Goal: Task Accomplishment & Management: Manage account settings

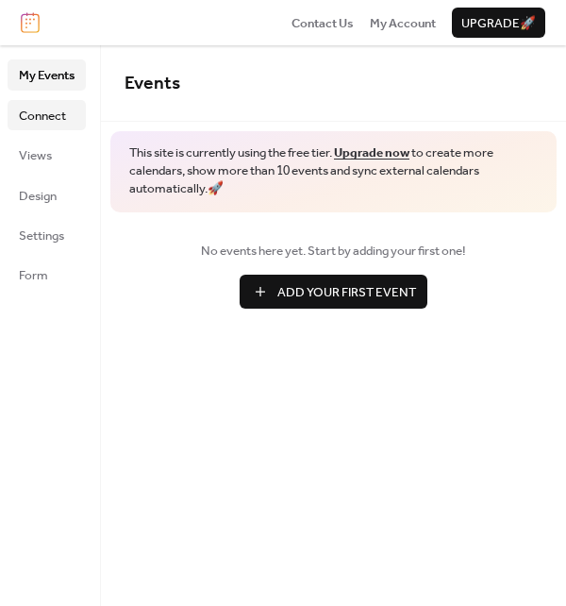
click at [45, 120] on span "Connect" at bounding box center [42, 116] width 47 height 19
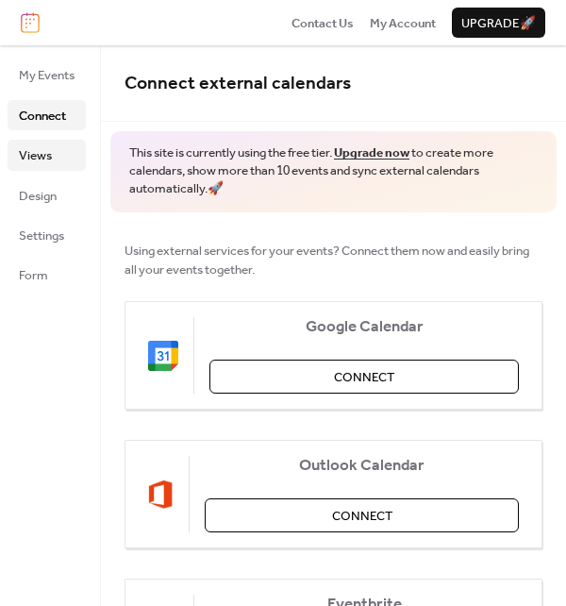
click at [32, 152] on span "Views" at bounding box center [35, 155] width 33 height 19
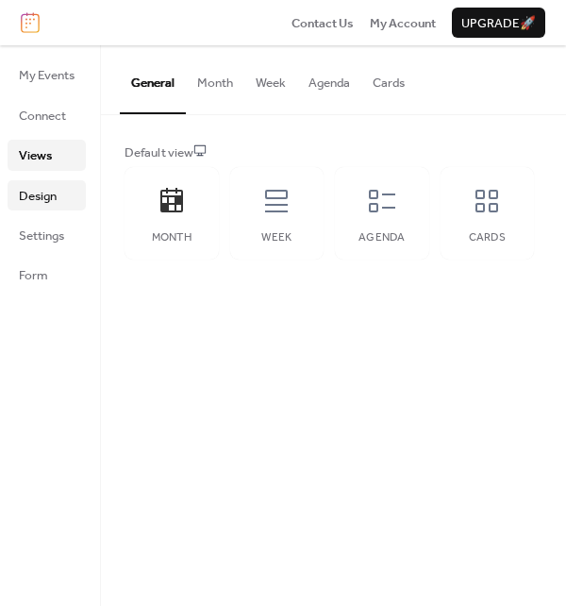
click at [46, 189] on span "Design" at bounding box center [38, 196] width 38 height 19
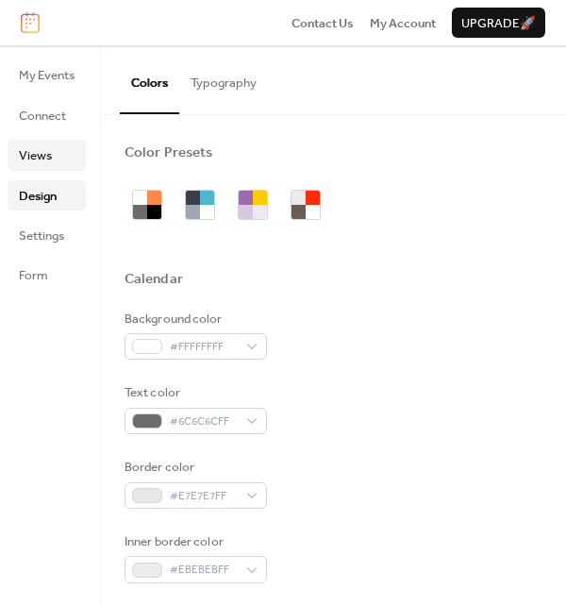
click at [44, 154] on span "Views" at bounding box center [35, 155] width 33 height 19
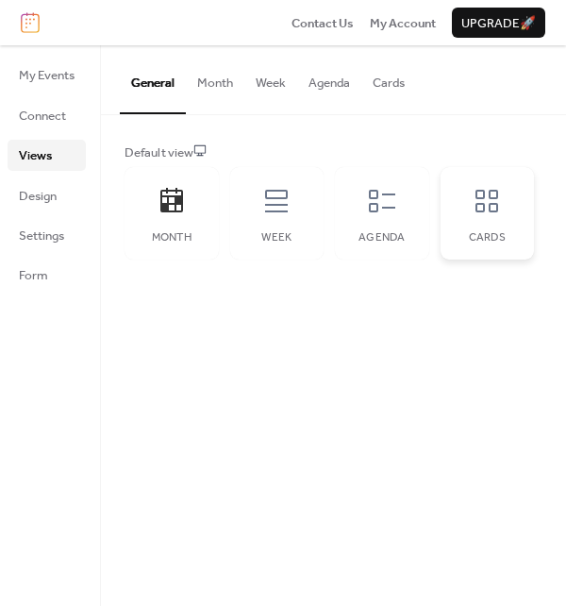
click at [500, 219] on div "Cards" at bounding box center [488, 213] width 94 height 93
click at [45, 203] on span "Design" at bounding box center [38, 196] width 38 height 19
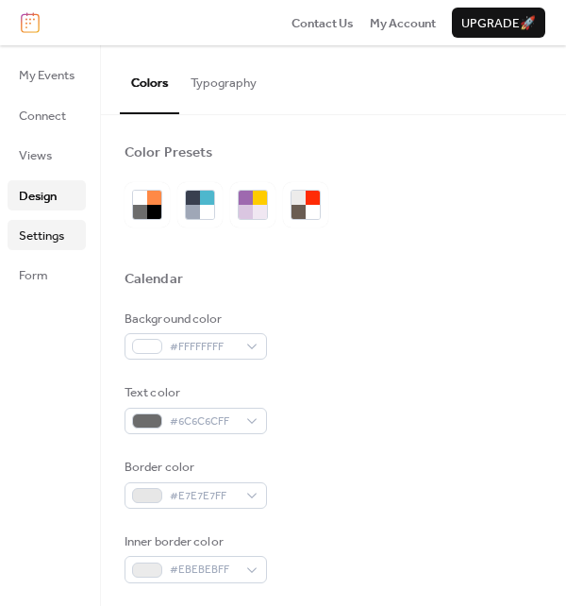
click at [68, 236] on link "Settings" at bounding box center [47, 235] width 78 height 30
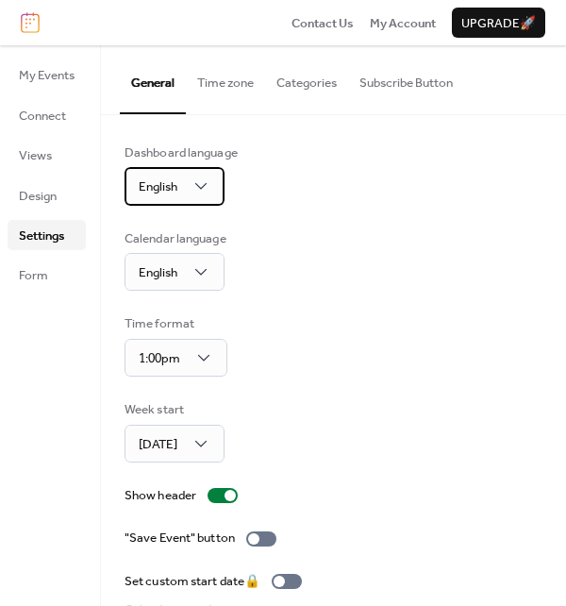
click at [161, 191] on span "English" at bounding box center [158, 187] width 39 height 25
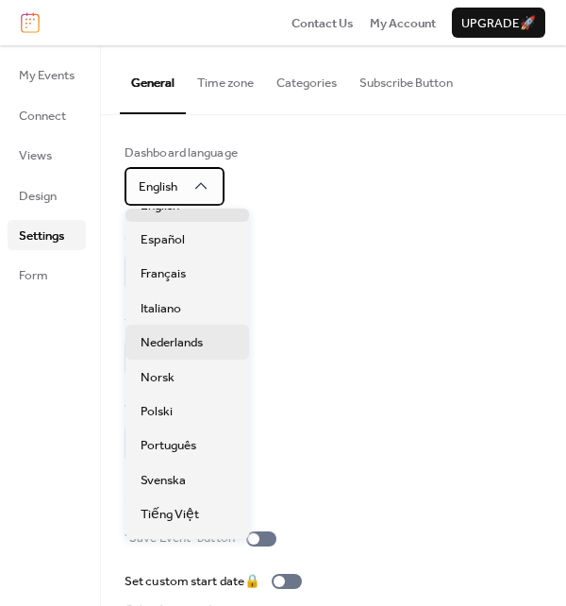
scroll to position [189, 0]
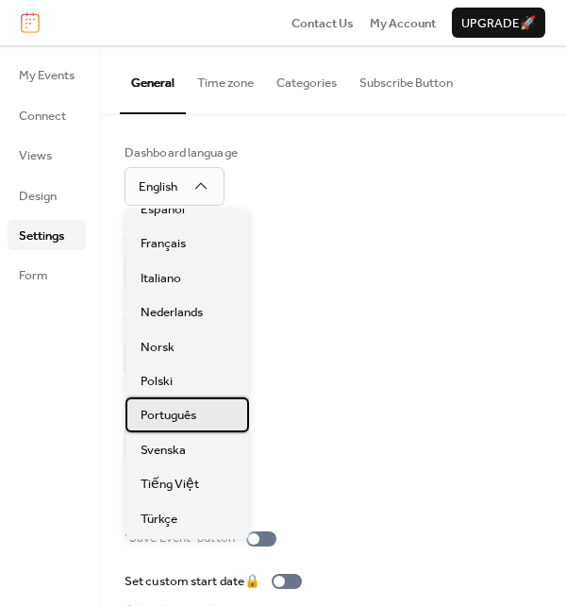
click at [192, 422] on span "Português" at bounding box center [169, 415] width 56 height 19
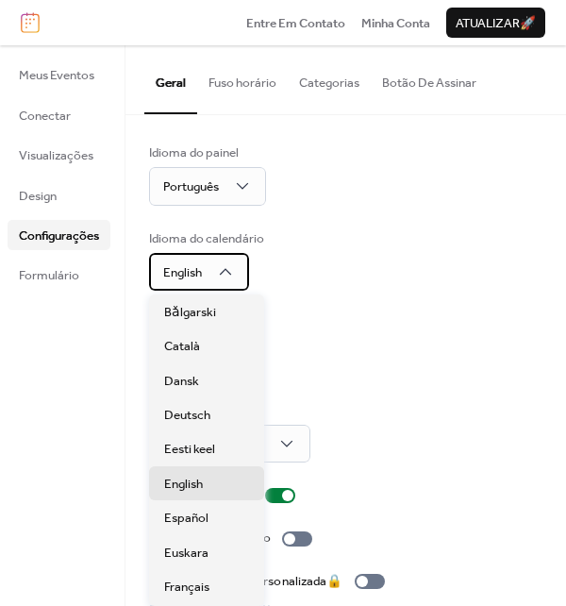
click at [209, 273] on div "English" at bounding box center [199, 272] width 100 height 38
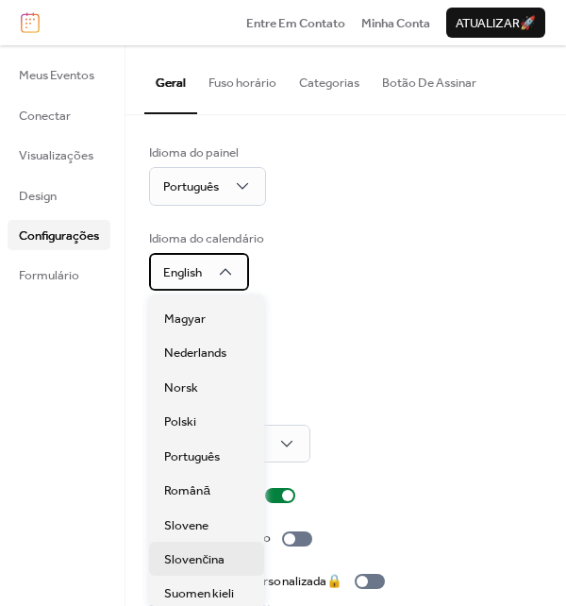
scroll to position [472, 0]
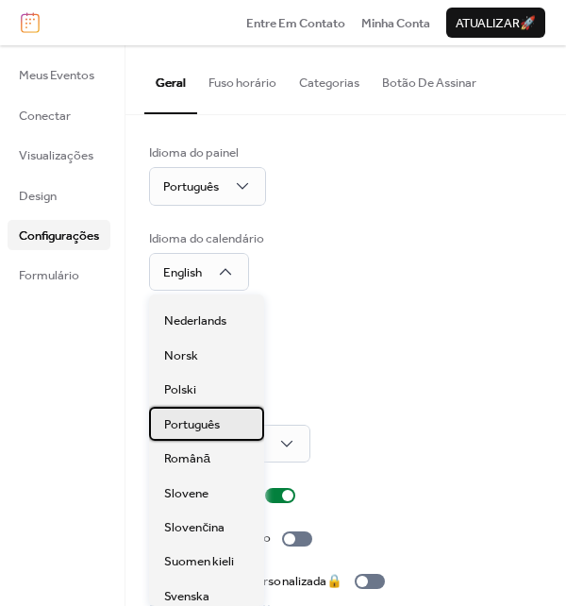
click at [215, 429] on span "Português" at bounding box center [192, 424] width 56 height 19
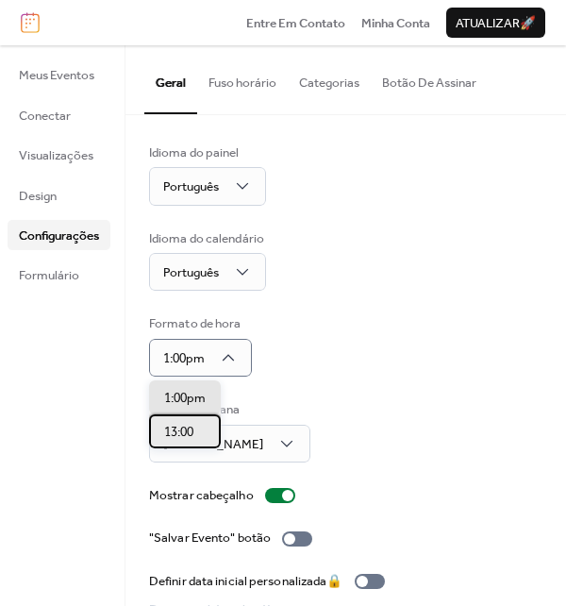
click at [191, 438] on span "13:00" at bounding box center [178, 432] width 29 height 19
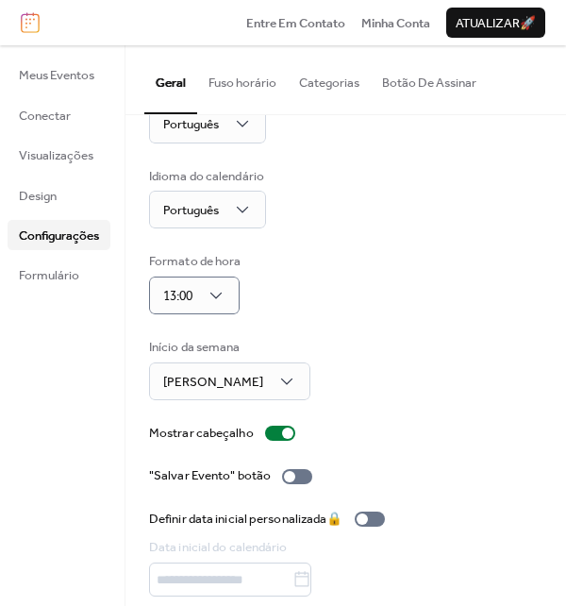
scroll to position [94, 0]
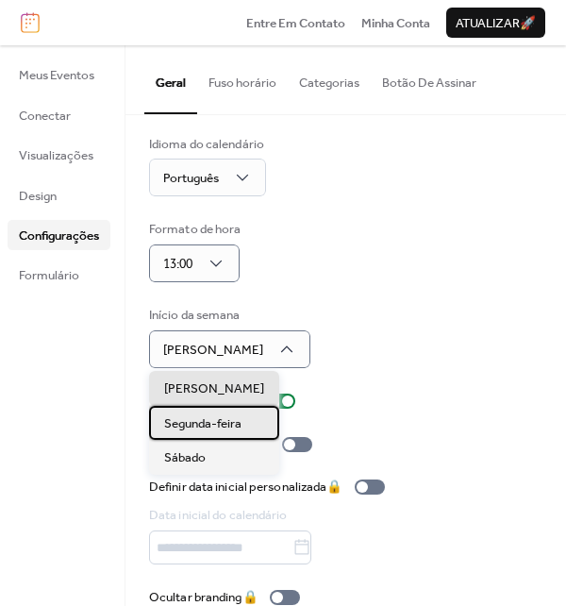
click at [214, 436] on div "Segunda-feira" at bounding box center [214, 423] width 130 height 34
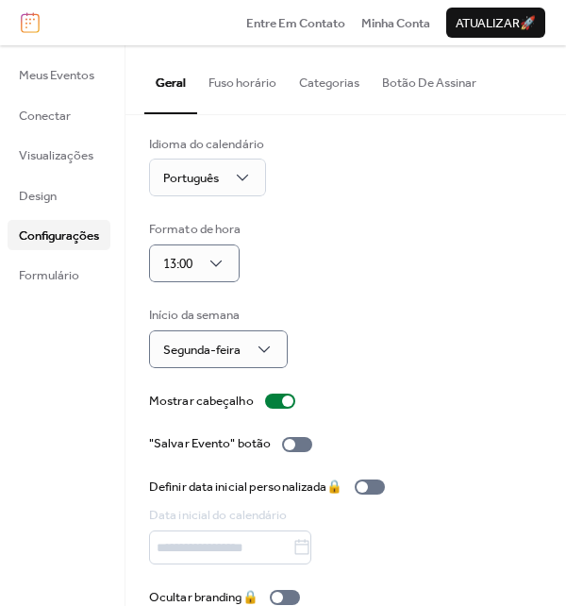
scroll to position [123, 0]
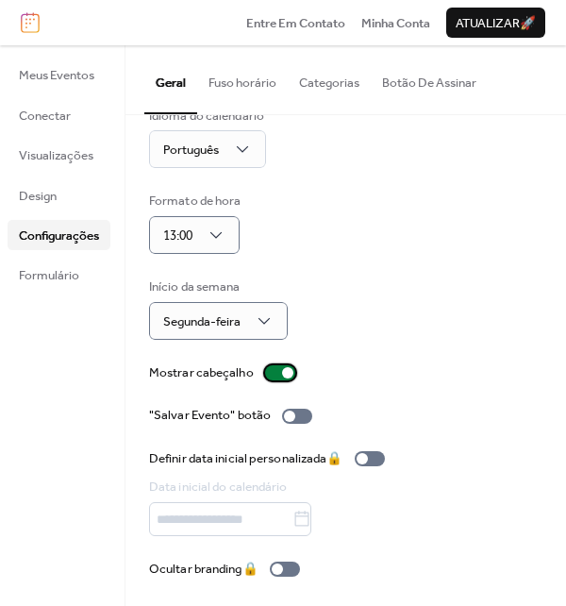
click at [278, 365] on div at bounding box center [280, 372] width 30 height 15
click at [282, 373] on div at bounding box center [280, 372] width 30 height 15
click at [297, 414] on div at bounding box center [297, 416] width 30 height 15
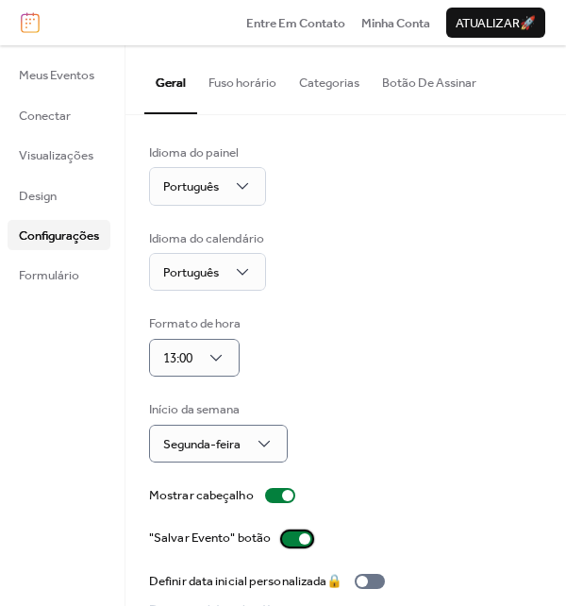
scroll to position [0, 0]
click at [228, 80] on button "Fuso horário" at bounding box center [242, 78] width 91 height 66
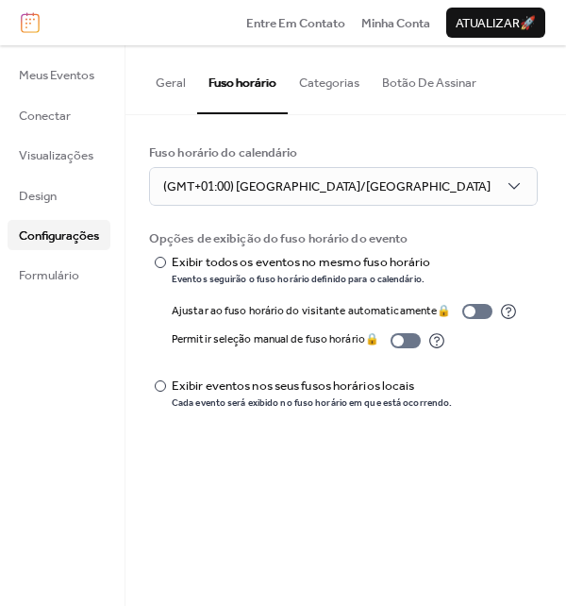
click at [337, 86] on button "Categorias" at bounding box center [329, 78] width 83 height 66
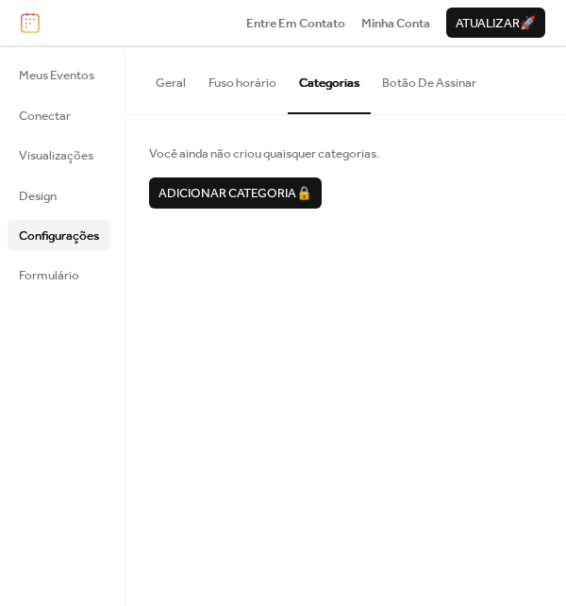
click at [421, 84] on button "Botão De Assinar" at bounding box center [429, 78] width 117 height 66
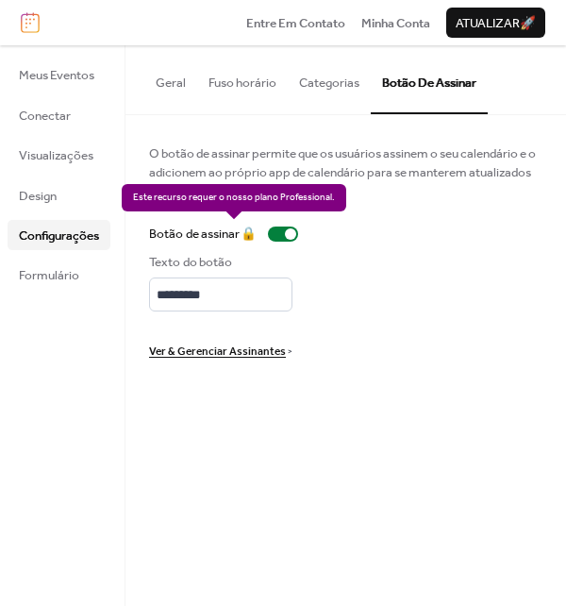
click at [291, 237] on div "Botão de assinar 🔒" at bounding box center [227, 234] width 157 height 19
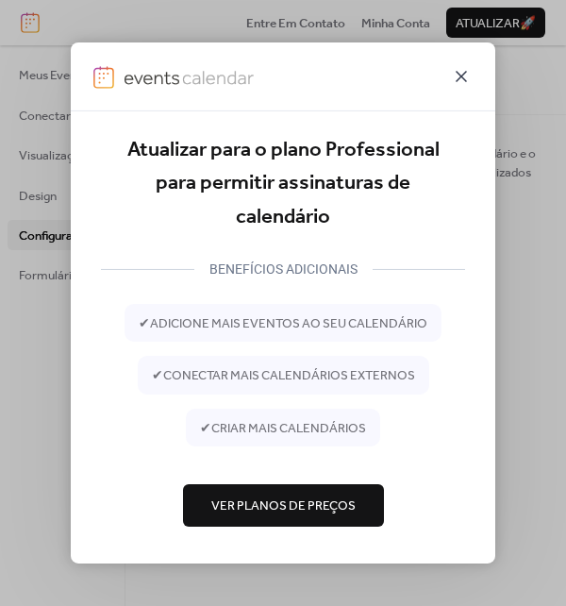
click at [465, 66] on icon at bounding box center [461, 76] width 23 height 23
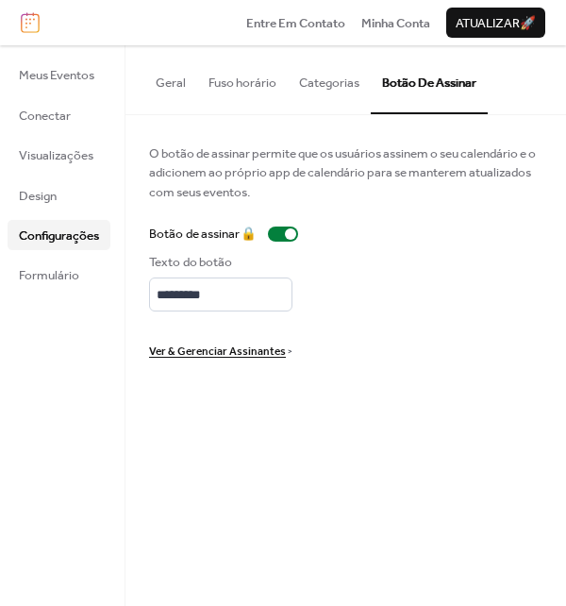
click at [163, 78] on button "Geral" at bounding box center [170, 78] width 53 height 66
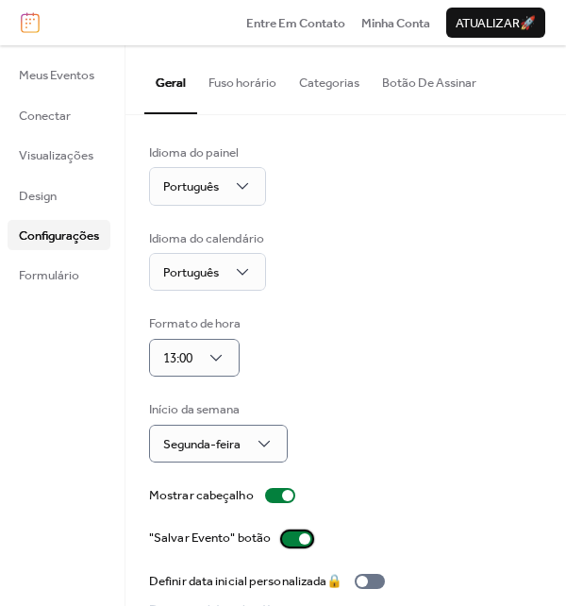
click at [300, 545] on div at bounding box center [297, 538] width 30 height 15
click at [408, 84] on button "Botão De Assinar" at bounding box center [429, 78] width 117 height 66
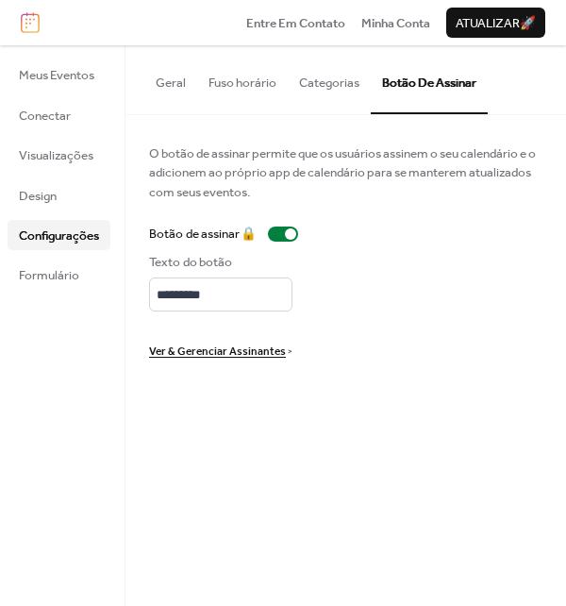
click at [174, 81] on button "Geral" at bounding box center [170, 78] width 53 height 66
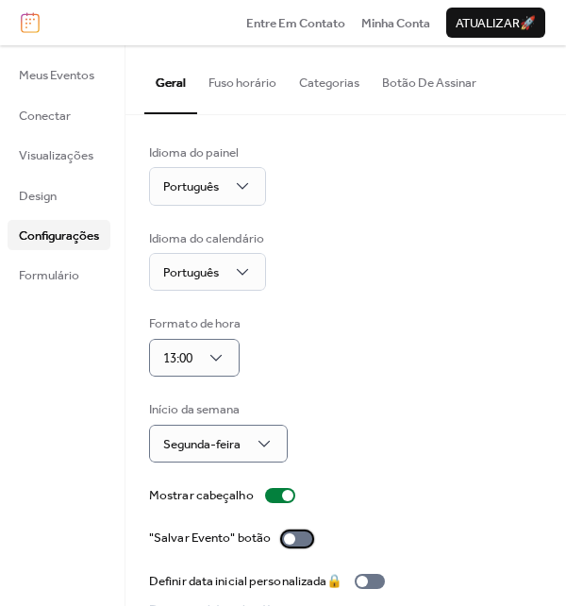
click at [295, 530] on label ""Salvar Evento" botão" at bounding box center [234, 538] width 171 height 19
click at [63, 274] on span "Formulário" at bounding box center [49, 275] width 60 height 19
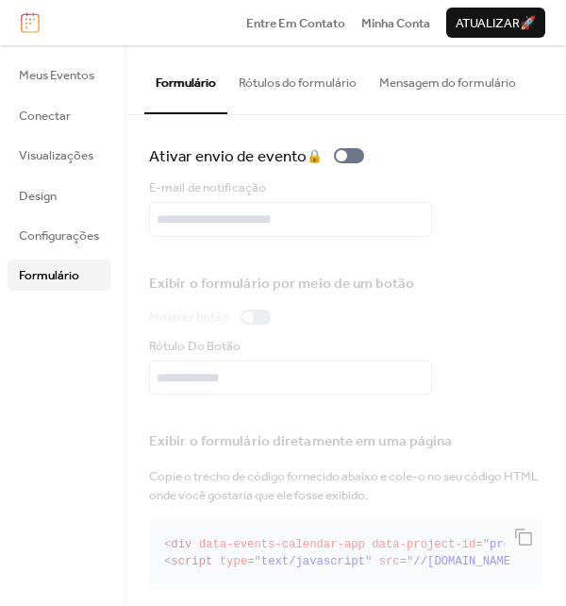
click at [276, 92] on button "Rótulos do formulário" at bounding box center [298, 78] width 141 height 66
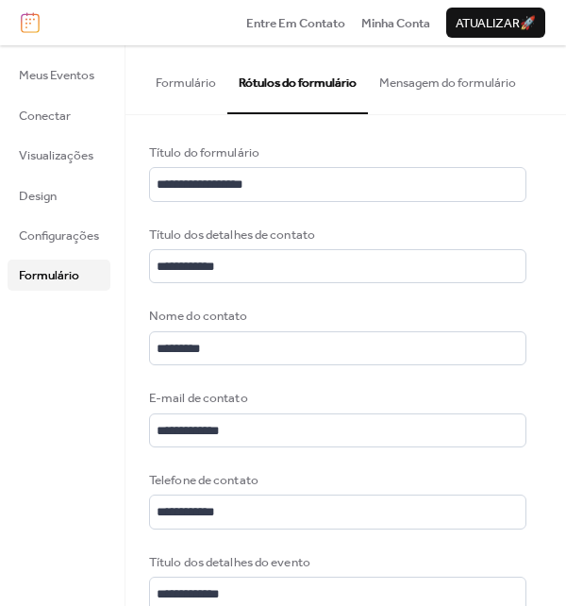
click at [429, 85] on button "Mensagem do formulário" at bounding box center [448, 78] width 160 height 66
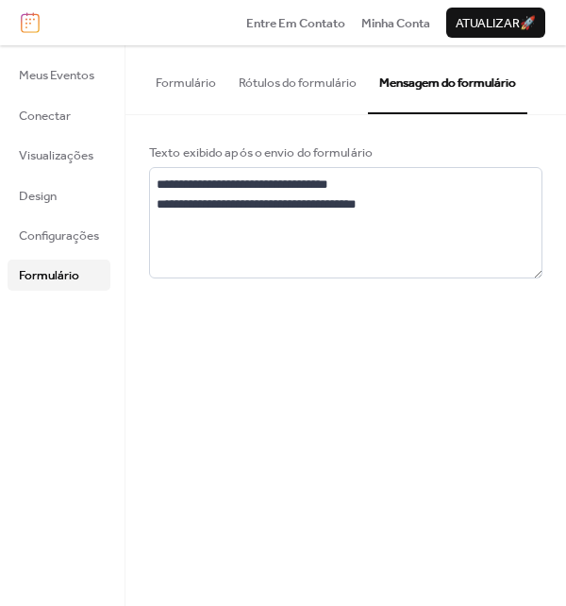
click at [293, 82] on button "Rótulos do formulário" at bounding box center [298, 78] width 141 height 66
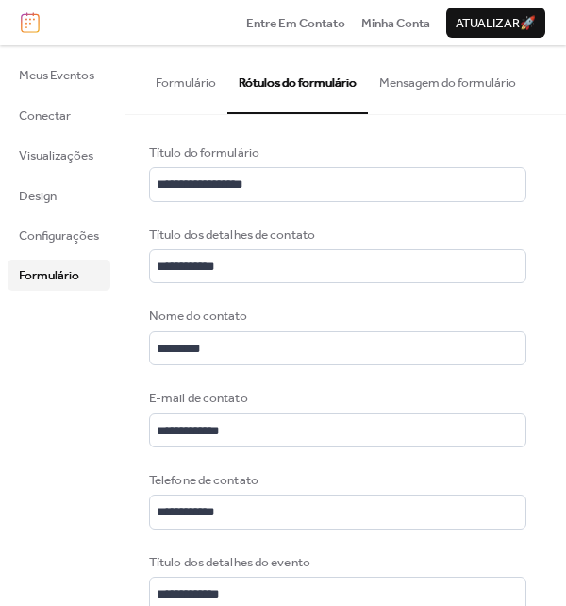
click at [450, 86] on button "Mensagem do formulário" at bounding box center [448, 78] width 160 height 66
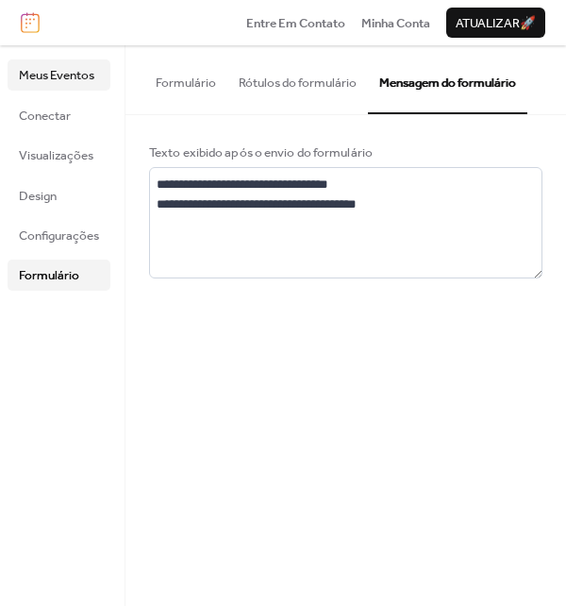
click at [75, 75] on span "Meus Eventos" at bounding box center [57, 75] width 76 height 19
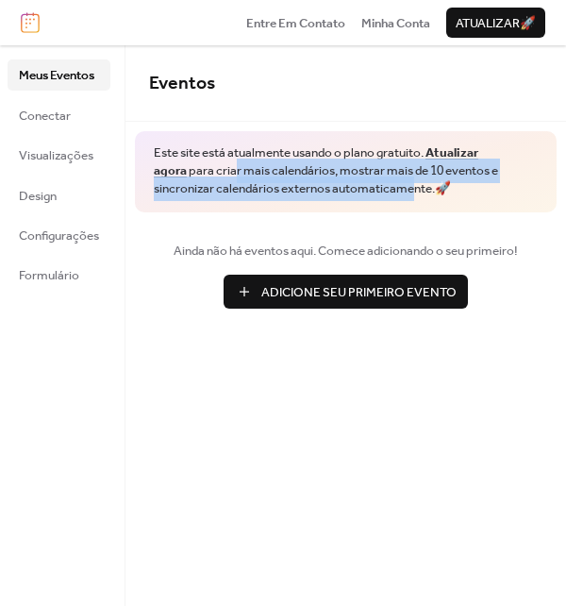
drag, startPoint x: 246, startPoint y: 171, endPoint x: 415, endPoint y: 190, distance: 170.0
click at [415, 190] on span "Este site está atualmente usando o plano gratuito. Atualizar agora para criar m…" at bounding box center [346, 171] width 384 height 54
click at [369, 194] on span "Este site está atualmente usando o plano gratuito. Atualizar agora para criar m…" at bounding box center [346, 171] width 384 height 54
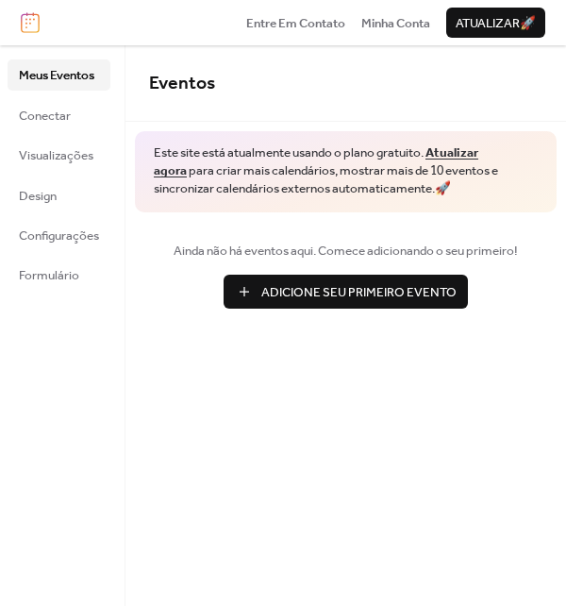
click at [365, 295] on span "Adicione Seu Primeiro Evento" at bounding box center [358, 292] width 195 height 19
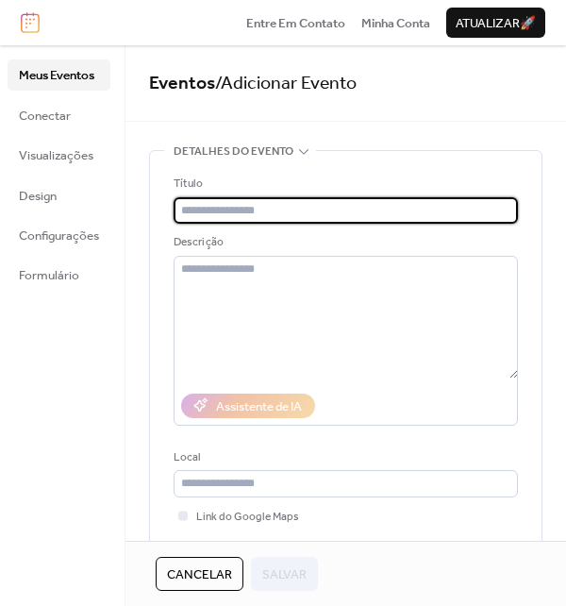
paste input "**********"
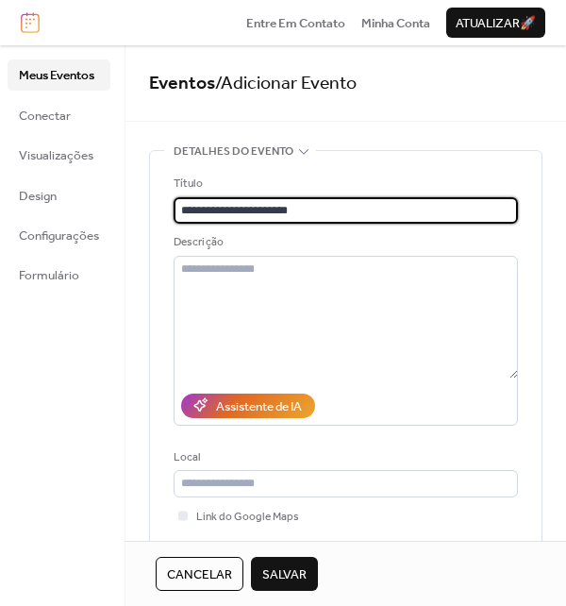
type input "**********"
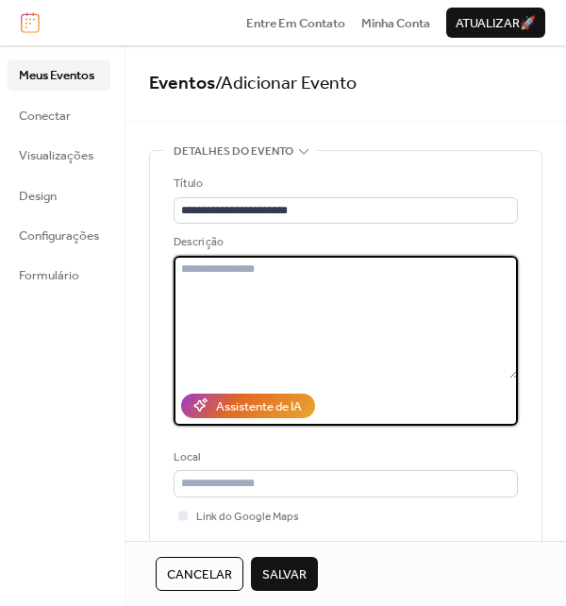
click at [219, 296] on textarea at bounding box center [346, 317] width 345 height 123
paste textarea "**********"
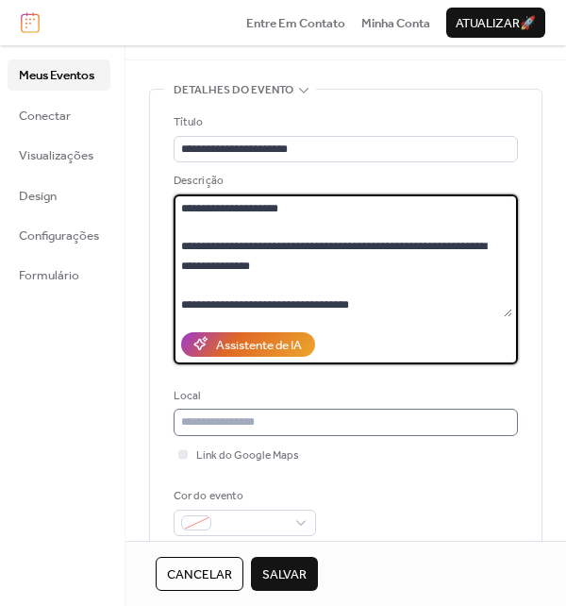
scroll to position [94, 0]
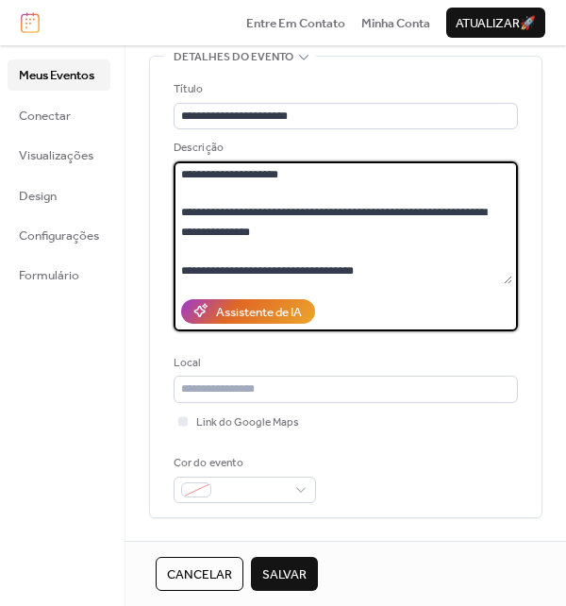
paste textarea "**********"
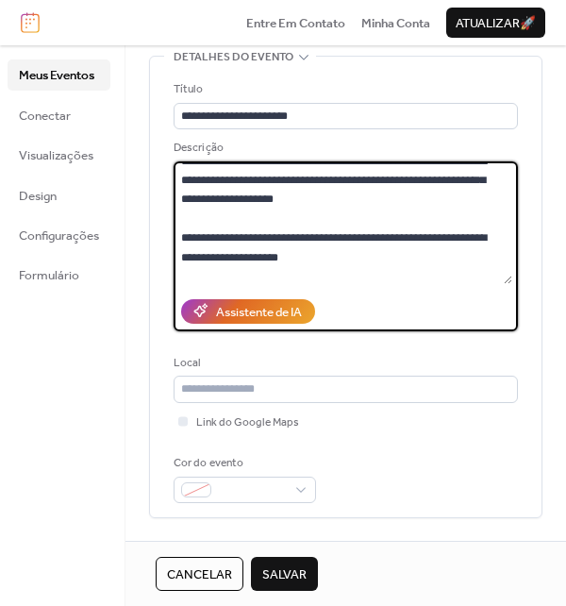
scroll to position [0, 0]
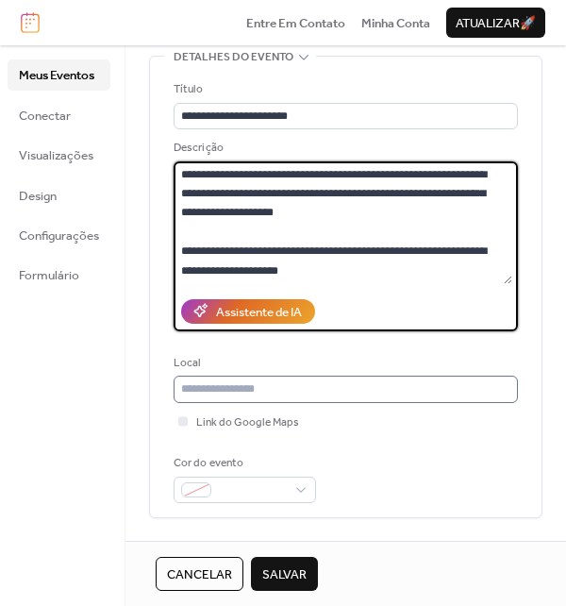
type textarea "**********"
click at [242, 392] on input "text" at bounding box center [346, 389] width 345 height 26
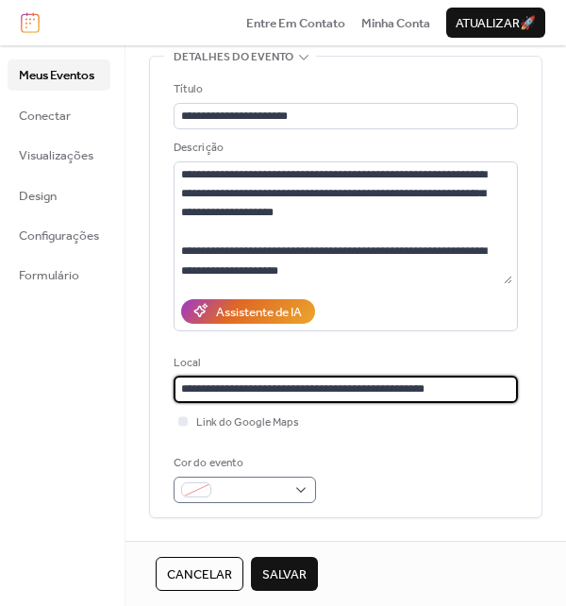
type input "**********"
click at [291, 480] on div at bounding box center [245, 490] width 143 height 26
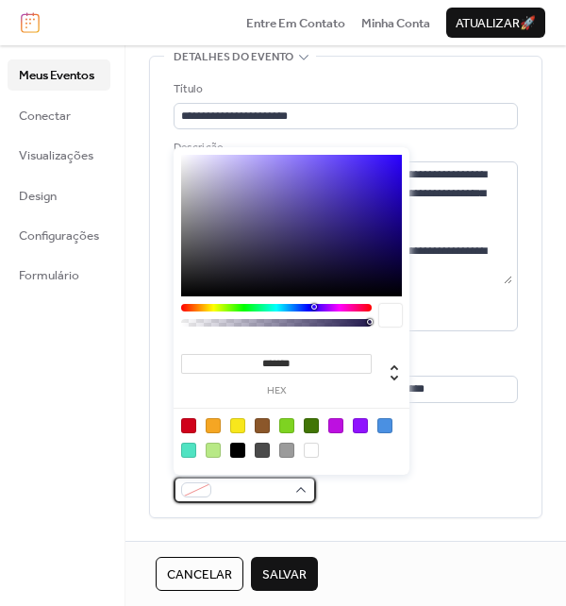
click at [291, 480] on div at bounding box center [245, 490] width 143 height 26
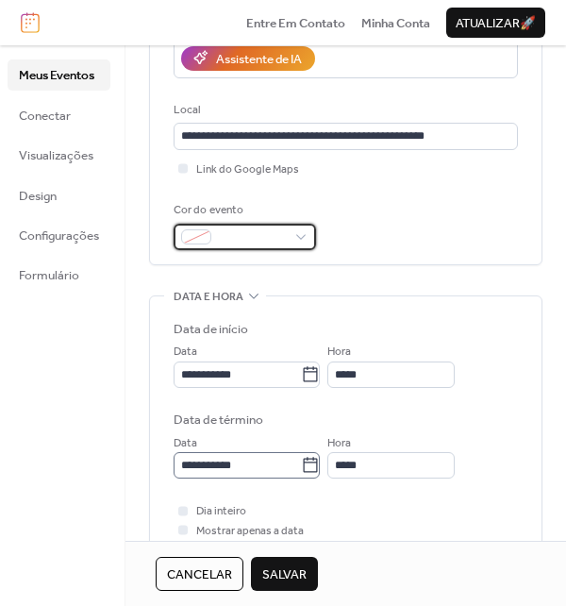
scroll to position [378, 0]
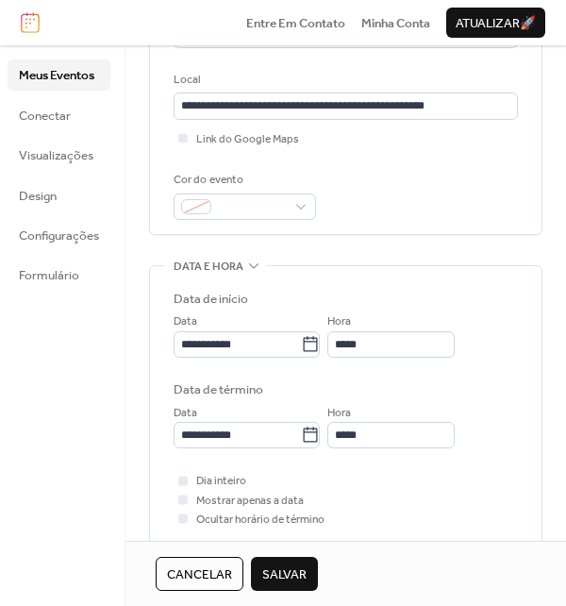
click at [135, 469] on div "**********" at bounding box center [346, 384] width 441 height 1225
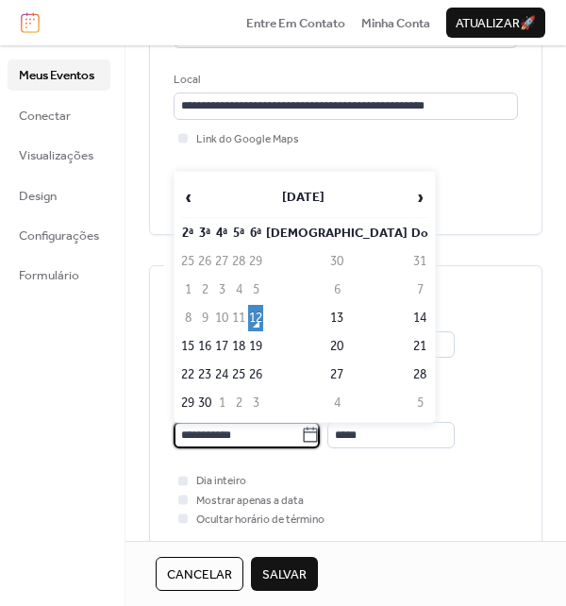
click at [204, 430] on input "**********" at bounding box center [237, 435] width 127 height 26
click at [353, 343] on td "20" at bounding box center [336, 346] width 143 height 26
type input "**********"
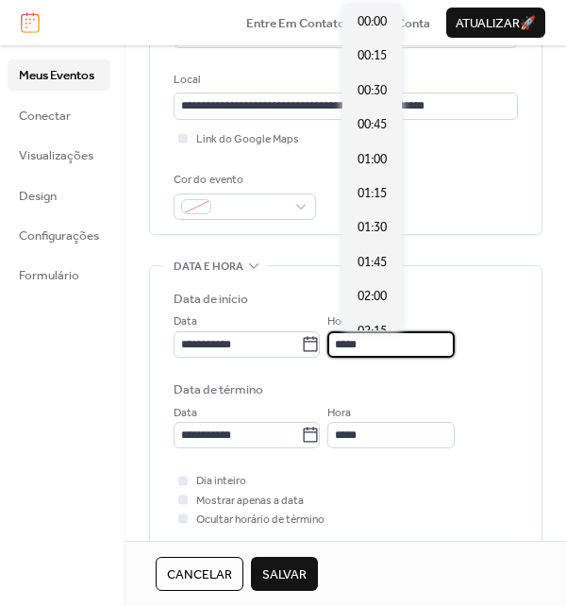
click at [373, 343] on input "*****" at bounding box center [391, 344] width 127 height 26
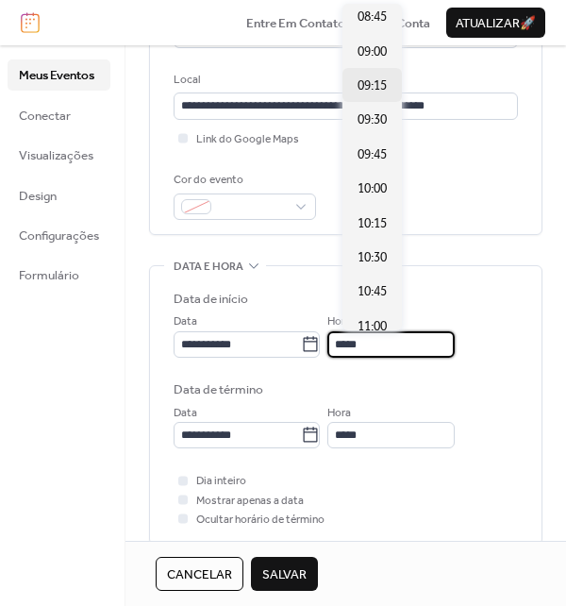
scroll to position [1177, 0]
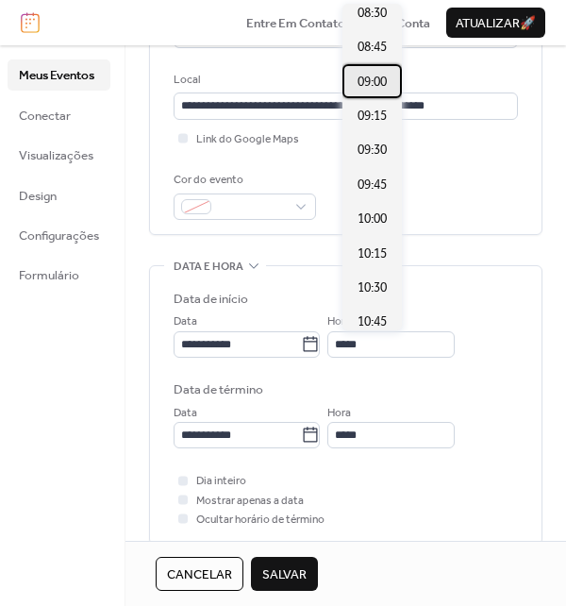
click at [375, 79] on span "09:00" at bounding box center [372, 82] width 29 height 19
type input "*****"
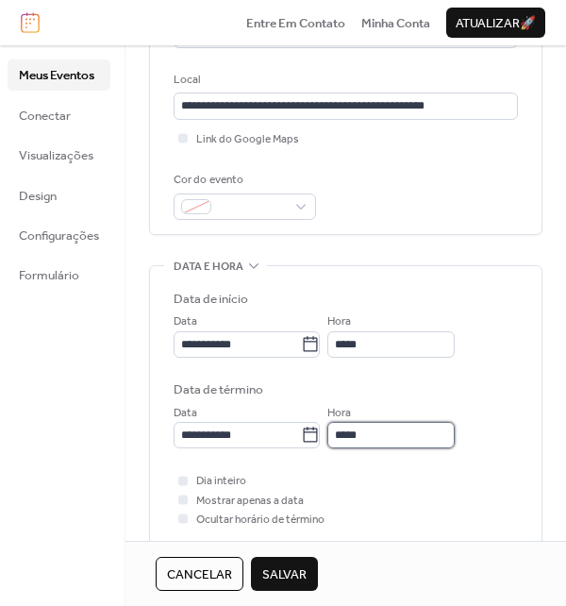
click at [376, 437] on input "*****" at bounding box center [391, 435] width 127 height 26
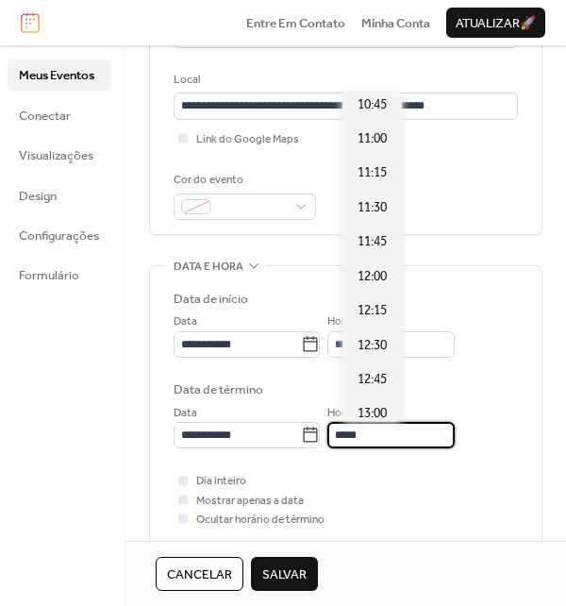
scroll to position [1563, 0]
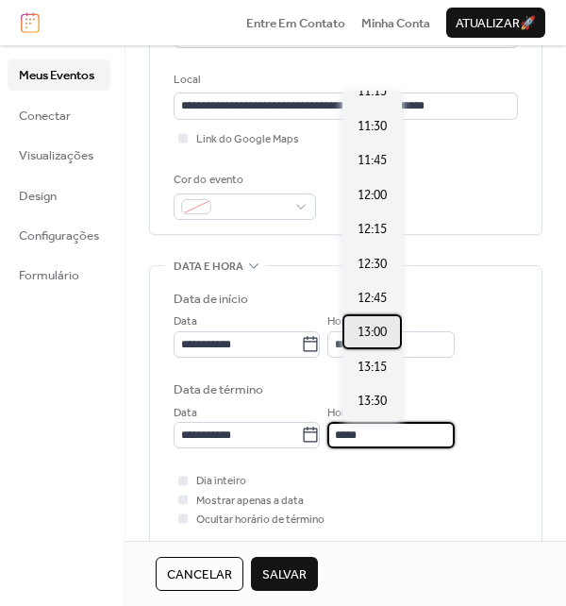
click at [376, 327] on span "13:00" at bounding box center [372, 332] width 29 height 19
type input "*****"
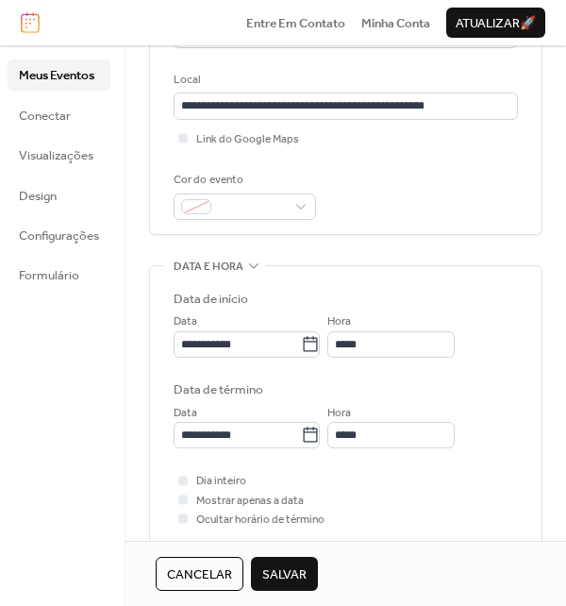
click at [363, 473] on div "Dia inteiro Mostrar apenas a data Ocultar horário de término" at bounding box center [346, 500] width 345 height 58
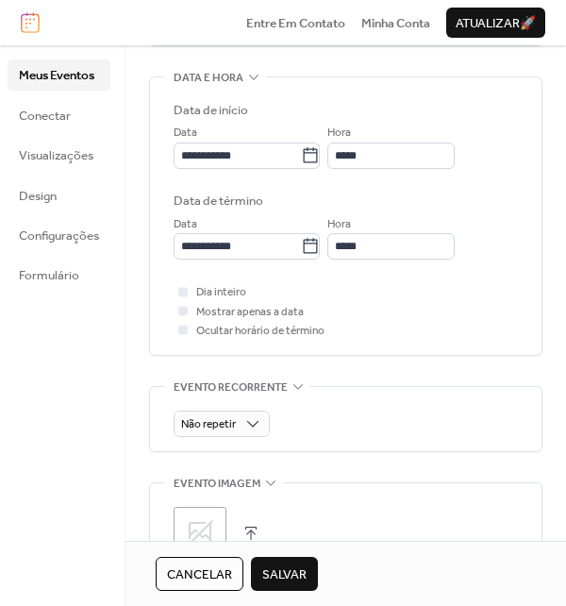
scroll to position [661, 0]
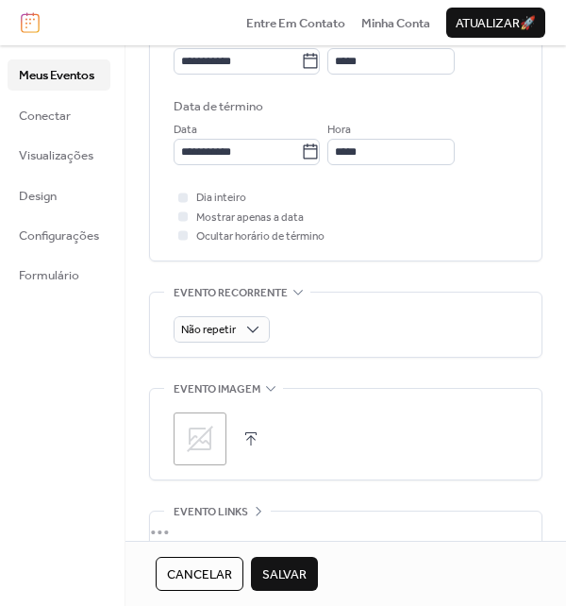
click at [211, 438] on icon at bounding box center [200, 439] width 30 height 30
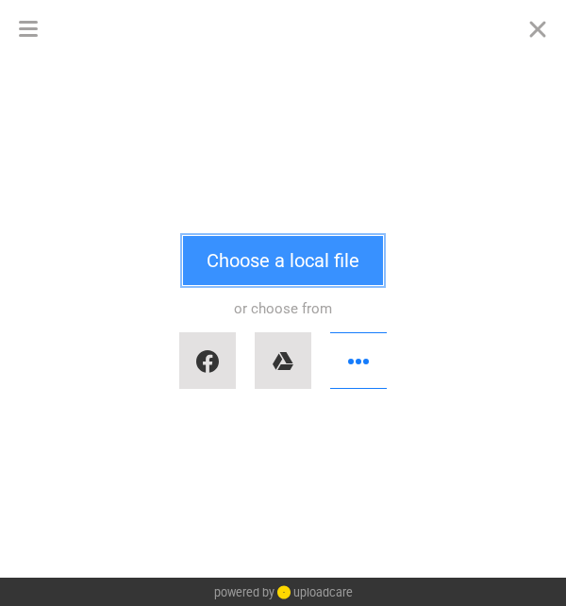
click at [301, 257] on button "Choose a local file" at bounding box center [283, 260] width 200 height 49
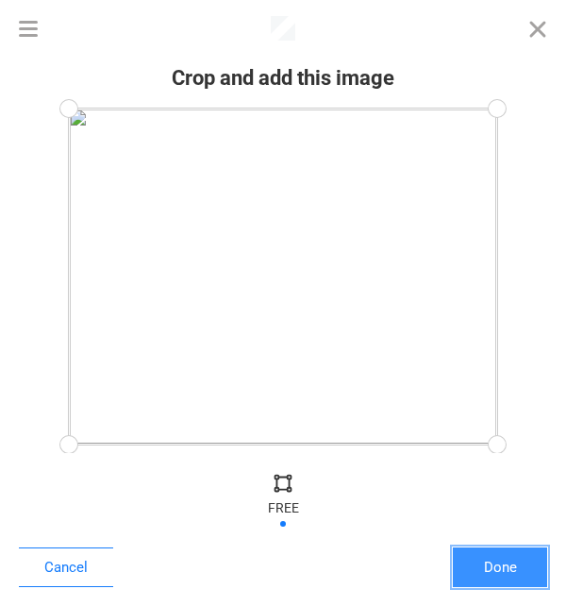
click at [495, 561] on button "Done" at bounding box center [500, 568] width 94 height 40
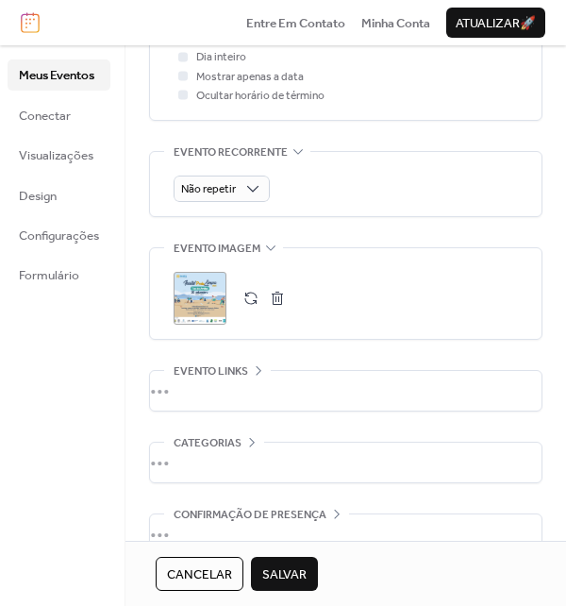
scroll to position [833, 0]
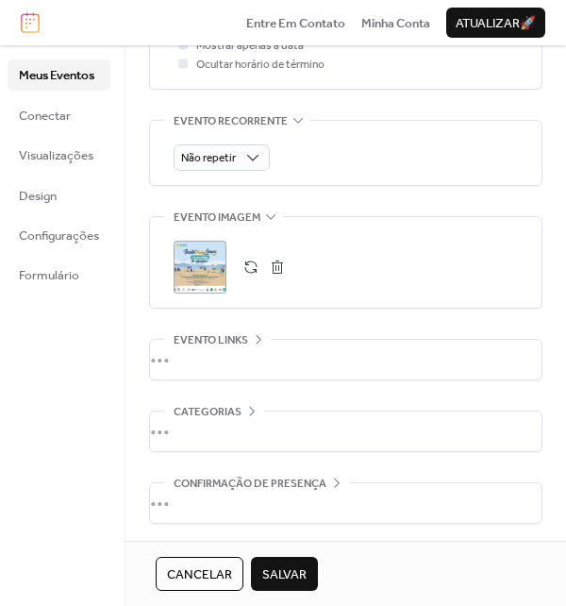
click at [236, 359] on div "•••" at bounding box center [346, 360] width 392 height 40
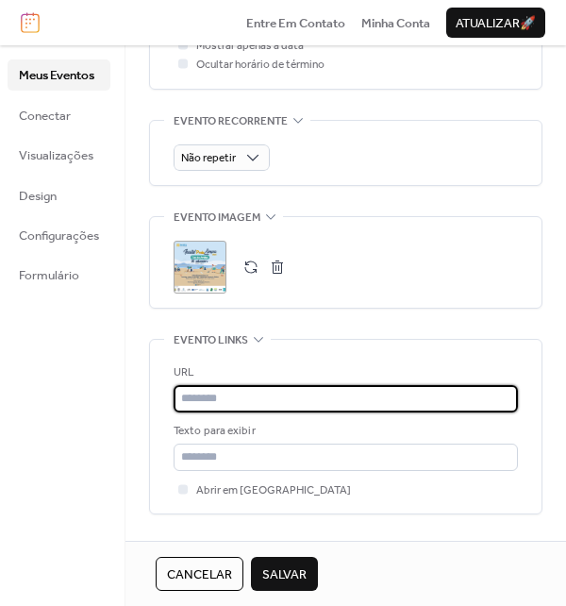
click at [232, 398] on input "text" at bounding box center [346, 398] width 345 height 26
paste input "**********"
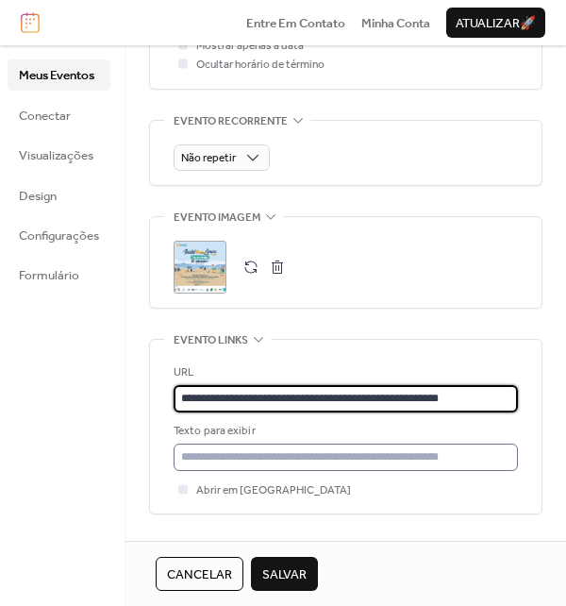
type input "**********"
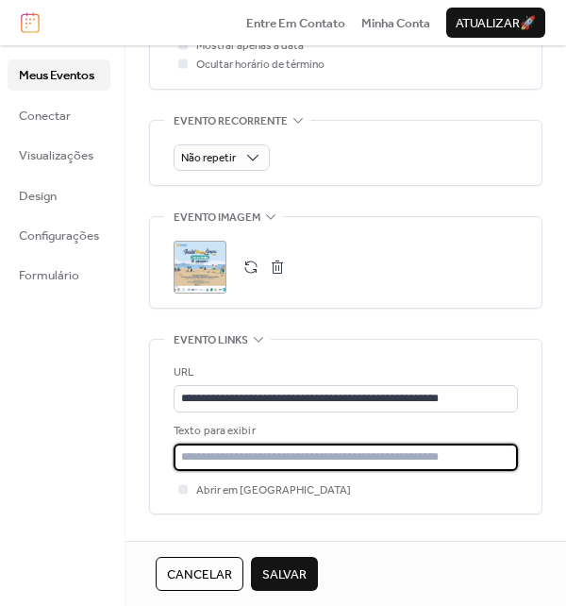
click at [480, 456] on input "text" at bounding box center [346, 457] width 345 height 26
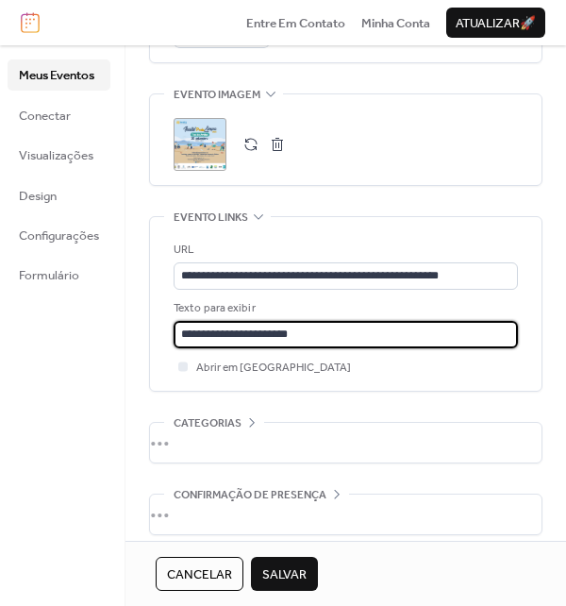
scroll to position [967, 0]
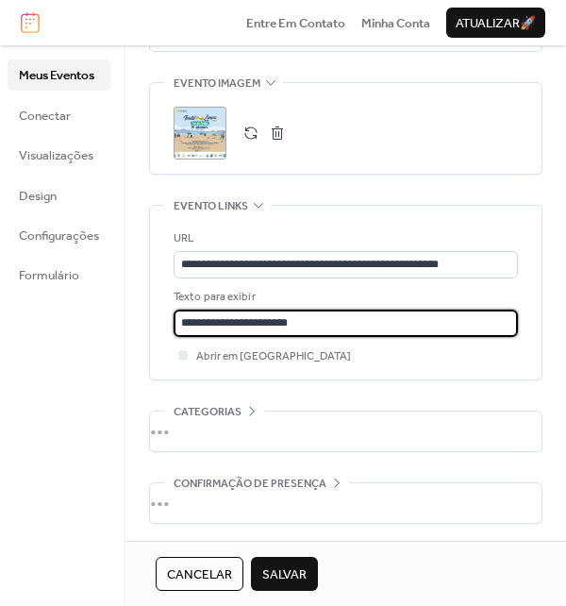
type input "**********"
click at [227, 403] on span "Categorias" at bounding box center [208, 412] width 68 height 19
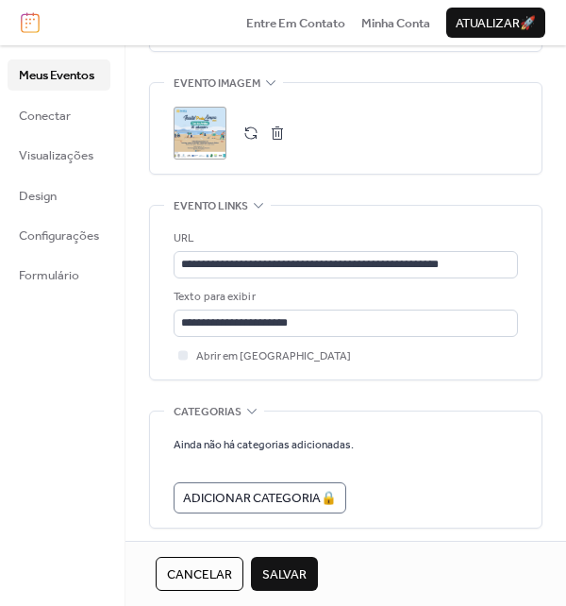
scroll to position [1042, 0]
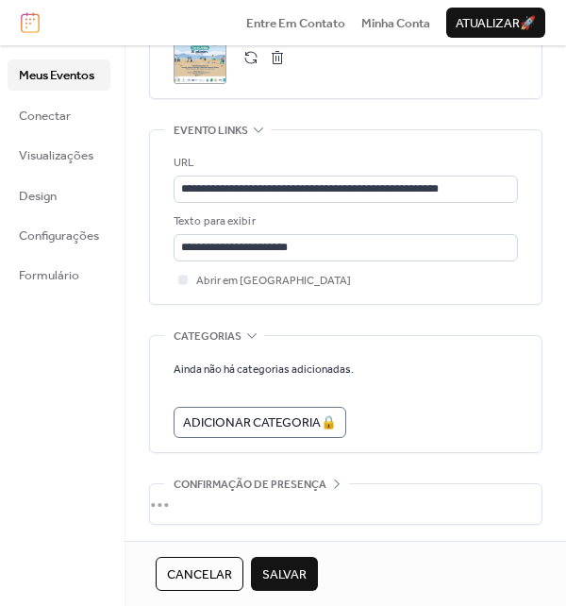
click at [242, 327] on div "Categorias" at bounding box center [214, 336] width 100 height 19
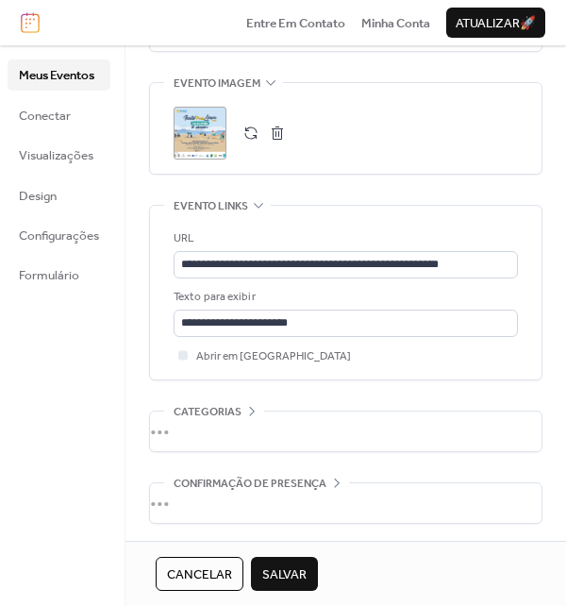
scroll to position [967, 0]
click at [287, 477] on span "CONFIRMAÇÃO DE PRESENÇA" at bounding box center [250, 484] width 153 height 19
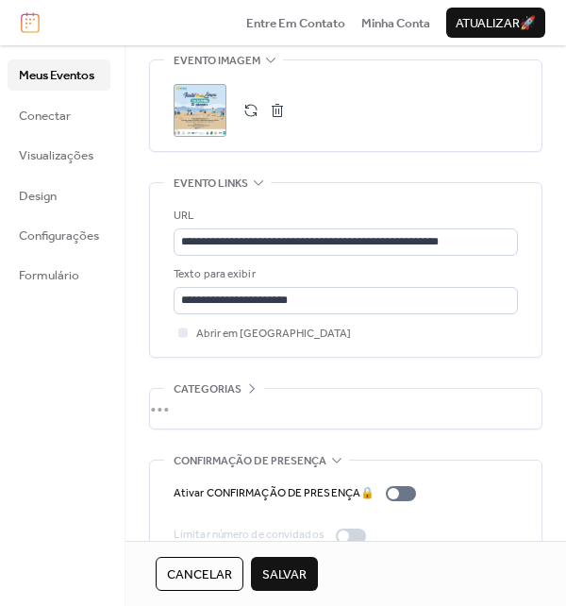
scroll to position [1025, 0]
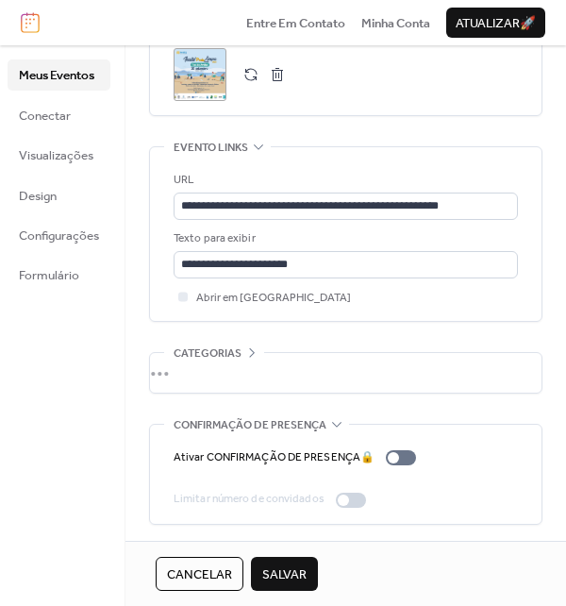
click at [193, 416] on span "CONFIRMAÇÃO DE PRESENÇA" at bounding box center [250, 425] width 153 height 19
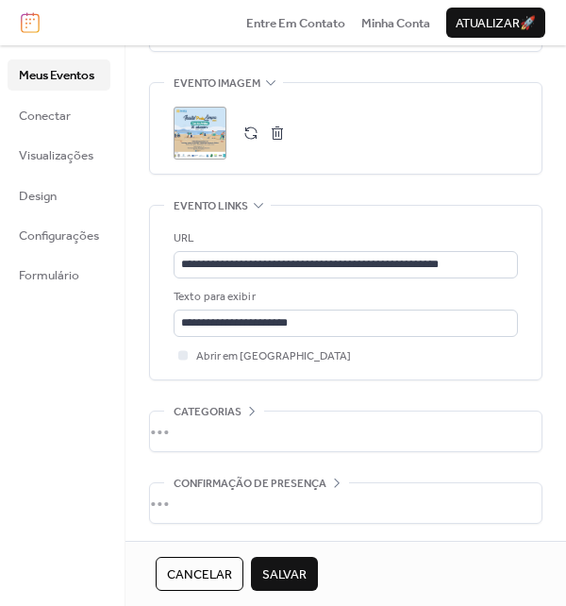
scroll to position [967, 0]
click at [289, 569] on span "Salvar" at bounding box center [284, 574] width 44 height 19
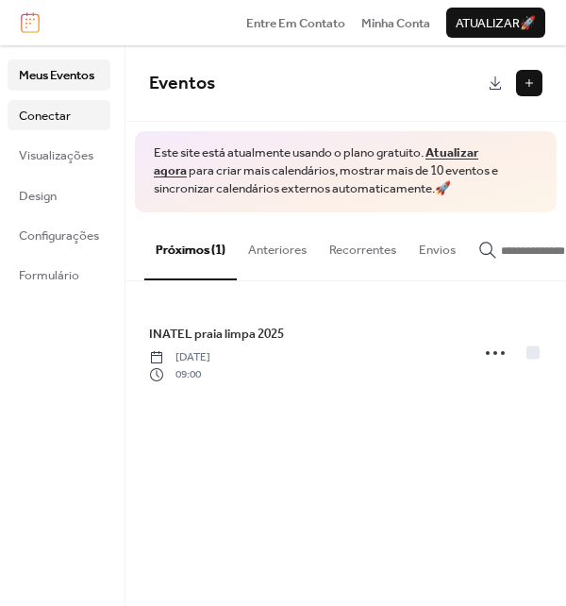
click at [68, 126] on span "Conectar" at bounding box center [45, 116] width 52 height 19
click at [396, 25] on span "Minha Conta" at bounding box center [396, 23] width 69 height 19
click at [38, 109] on span "Conectar" at bounding box center [45, 116] width 52 height 19
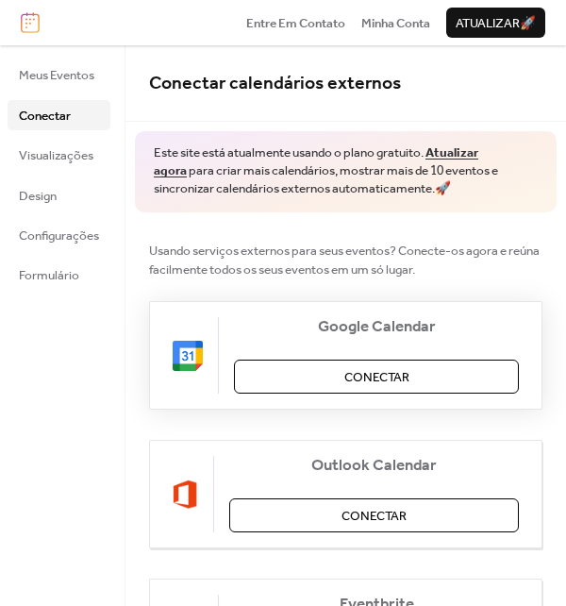
click at [340, 388] on button "Conectar" at bounding box center [376, 377] width 285 height 34
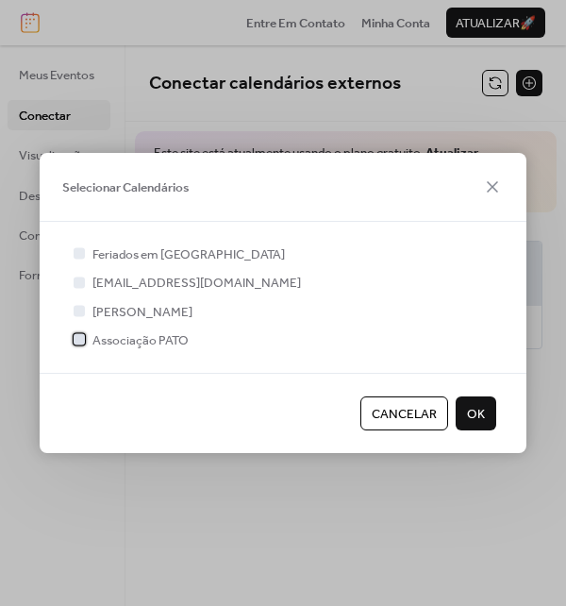
click at [173, 336] on span "Associação PATO" at bounding box center [141, 340] width 96 height 19
click at [486, 421] on button "OK" at bounding box center [476, 413] width 41 height 34
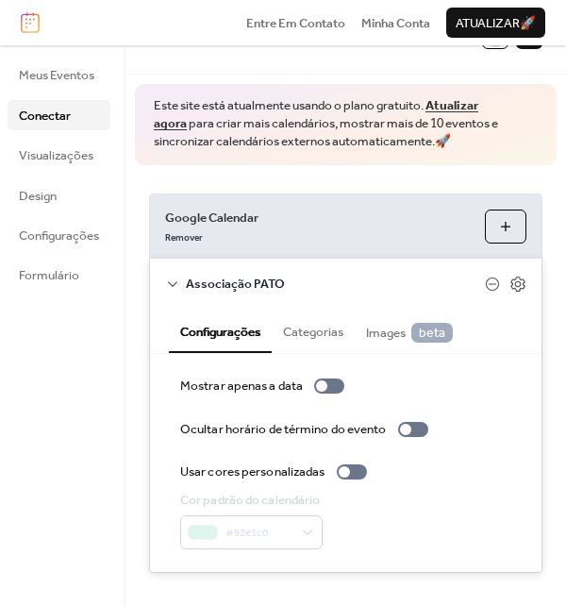
scroll to position [68, 0]
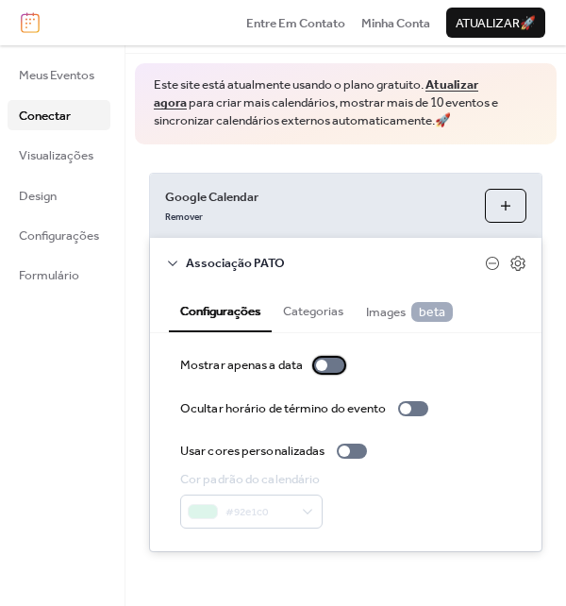
click at [332, 365] on div at bounding box center [329, 365] width 30 height 15
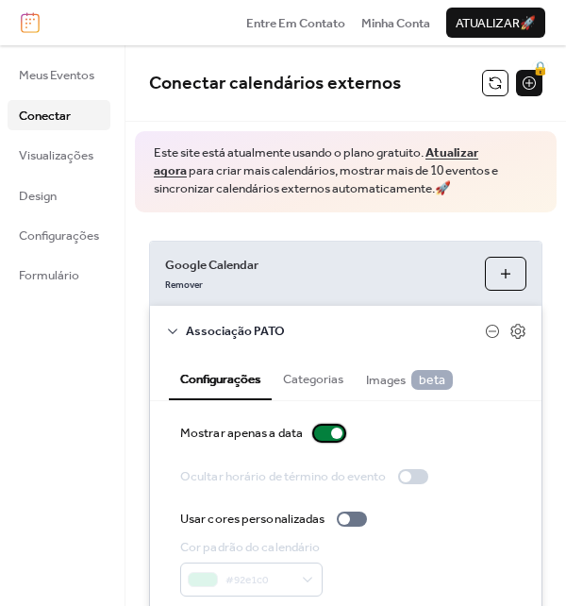
scroll to position [0, 0]
click at [325, 432] on div at bounding box center [329, 433] width 30 height 15
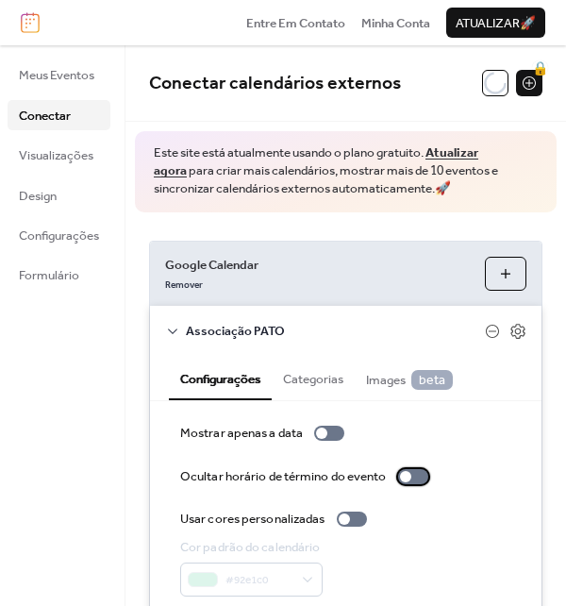
click at [407, 471] on div at bounding box center [405, 476] width 11 height 11
click at [415, 475] on div at bounding box center [413, 476] width 30 height 15
click at [325, 383] on button "Categorias" at bounding box center [313, 377] width 83 height 42
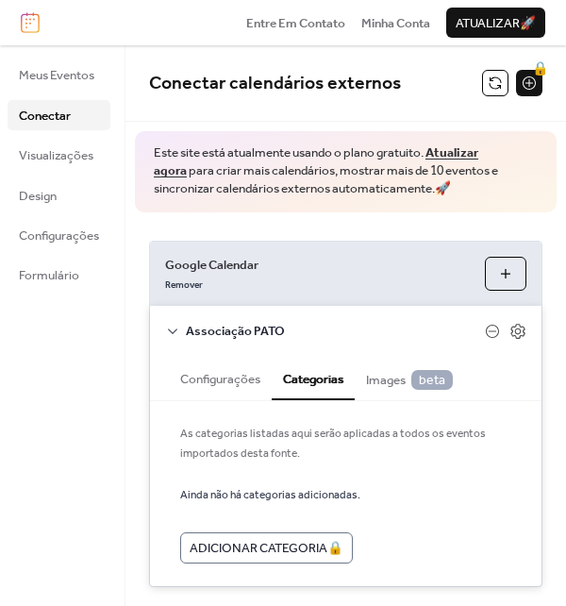
click at [234, 377] on button "Configurações" at bounding box center [220, 377] width 103 height 42
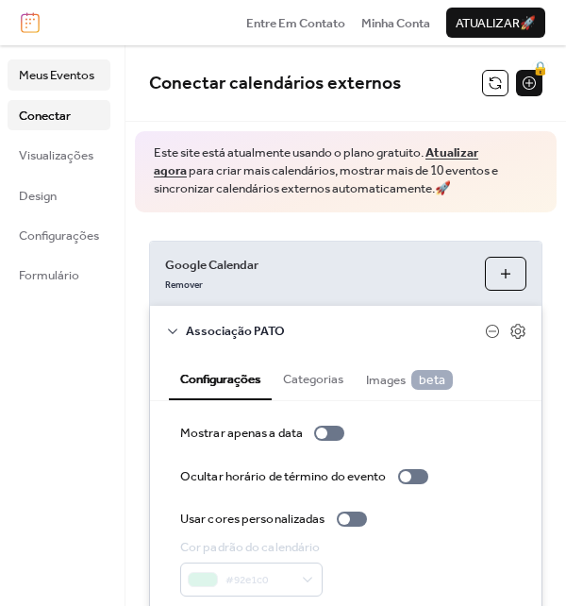
click at [39, 80] on span "Meus Eventos" at bounding box center [57, 75] width 76 height 19
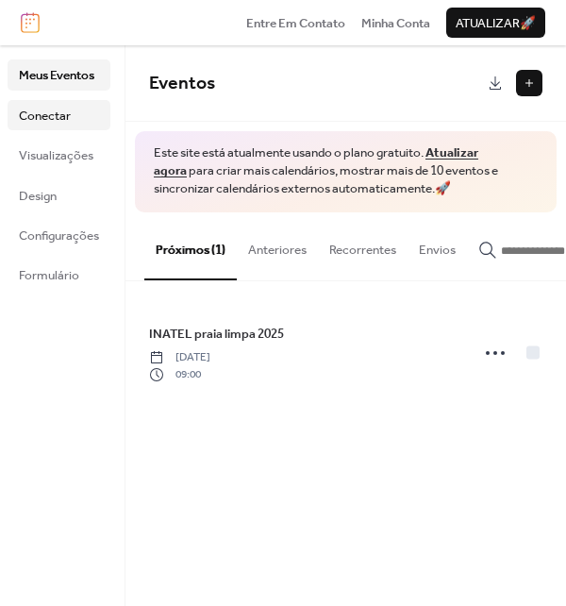
click at [54, 110] on span "Conectar" at bounding box center [45, 116] width 52 height 19
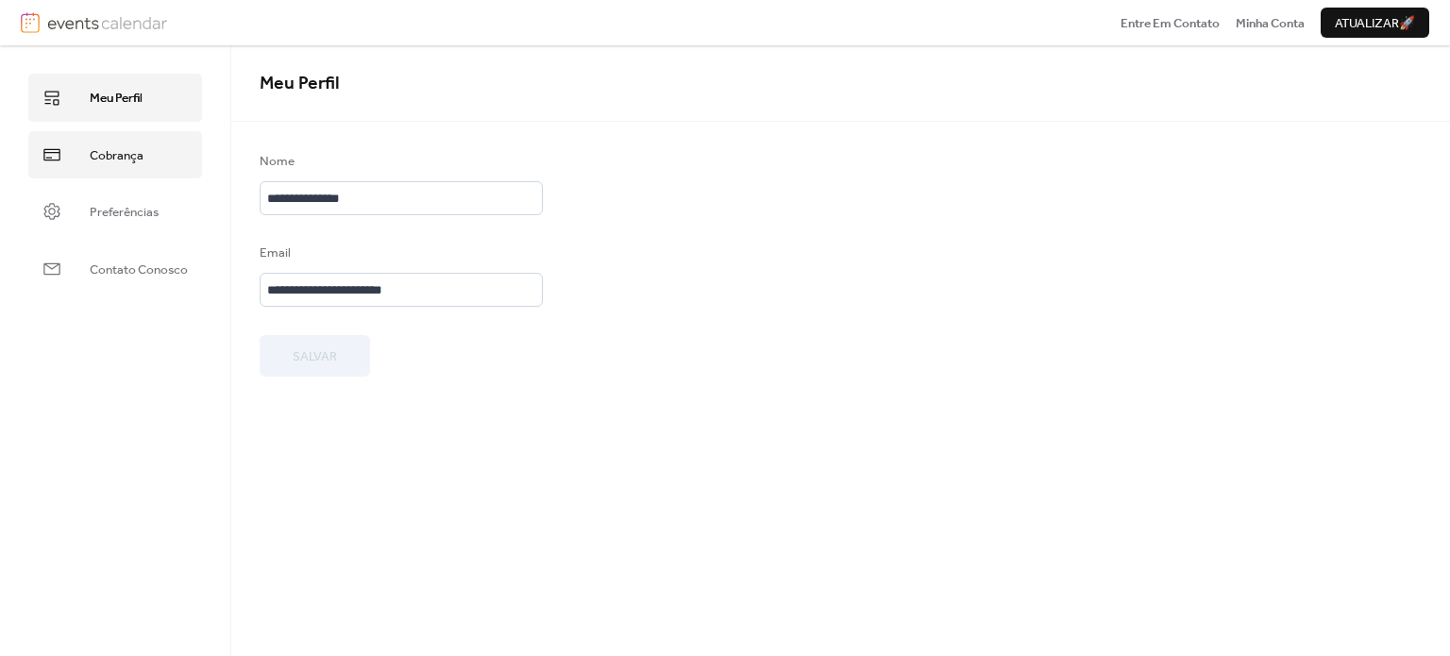
click at [116, 176] on link "Cobrança" at bounding box center [115, 154] width 174 height 47
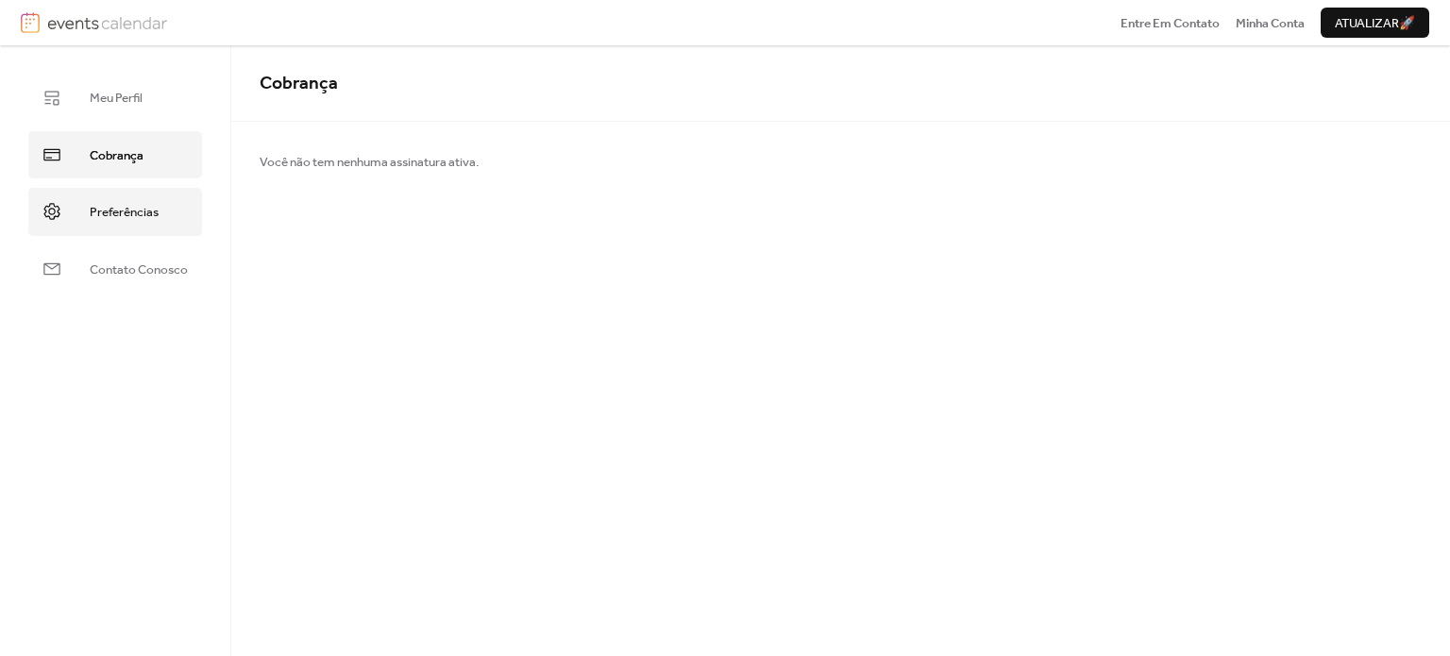
click at [155, 208] on span "Preferências" at bounding box center [124, 212] width 69 height 19
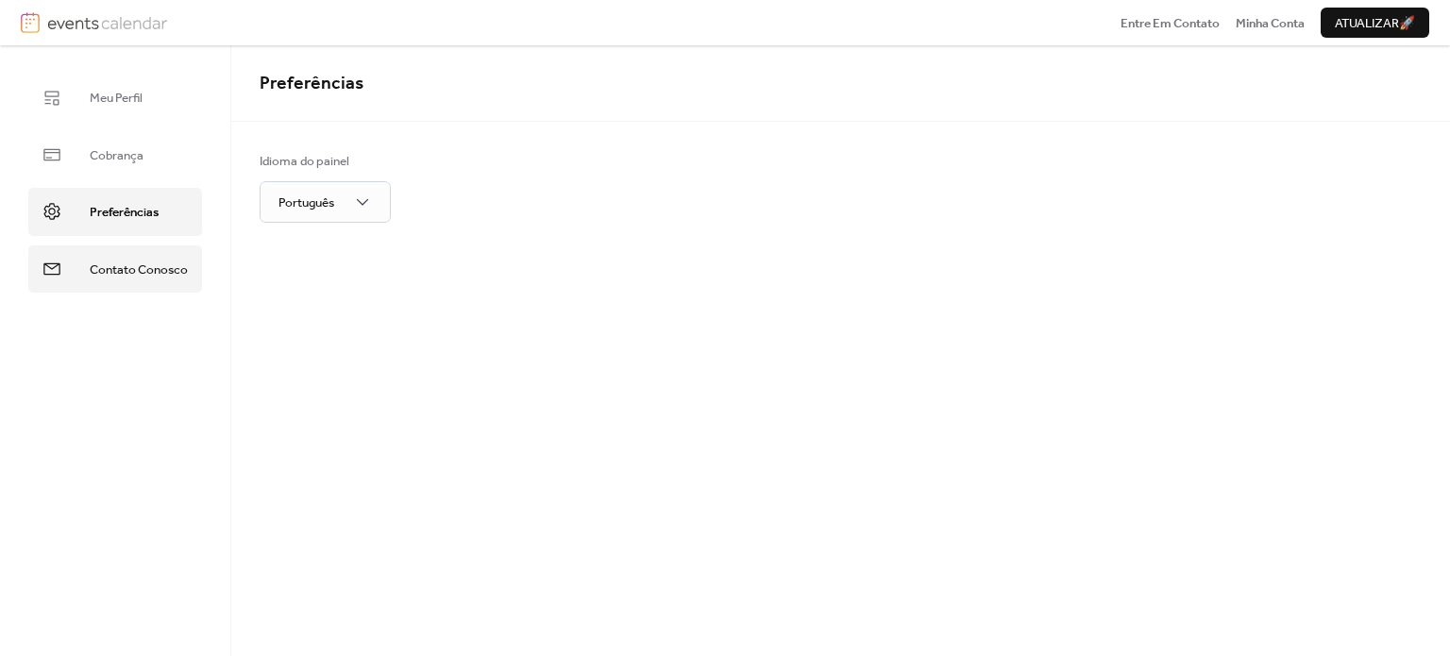
click at [175, 261] on span "Contato Conosco" at bounding box center [139, 270] width 98 height 19
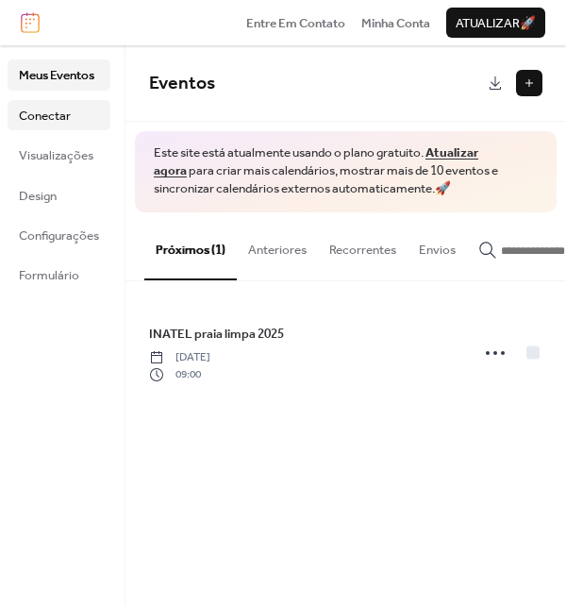
click at [53, 113] on span "Conectar" at bounding box center [45, 116] width 52 height 19
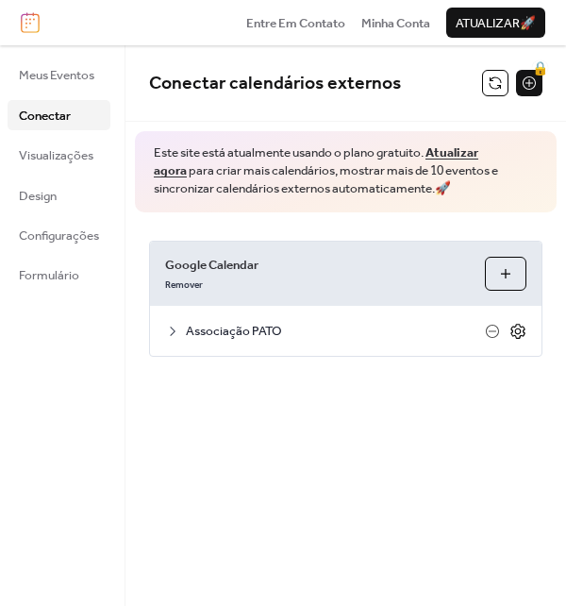
click at [526, 323] on div "Associação PATO" at bounding box center [346, 330] width 392 height 49
click at [519, 328] on icon at bounding box center [518, 331] width 7 height 7
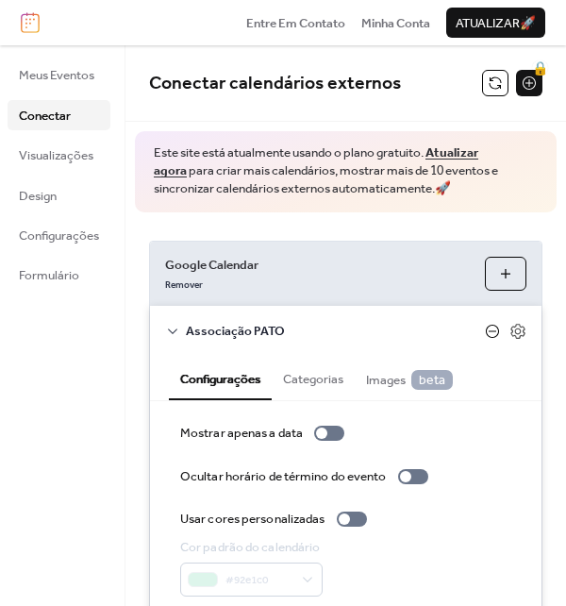
click at [495, 329] on icon at bounding box center [492, 331] width 15 height 15
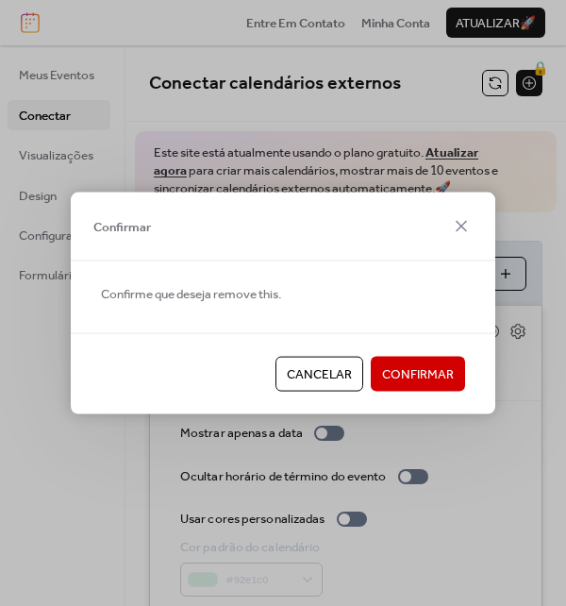
click at [435, 371] on span "Confirmar" at bounding box center [418, 374] width 72 height 19
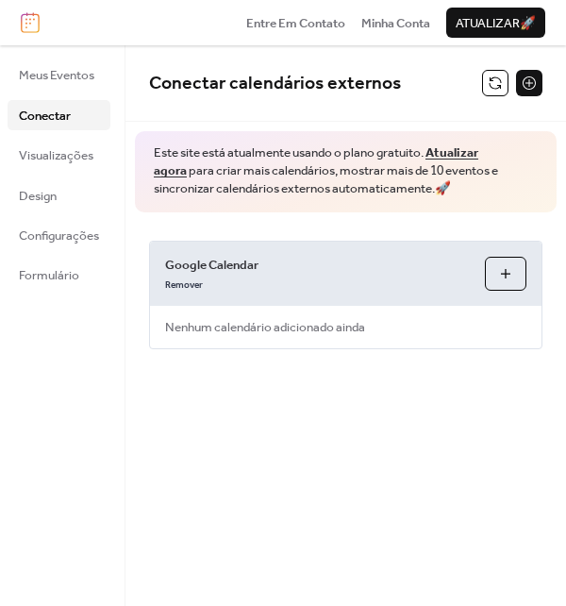
click at [513, 272] on button "Selecionar Calendários" at bounding box center [506, 274] width 42 height 34
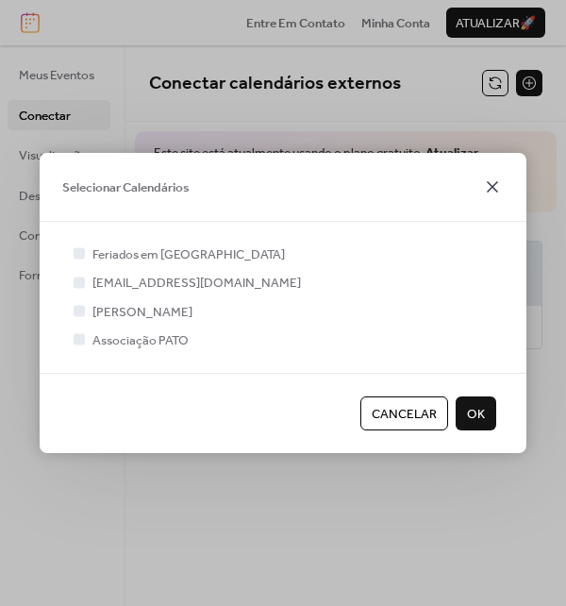
click at [493, 184] on icon at bounding box center [492, 187] width 23 height 23
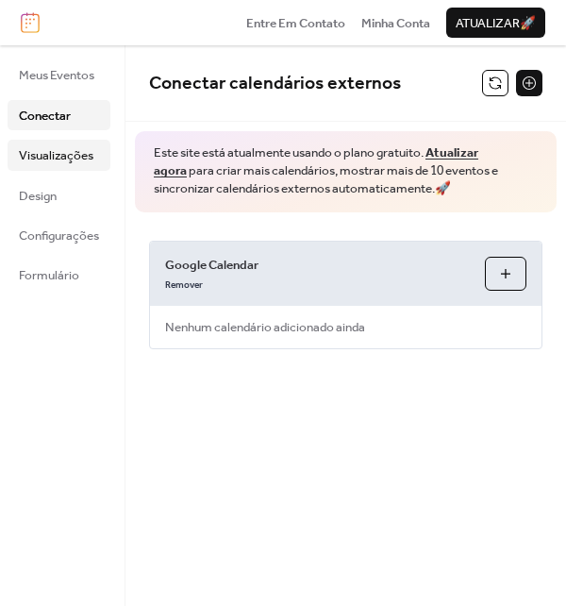
click at [53, 146] on span "Visualizações" at bounding box center [56, 155] width 75 height 19
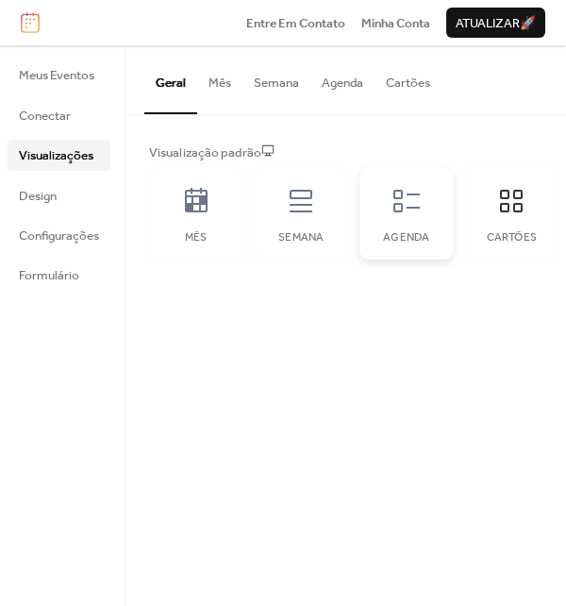
click at [422, 223] on div "Agenda" at bounding box center [407, 213] width 94 height 93
click at [335, 217] on div "Semana" at bounding box center [302, 213] width 94 height 93
click at [210, 226] on div "Mês" at bounding box center [196, 213] width 94 height 93
click at [378, 225] on div "Agenda" at bounding box center [407, 213] width 94 height 93
click at [60, 192] on link "Design" at bounding box center [59, 195] width 103 height 30
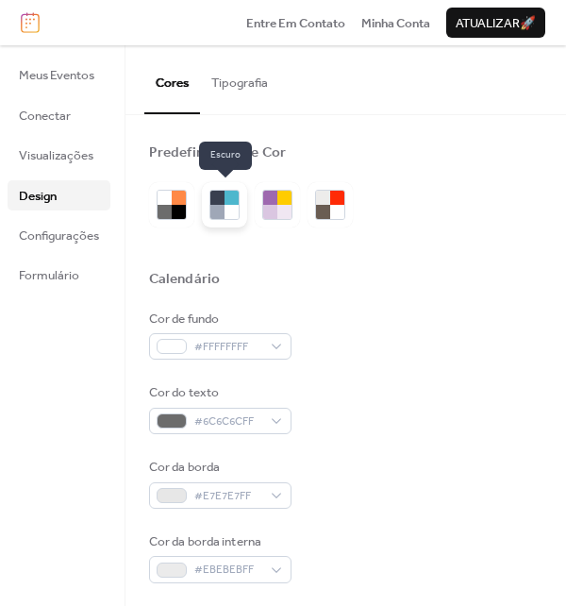
click at [220, 216] on div at bounding box center [218, 212] width 14 height 14
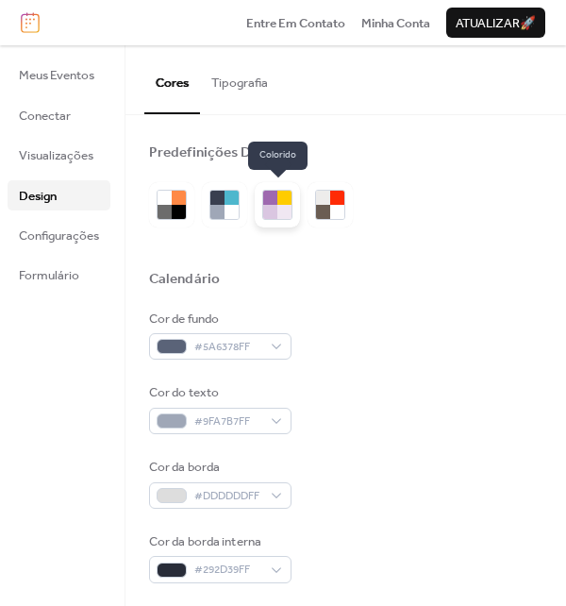
click at [277, 212] on div at bounding box center [270, 212] width 14 height 14
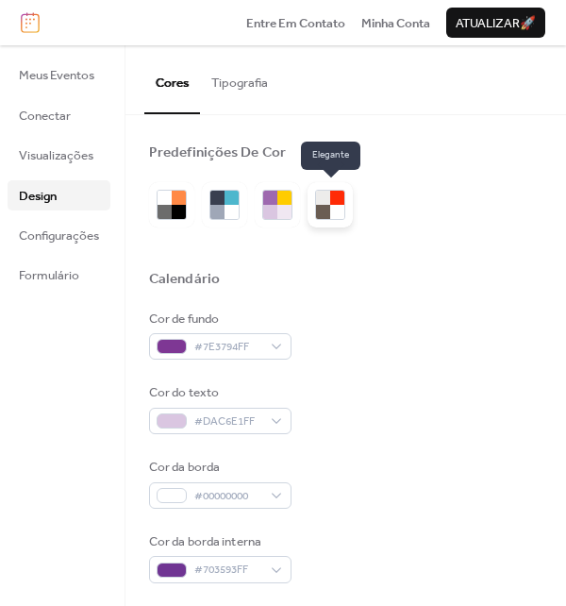
click at [331, 211] on div at bounding box center [337, 212] width 14 height 14
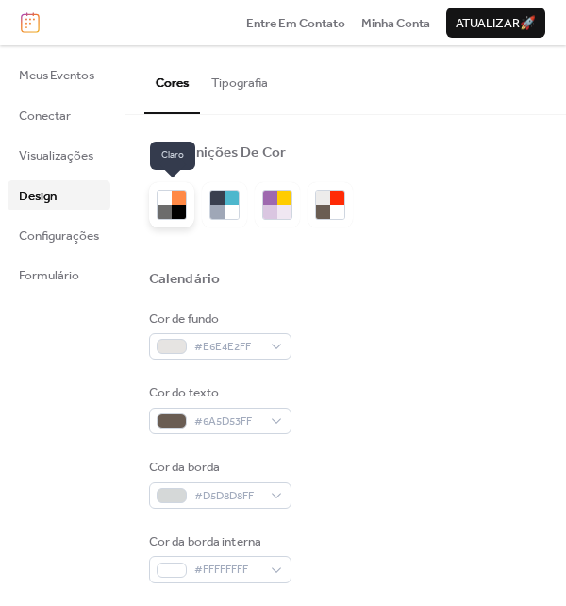
click at [161, 213] on div at bounding box center [165, 212] width 14 height 14
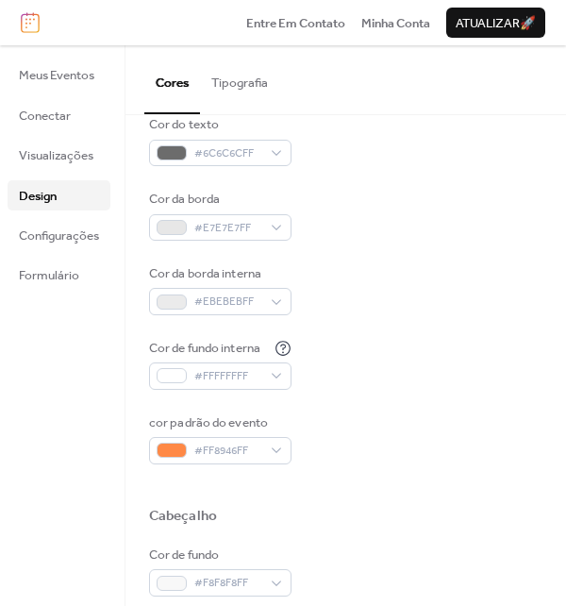
scroll to position [378, 0]
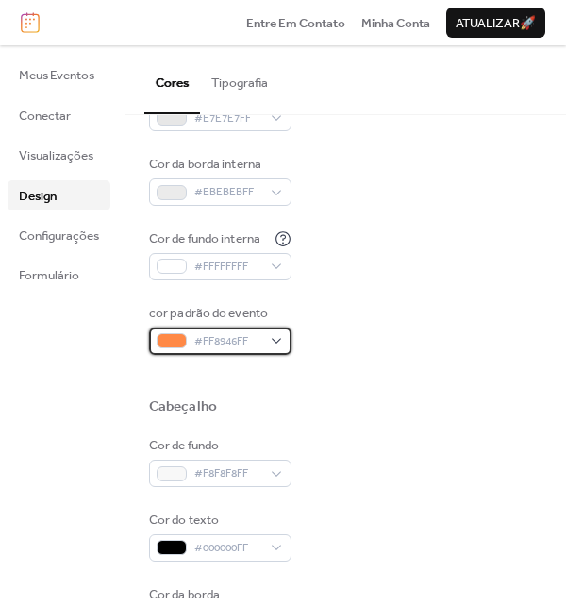
click at [228, 340] on span "#FF8946FF" at bounding box center [227, 341] width 67 height 19
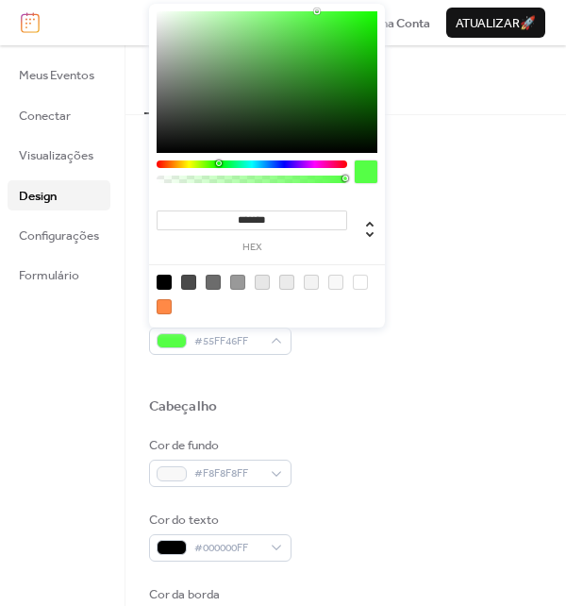
click at [218, 165] on div at bounding box center [252, 164] width 191 height 8
type input "*******"
drag, startPoint x: 236, startPoint y: 117, endPoint x: 284, endPoint y: 83, distance: 58.9
click at [284, 83] on div at bounding box center [267, 82] width 221 height 142
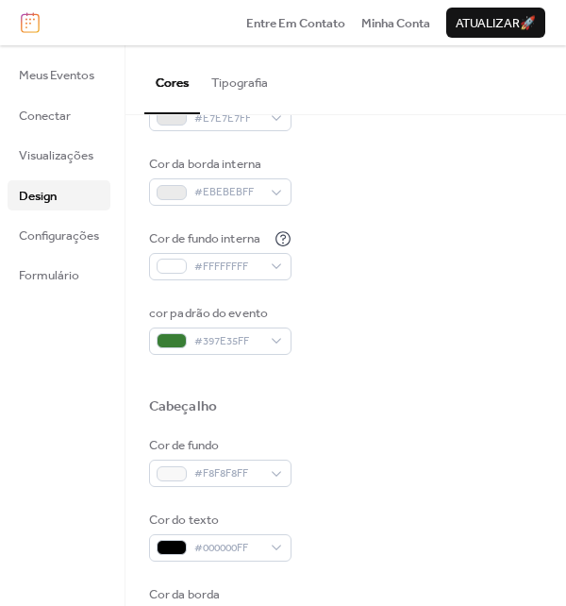
click at [101, 372] on div "Meus Eventos Conectar Visualizações Design Configurações Formulário" at bounding box center [63, 325] width 126 height 561
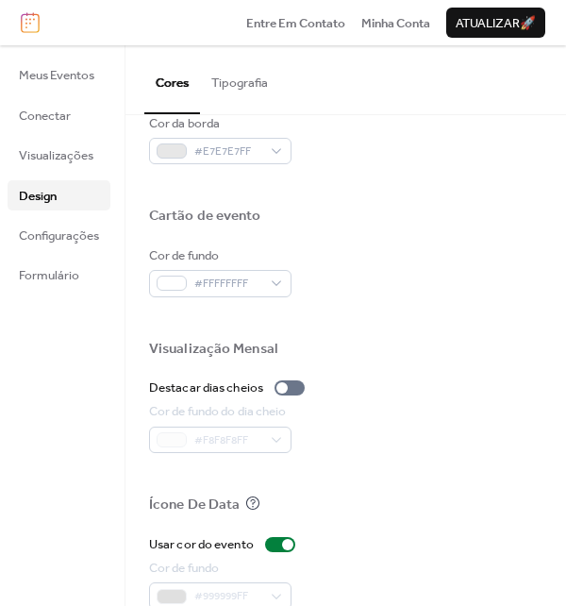
scroll to position [850, 0]
click at [293, 386] on div at bounding box center [290, 386] width 30 height 15
click at [295, 386] on div at bounding box center [297, 386] width 11 height 11
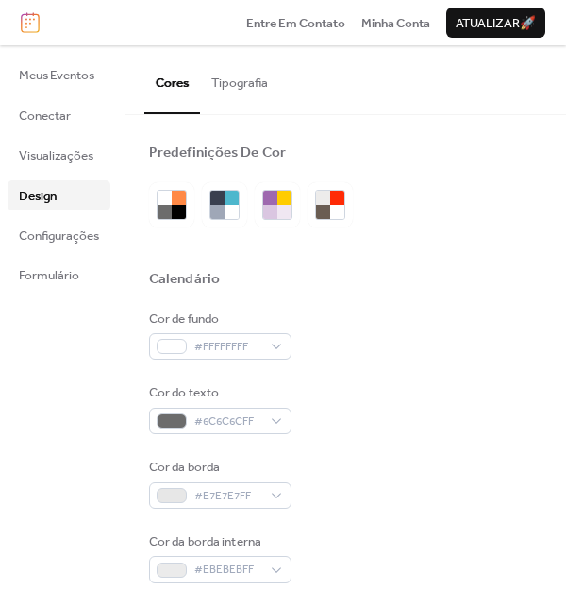
scroll to position [0, 0]
click at [254, 84] on button "Tipografia" at bounding box center [239, 78] width 79 height 66
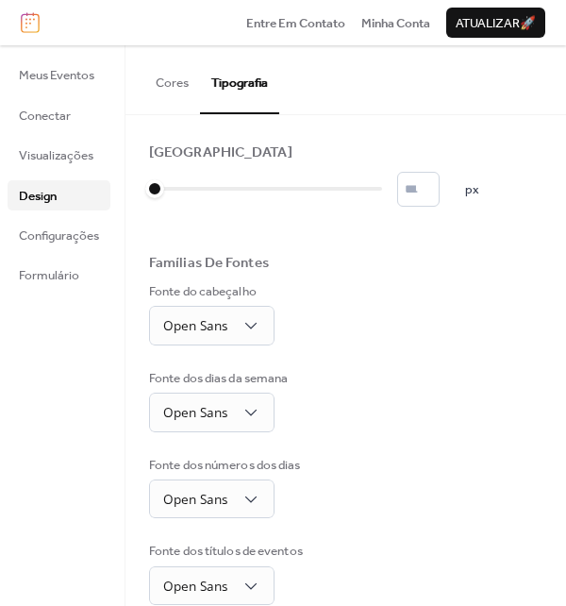
click at [173, 86] on button "Cores" at bounding box center [172, 78] width 56 height 66
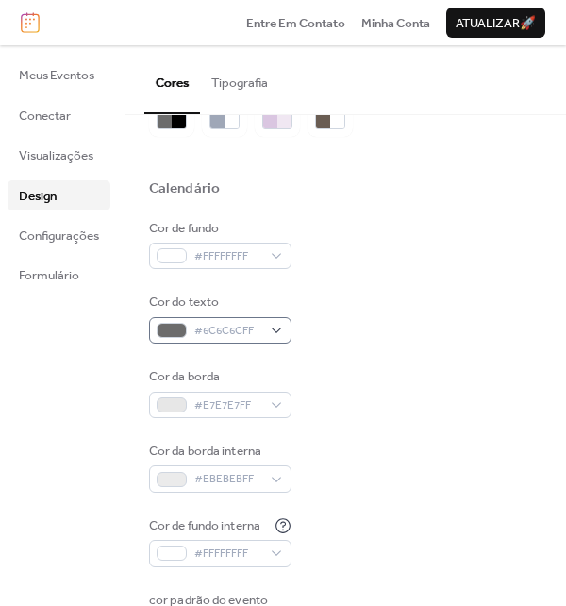
scroll to position [94, 0]
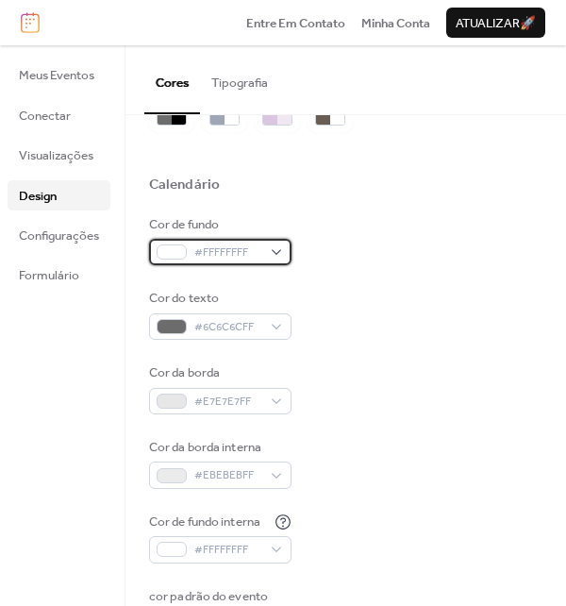
click at [242, 252] on span "#FFFFFFFF" at bounding box center [227, 253] width 67 height 19
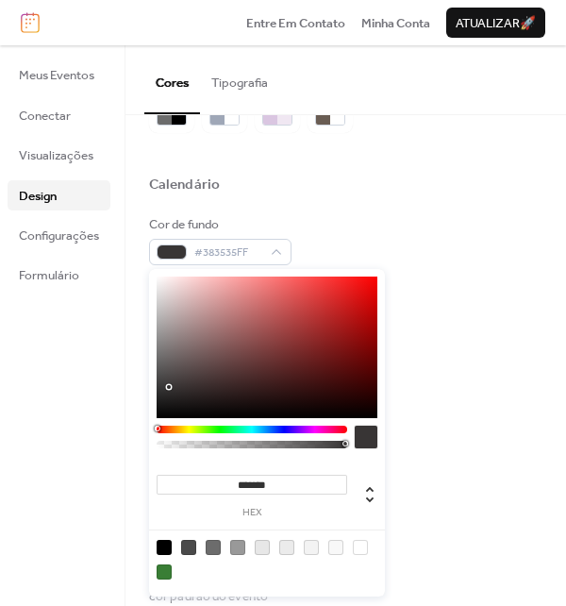
drag, startPoint x: 233, startPoint y: 347, endPoint x: 172, endPoint y: 385, distance: 72.0
click at [172, 385] on div at bounding box center [267, 348] width 221 height 142
click at [302, 346] on div at bounding box center [267, 348] width 221 height 142
type input "*******"
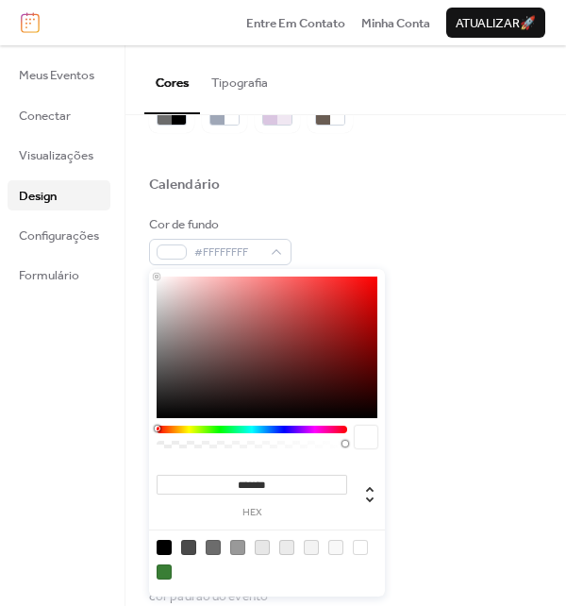
drag, startPoint x: 194, startPoint y: 312, endPoint x: 137, endPoint y: 263, distance: 74.3
click at [137, 263] on body "Entre Em Contato Minha Conta Atualizar 🚀 Meus Eventos Conectar Visualizações De…" at bounding box center [283, 303] width 566 height 606
click at [360, 197] on div "Calendário" at bounding box center [346, 188] width 394 height 24
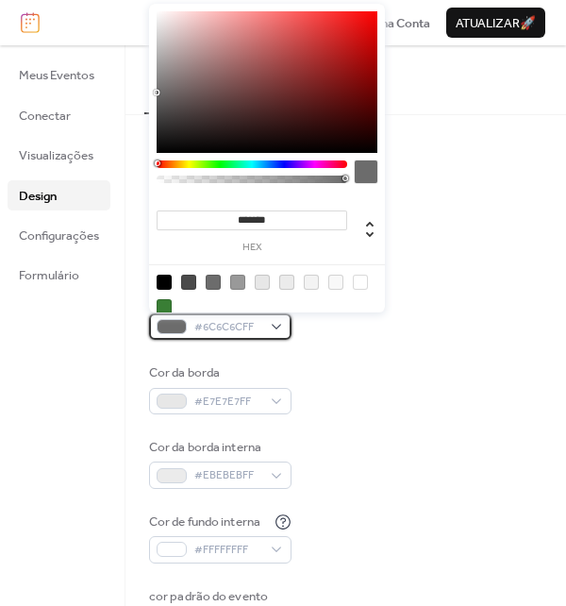
click at [229, 329] on span "#6C6C6CFF" at bounding box center [227, 327] width 67 height 19
click at [164, 282] on div at bounding box center [164, 282] width 15 height 15
type input "*******"
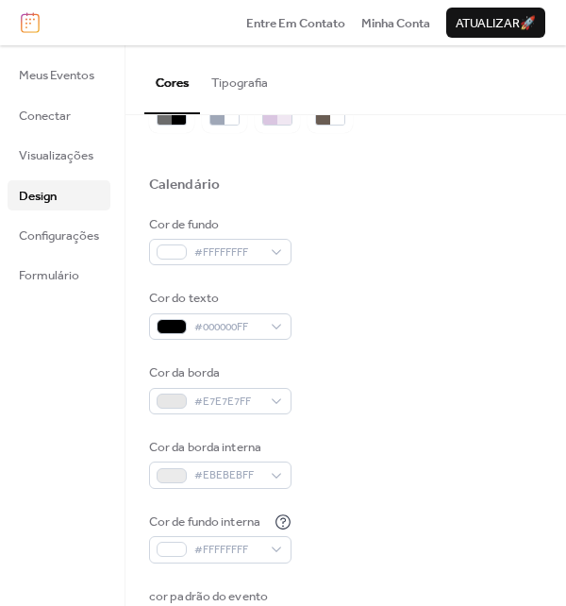
click at [422, 289] on div "Cor do texto #000000FF" at bounding box center [346, 314] width 394 height 51
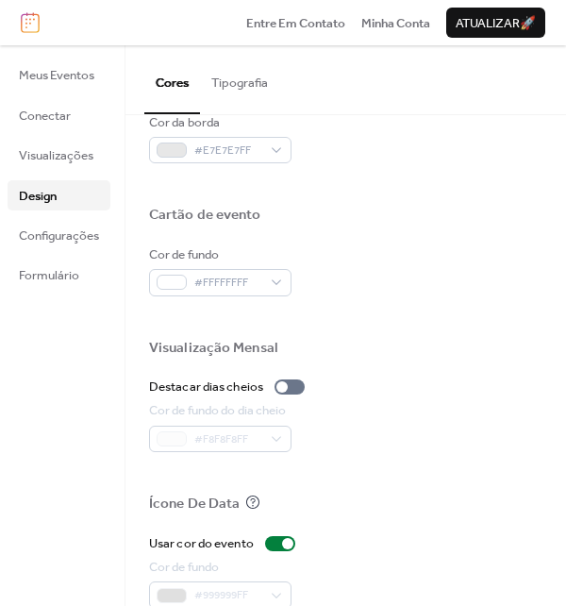
scroll to position [755, 0]
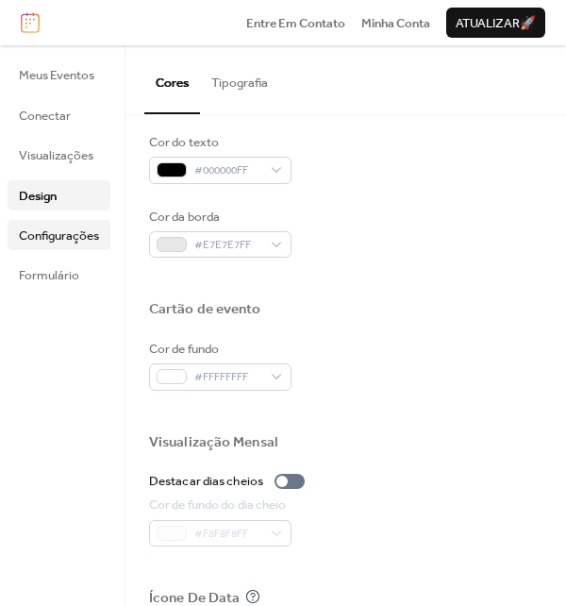
click at [77, 245] on span "Configurações" at bounding box center [59, 236] width 80 height 19
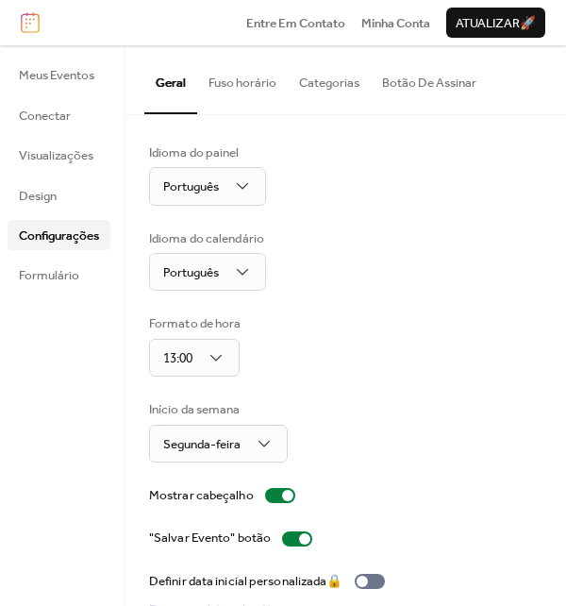
click at [259, 63] on button "Fuso horário" at bounding box center [242, 78] width 91 height 66
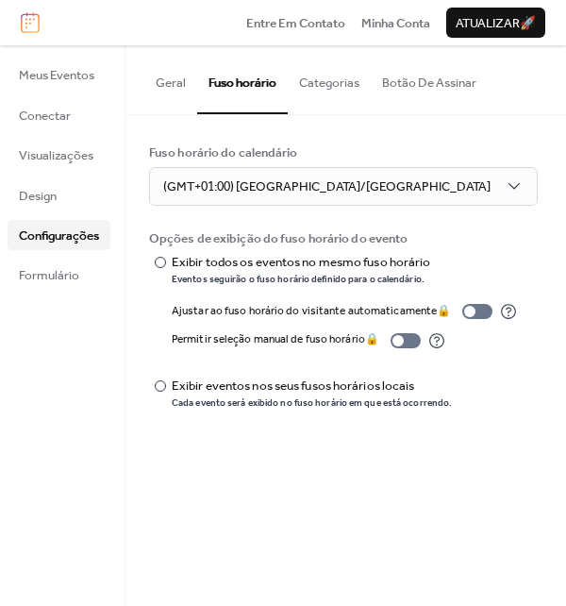
click at [315, 75] on button "Categorias" at bounding box center [329, 78] width 83 height 66
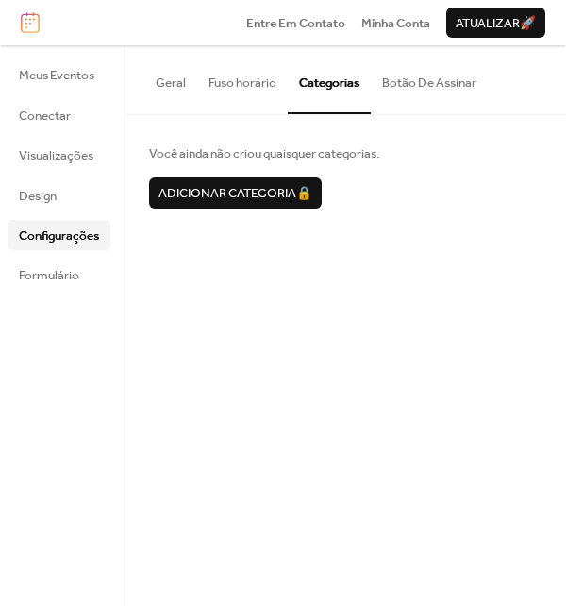
click at [432, 83] on button "Botão De Assinar" at bounding box center [429, 78] width 117 height 66
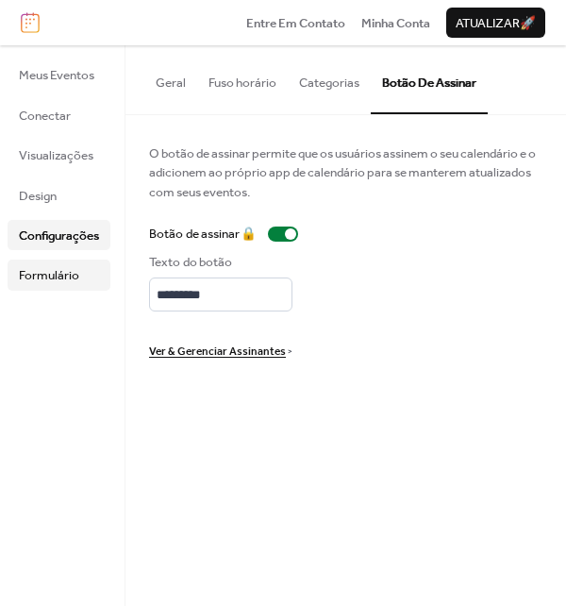
click at [65, 278] on span "Formulário" at bounding box center [49, 275] width 60 height 19
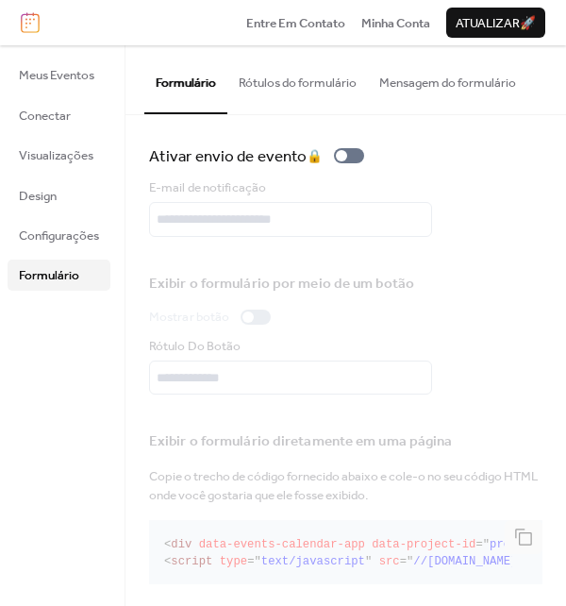
click at [313, 87] on button "Rótulos do formulário" at bounding box center [298, 78] width 141 height 66
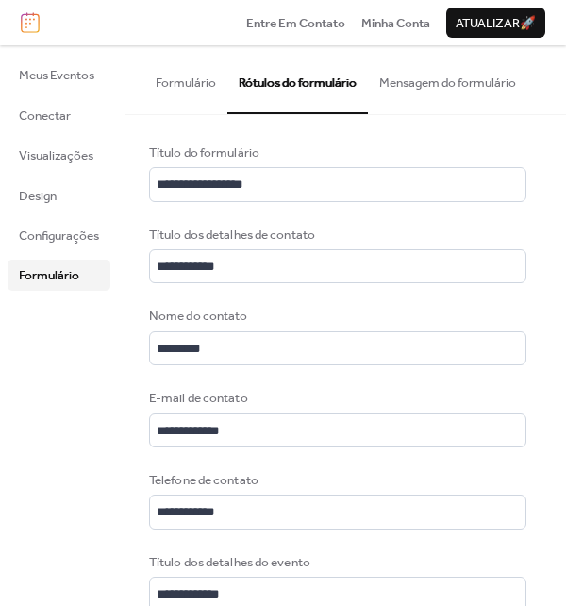
click at [428, 82] on button "Mensagem do formulário" at bounding box center [448, 78] width 160 height 66
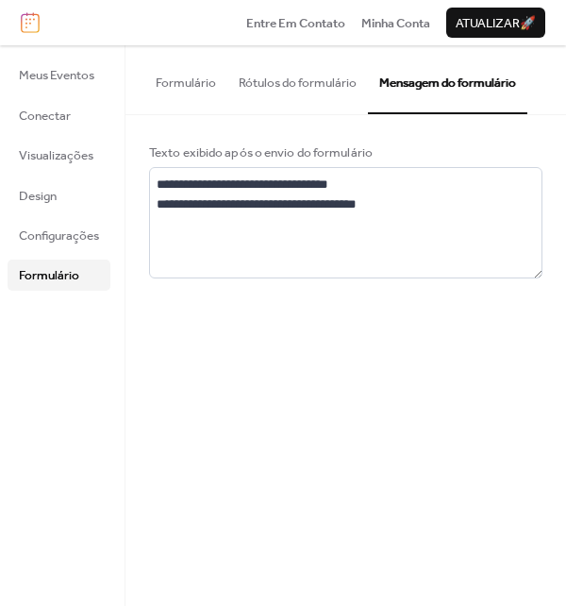
click at [205, 85] on button "Formulário" at bounding box center [185, 78] width 83 height 66
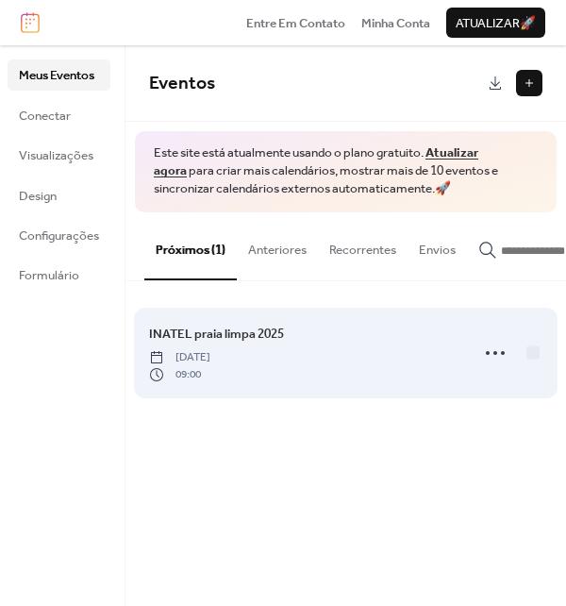
click at [238, 344] on span "INATEL praia limpa 2025" at bounding box center [216, 334] width 135 height 19
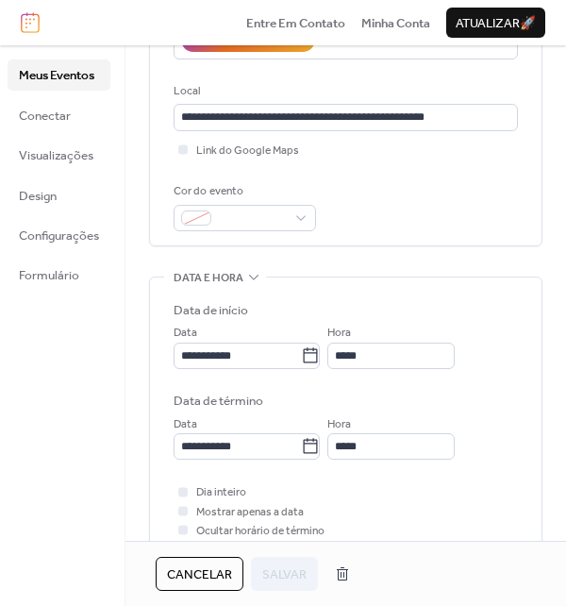
scroll to position [378, 0]
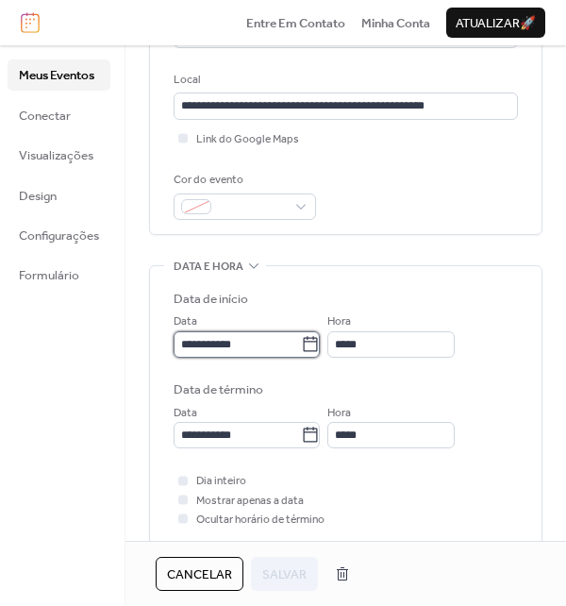
click at [272, 349] on input "**********" at bounding box center [237, 344] width 127 height 26
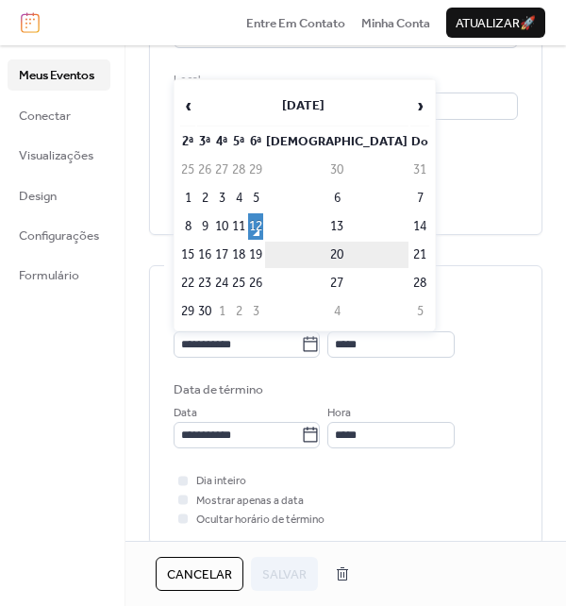
click at [353, 256] on td "20" at bounding box center [336, 255] width 143 height 26
type input "**********"
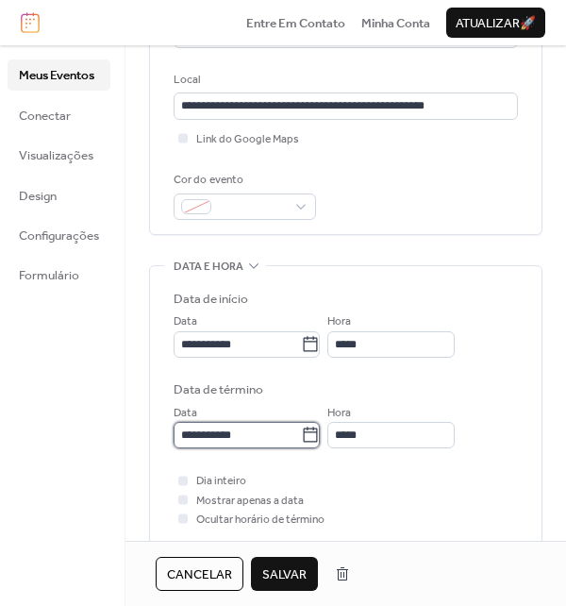
click at [268, 430] on input "**********" at bounding box center [237, 435] width 127 height 26
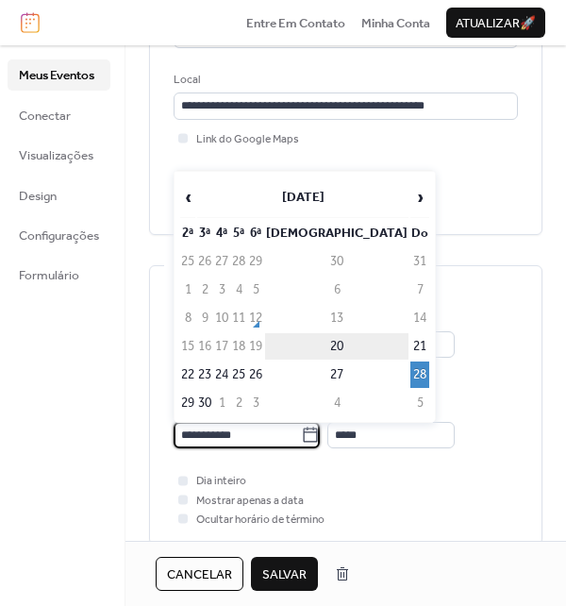
click at [356, 348] on td "20" at bounding box center [336, 346] width 143 height 26
type input "**********"
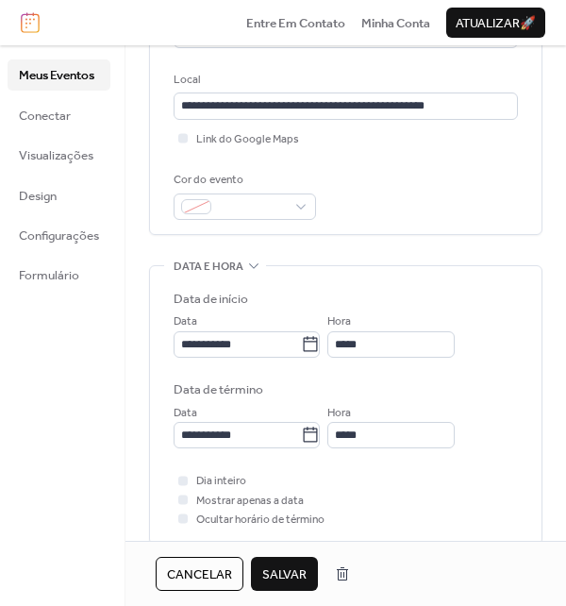
click at [291, 576] on span "Salvar" at bounding box center [284, 574] width 44 height 19
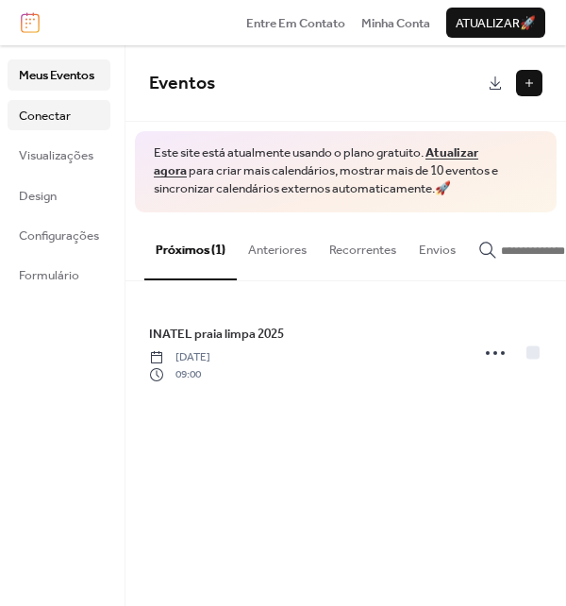
click at [58, 108] on span "Conectar" at bounding box center [45, 116] width 52 height 19
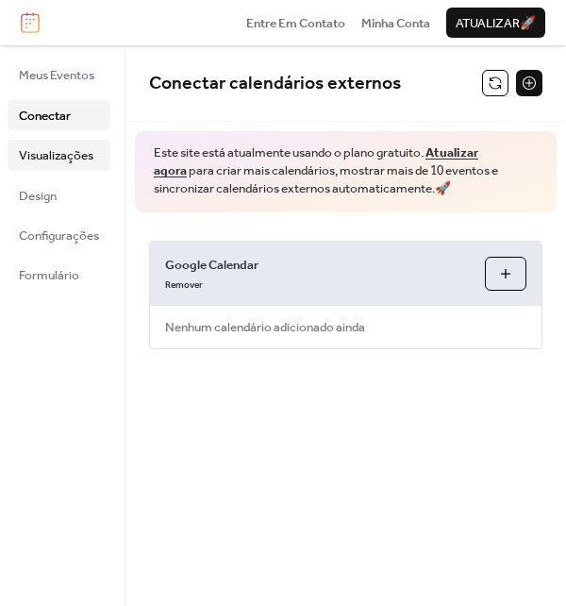
click at [79, 154] on span "Visualizações" at bounding box center [56, 155] width 75 height 19
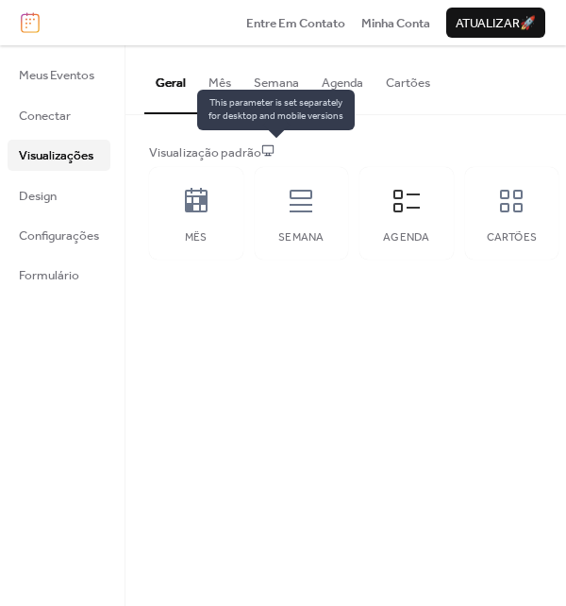
click at [274, 145] on icon at bounding box center [267, 150] width 11 height 10
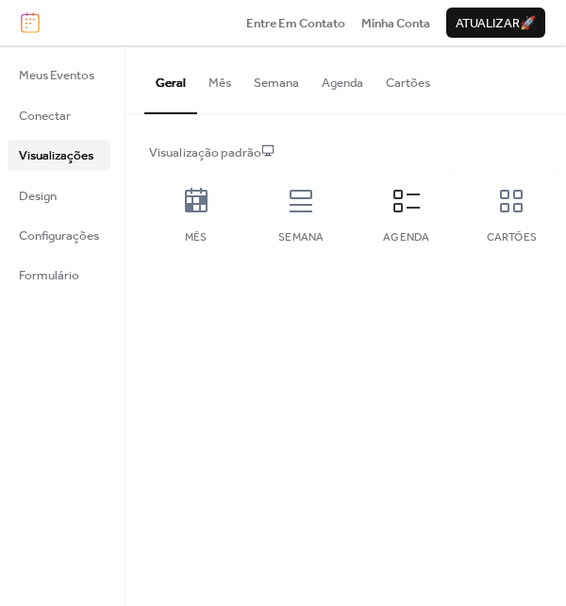
click at [217, 67] on button "Mês" at bounding box center [219, 78] width 45 height 66
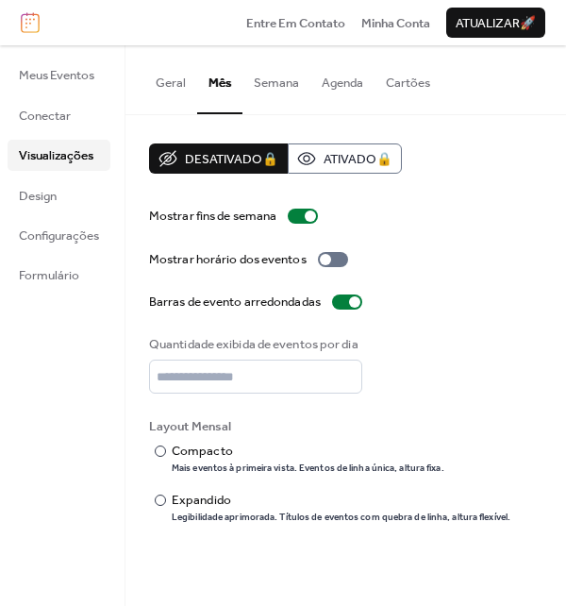
click at [277, 88] on button "Semana" at bounding box center [277, 78] width 68 height 66
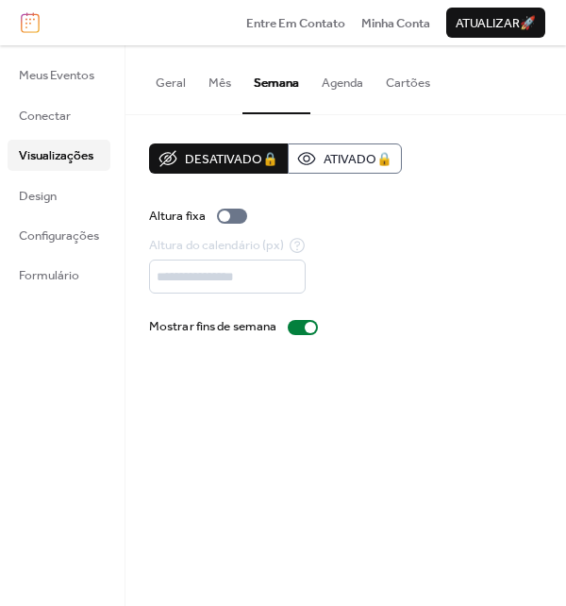
click at [355, 87] on button "Agenda" at bounding box center [343, 78] width 64 height 66
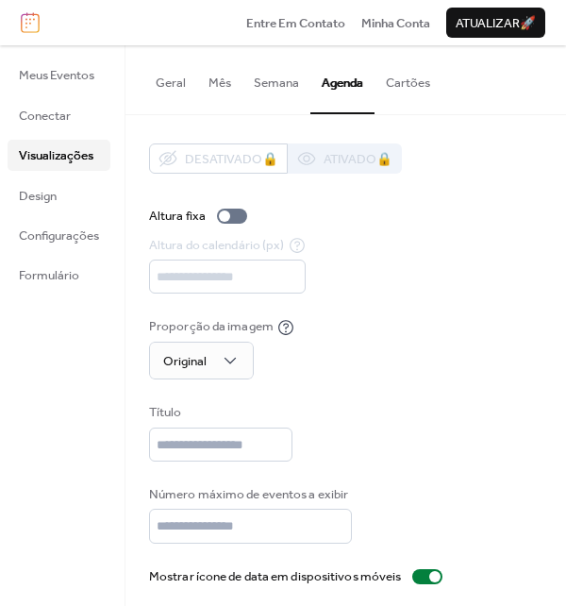
click at [400, 90] on button "Cartões" at bounding box center [408, 78] width 67 height 66
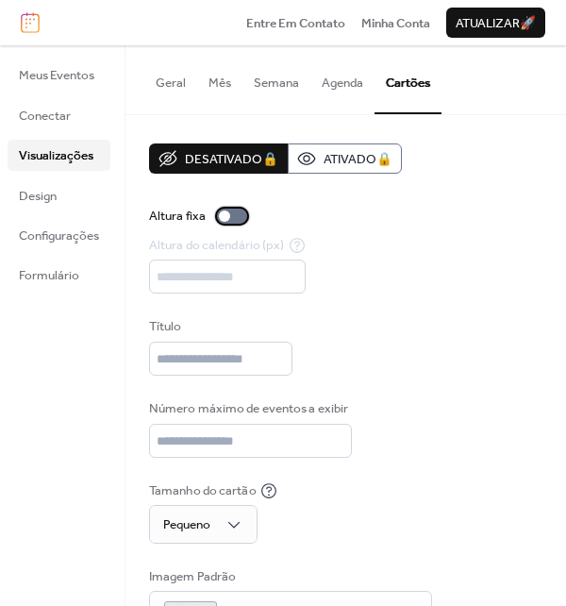
click at [237, 211] on div at bounding box center [232, 216] width 30 height 15
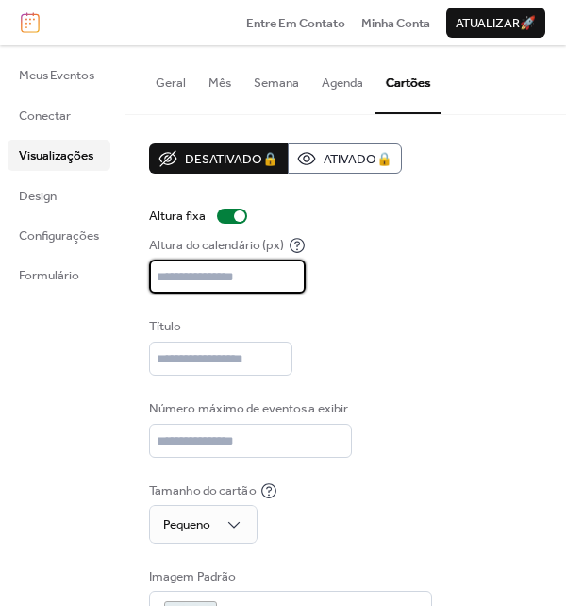
click at [291, 281] on input "***" at bounding box center [227, 277] width 157 height 34
click at [291, 269] on input "***" at bounding box center [227, 277] width 157 height 34
type input "***"
click at [291, 269] on input "***" at bounding box center [227, 277] width 157 height 34
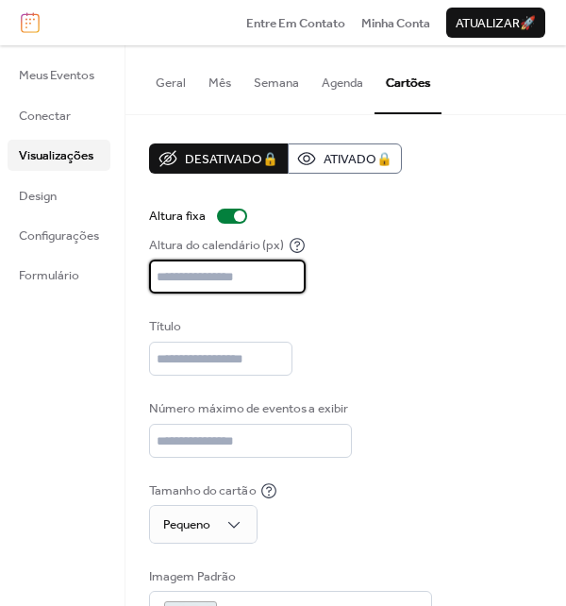
scroll to position [85, 0]
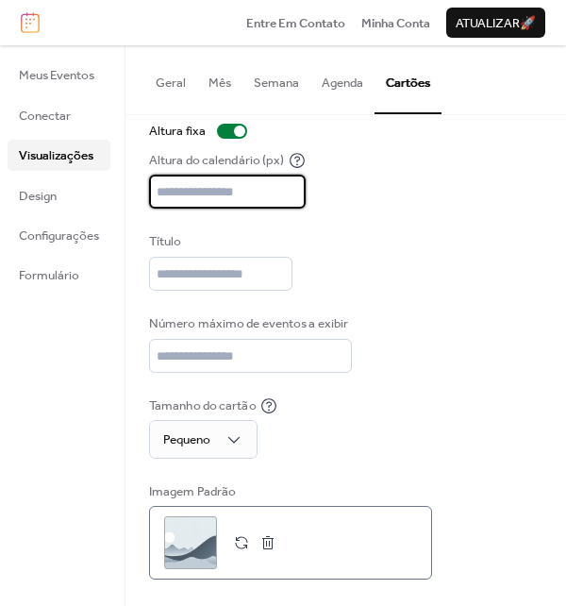
click at [198, 550] on div ";" at bounding box center [190, 542] width 53 height 53
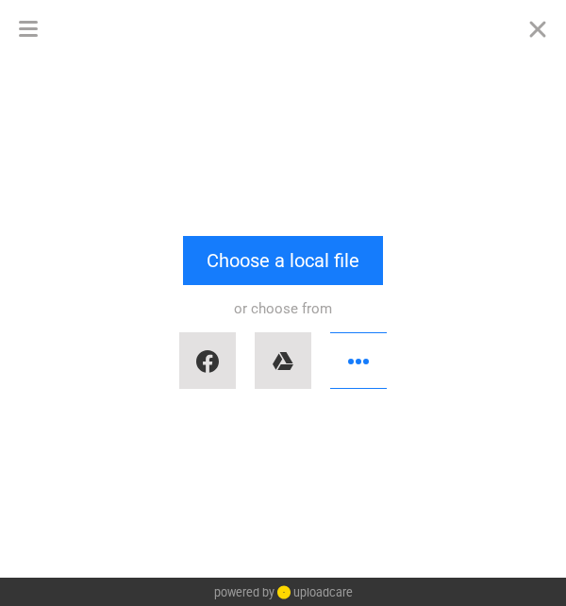
scroll to position [0, 0]
click at [539, 26] on button "Close" at bounding box center [538, 28] width 57 height 57
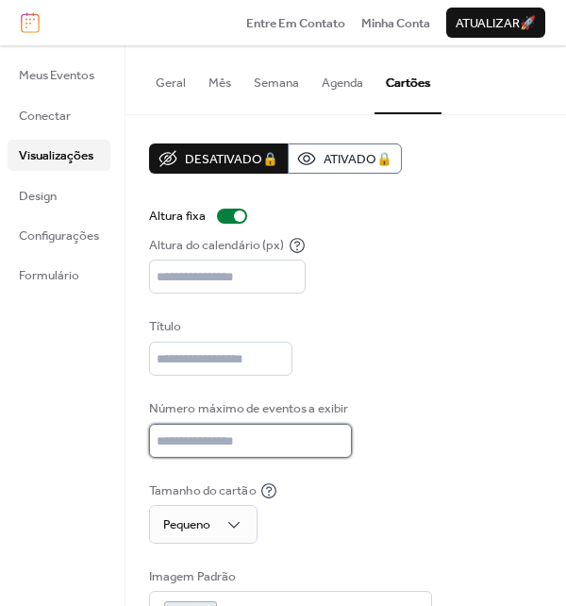
click at [229, 439] on input "**" at bounding box center [250, 441] width 203 height 34
drag, startPoint x: 199, startPoint y: 444, endPoint x: 137, endPoint y: 445, distance: 62.3
click at [137, 445] on div "Desativado 🔒 Ativado 🔒 Altura fixa Altura do calendário (px) *** Título Número …" at bounding box center [346, 404] width 441 height 578
type input "**"
click at [382, 367] on div "Título" at bounding box center [346, 346] width 394 height 59
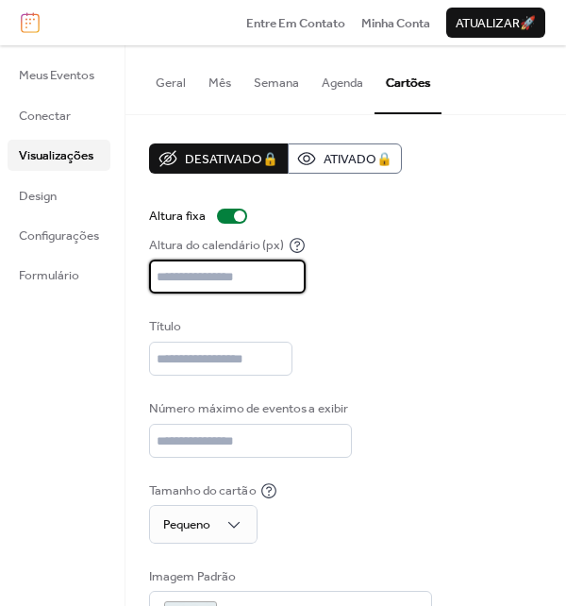
drag, startPoint x: 178, startPoint y: 273, endPoint x: 136, endPoint y: 277, distance: 42.6
click at [136, 277] on div "Desativado 🔒 Ativado 🔒 Altura fixa Altura do calendário (px) *** Título Número …" at bounding box center [346, 404] width 441 height 578
click at [379, 315] on div "Desativado 🔒 Ativado 🔒 Altura fixa Altura do calendário (px) *** Título Número …" at bounding box center [346, 403] width 394 height 521
drag, startPoint x: 168, startPoint y: 276, endPoint x: 140, endPoint y: 277, distance: 28.3
click at [141, 277] on div "Desativado 🔒 Ativado 🔒 Altura fixa Altura do calendário (px) *** Título Número …" at bounding box center [346, 404] width 441 height 578
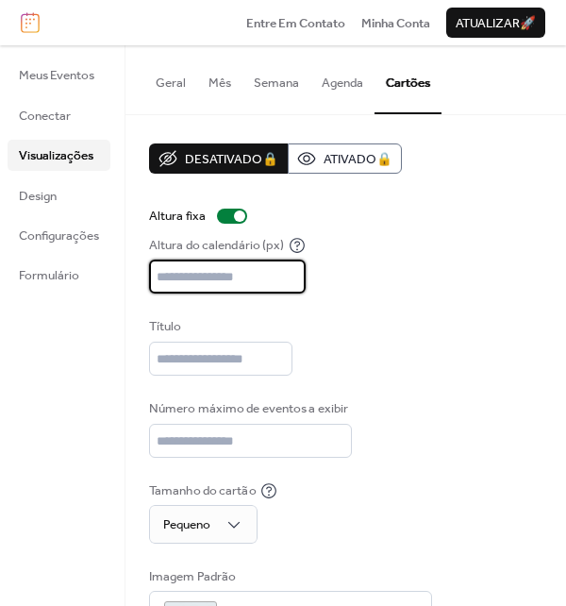
type input "***"
click at [384, 281] on div "Altura do calendário (px) ***" at bounding box center [346, 265] width 394 height 59
click at [229, 214] on div at bounding box center [232, 216] width 30 height 15
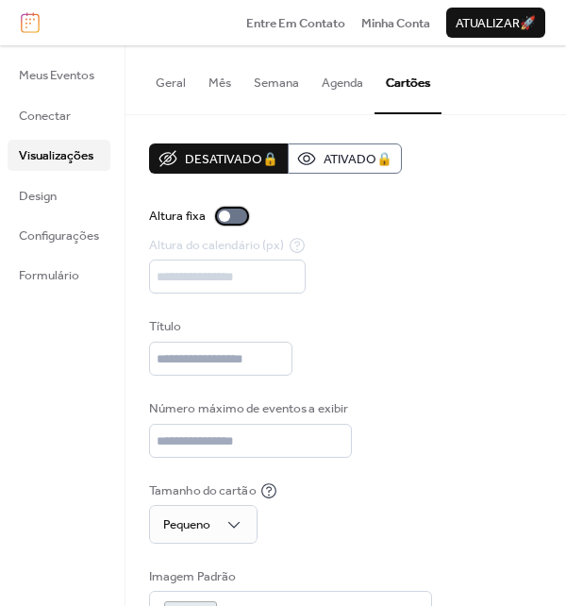
click at [228, 221] on div at bounding box center [232, 216] width 30 height 15
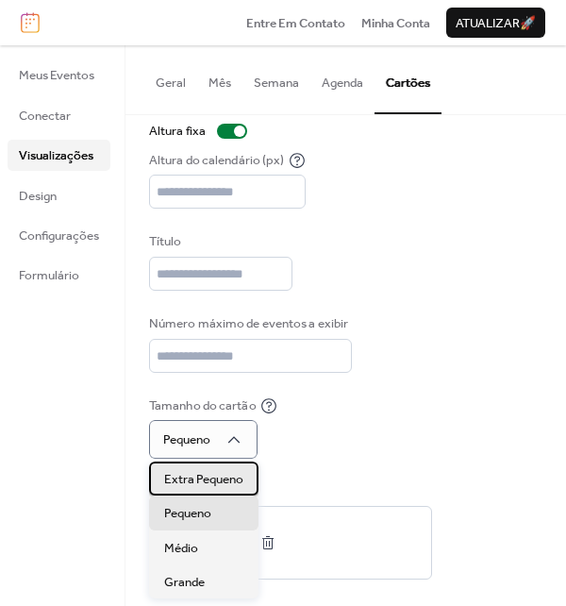
click at [188, 481] on span "Extra Pequeno" at bounding box center [203, 479] width 79 height 19
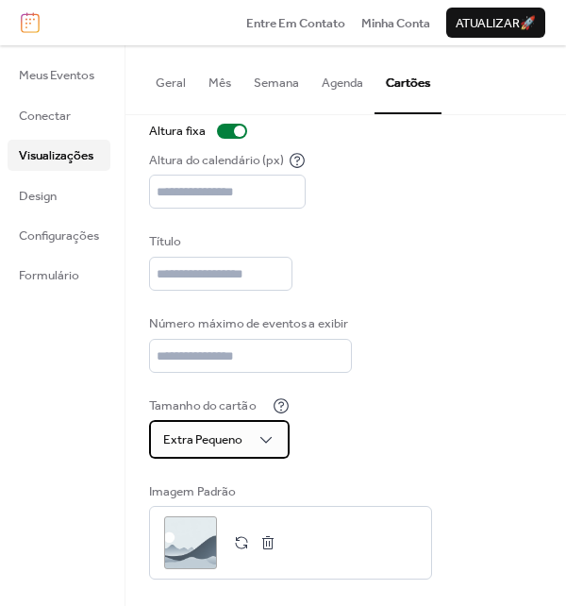
click at [233, 438] on span "Extra Pequeno" at bounding box center [202, 440] width 79 height 25
click at [363, 432] on div "Tamanho do cartão Extra Pequeno" at bounding box center [346, 427] width 394 height 62
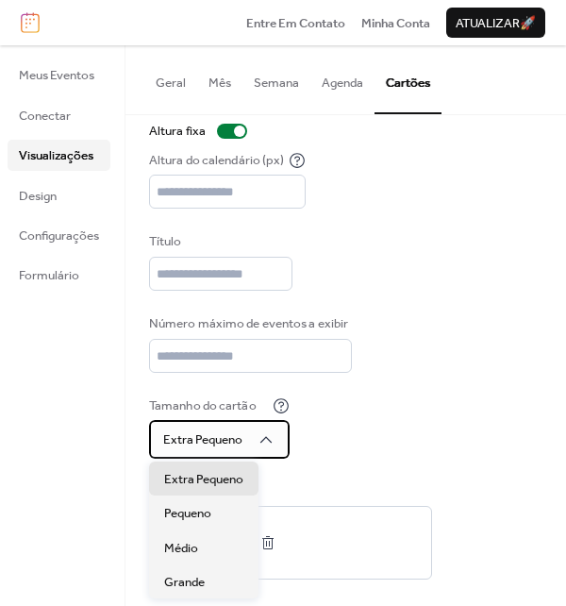
click at [221, 430] on span "Extra Pequeno" at bounding box center [202, 440] width 79 height 25
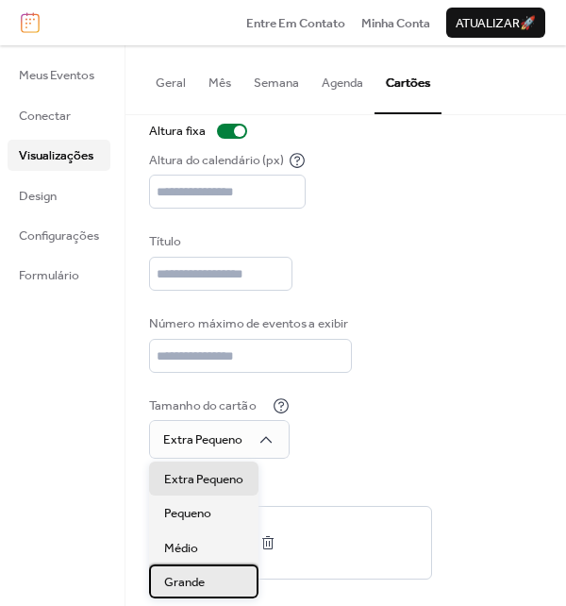
click at [203, 579] on span "Grande" at bounding box center [184, 582] width 41 height 19
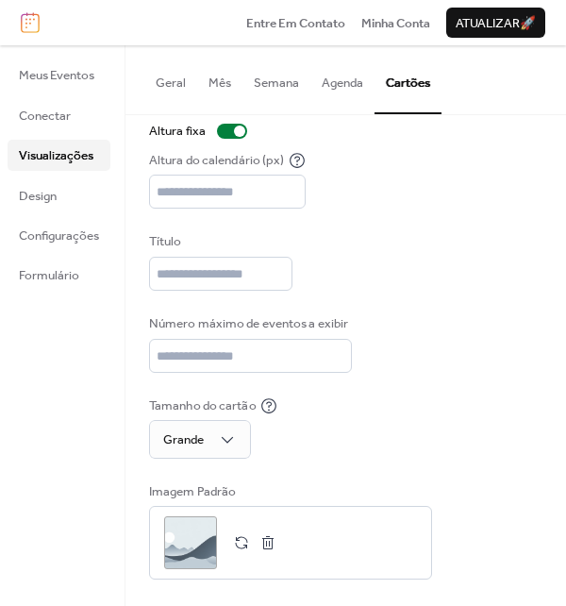
click at [383, 376] on div "Desativado 🔒 Ativado 🔒 Altura fixa Altura do calendário (px) *** Título Número …" at bounding box center [346, 319] width 394 height 521
click at [189, 430] on span "Grande" at bounding box center [183, 440] width 41 height 25
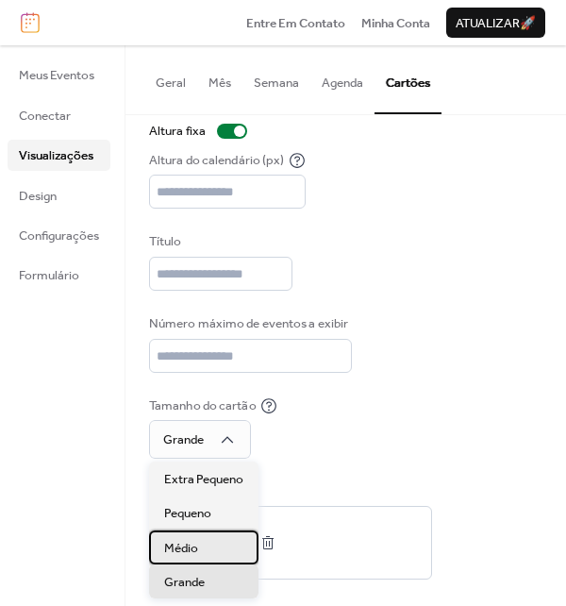
click at [209, 543] on div "Médio" at bounding box center [204, 548] width 110 height 34
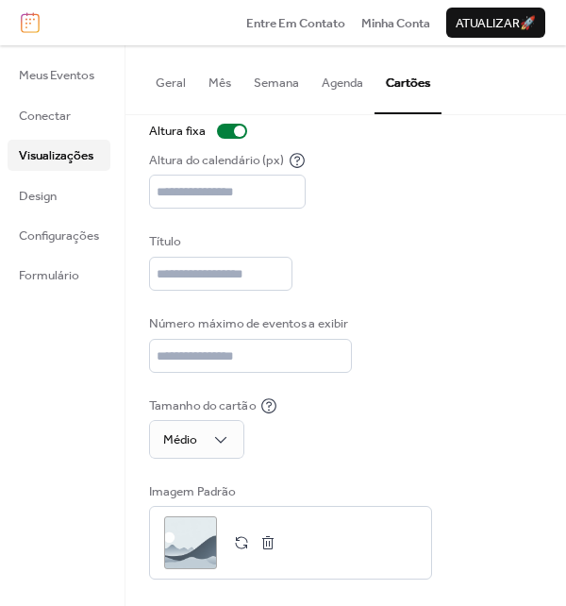
click at [420, 390] on div "Desativado 🔒 Ativado 🔒 Altura fixa Altura do calendário (px) *** Título Número …" at bounding box center [346, 319] width 394 height 521
click at [288, 343] on input "**" at bounding box center [250, 356] width 203 height 34
click at [513, 301] on div "Desativado 🔒 Ativado 🔒 Altura fixa Altura do calendário (px) *** Título Número …" at bounding box center [346, 319] width 394 height 521
click at [75, 187] on link "Design" at bounding box center [59, 195] width 103 height 30
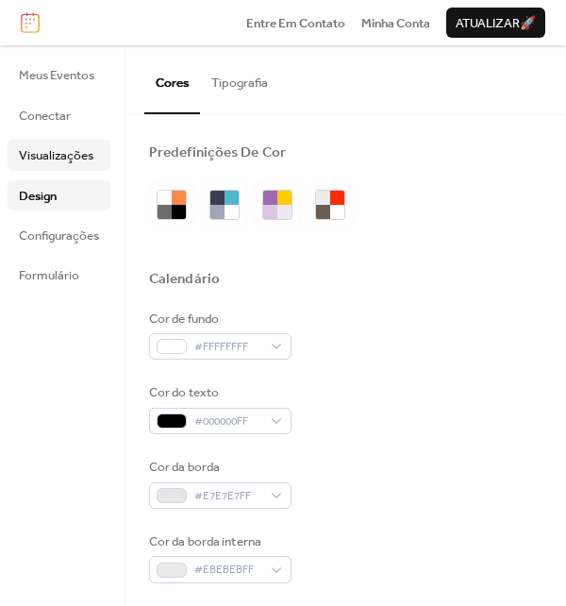
click at [60, 157] on span "Visualizações" at bounding box center [56, 155] width 75 height 19
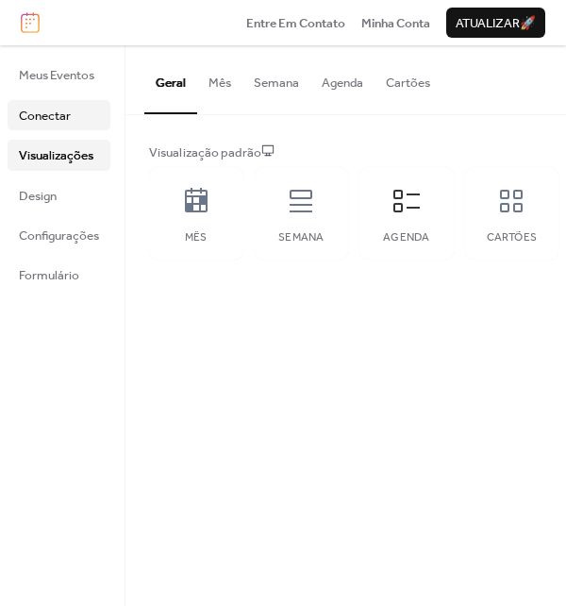
click at [50, 122] on span "Conectar" at bounding box center [45, 116] width 52 height 19
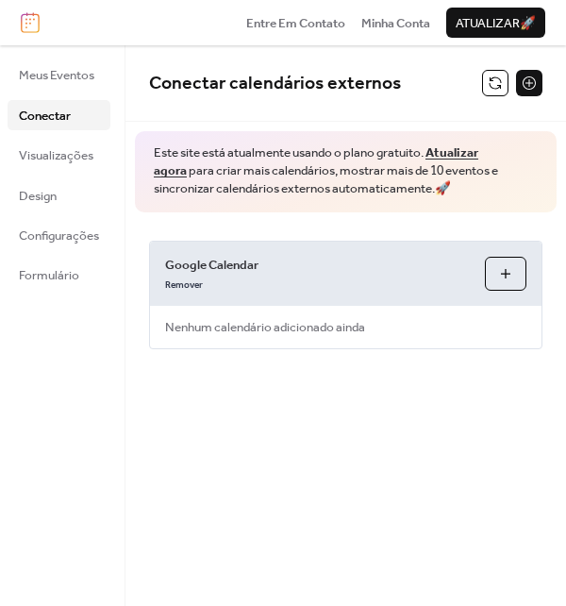
click at [69, 177] on ul "Meus Eventos Conectar Visualizações Design Configurações Formulário" at bounding box center [59, 174] width 103 height 230
click at [65, 191] on link "Design" at bounding box center [59, 195] width 103 height 30
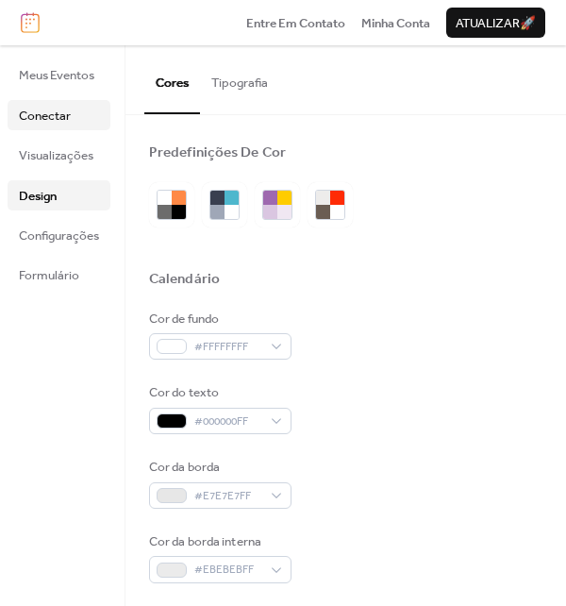
click at [51, 124] on span "Conectar" at bounding box center [45, 116] width 52 height 19
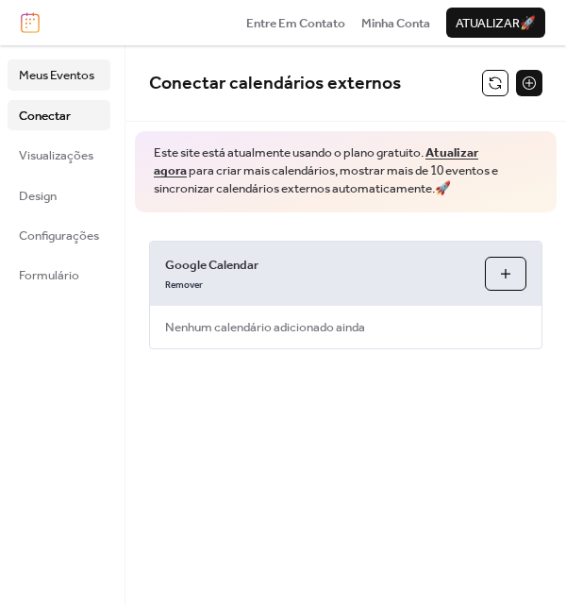
click at [79, 76] on span "Meus Eventos" at bounding box center [57, 75] width 76 height 19
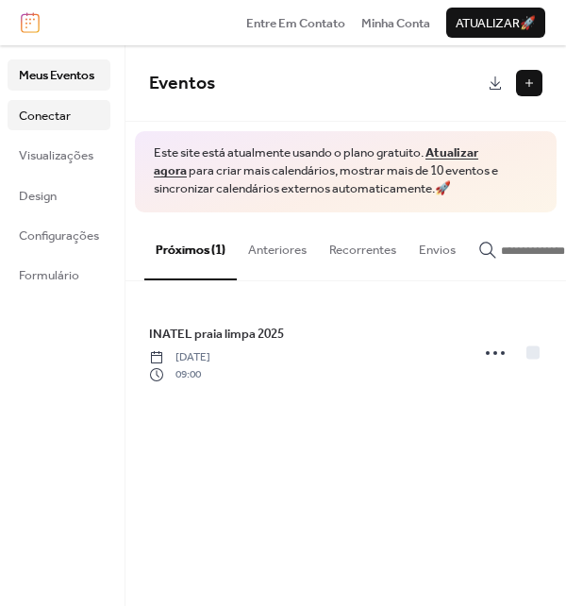
click at [75, 113] on link "Conectar" at bounding box center [59, 115] width 103 height 30
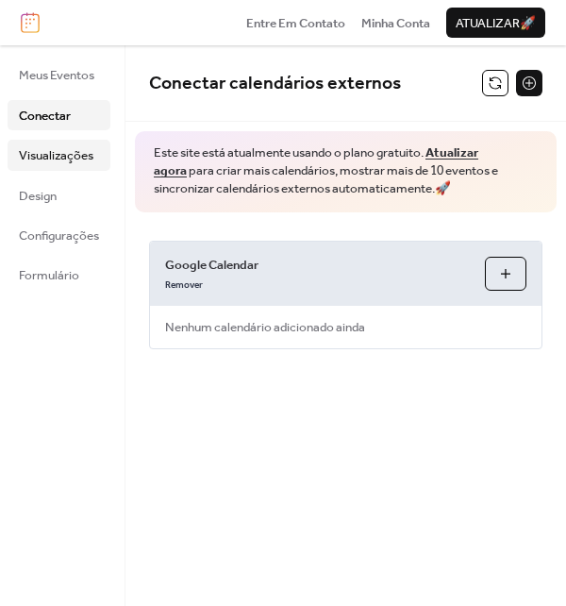
click at [82, 149] on span "Visualizações" at bounding box center [56, 155] width 75 height 19
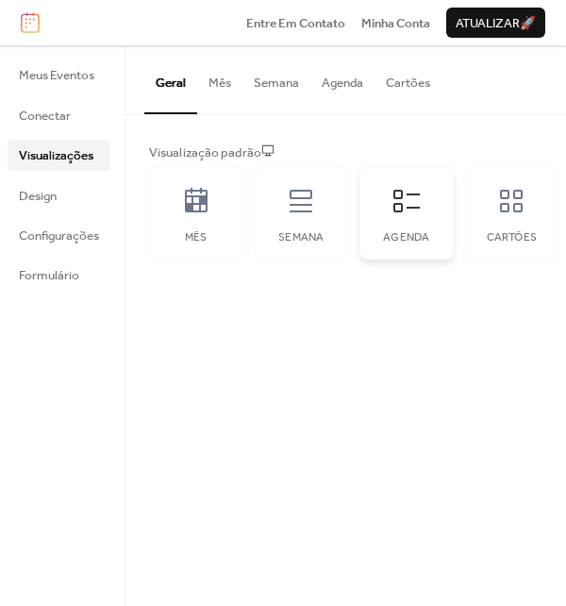
click at [404, 207] on icon at bounding box center [407, 201] width 30 height 30
click at [351, 94] on button "Agenda" at bounding box center [343, 78] width 64 height 66
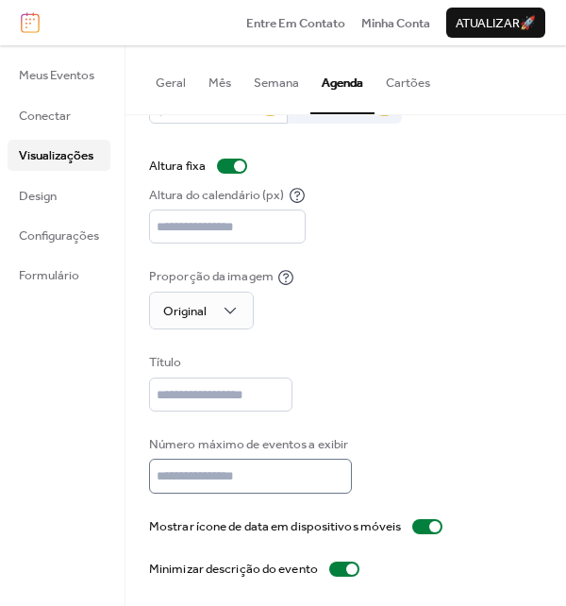
scroll to position [2, 0]
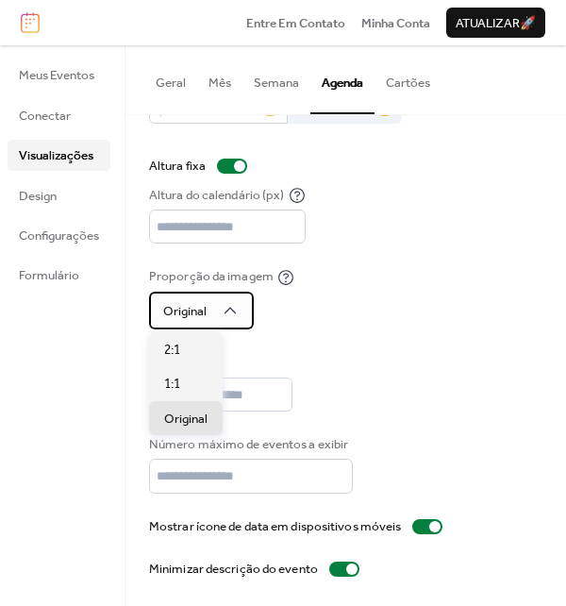
click at [234, 309] on icon at bounding box center [230, 310] width 19 height 19
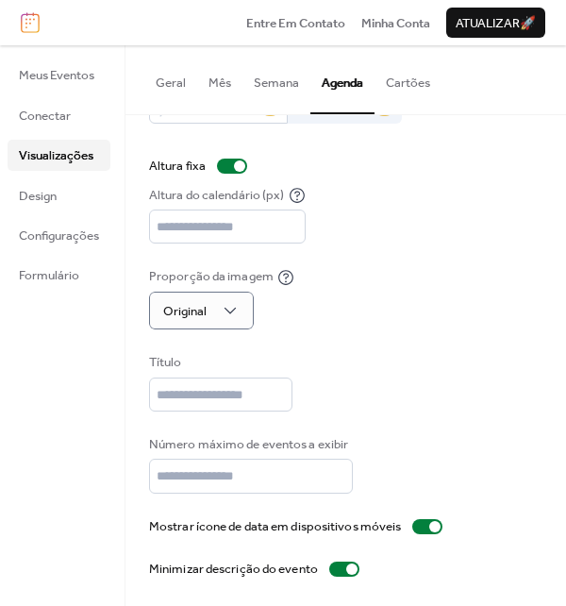
click at [368, 333] on div "Desativado 🔒 Ativado 🔒 Altura fixa Altura do calendário (px) *** Proporção da i…" at bounding box center [346, 336] width 394 height 486
click at [399, 82] on button "Cartões" at bounding box center [408, 78] width 67 height 66
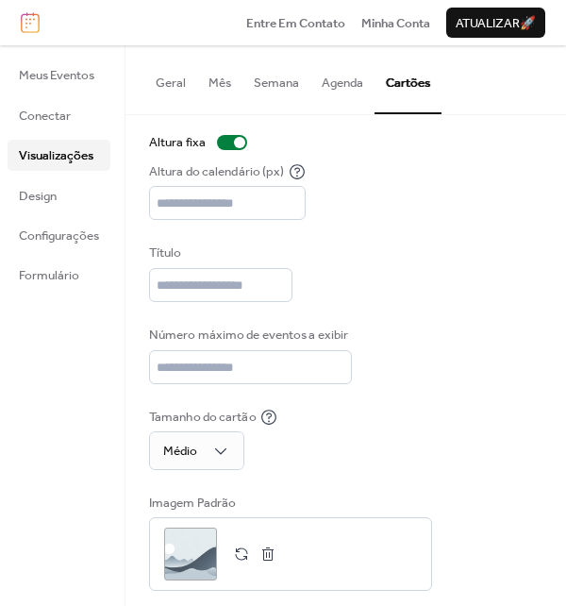
scroll to position [85, 0]
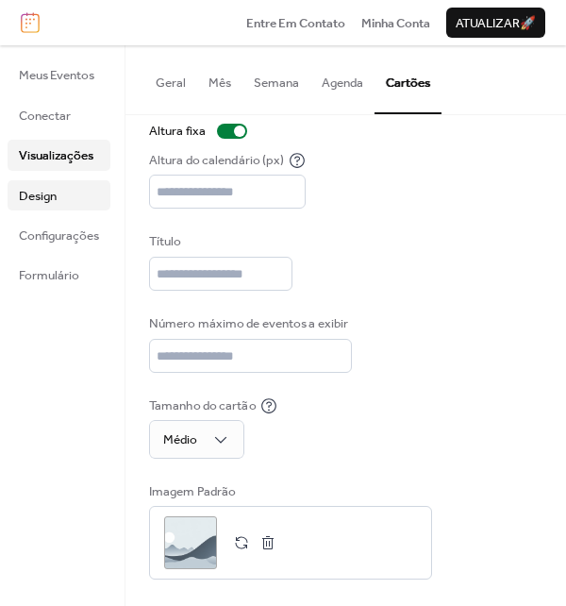
click at [56, 195] on span "Design" at bounding box center [38, 196] width 38 height 19
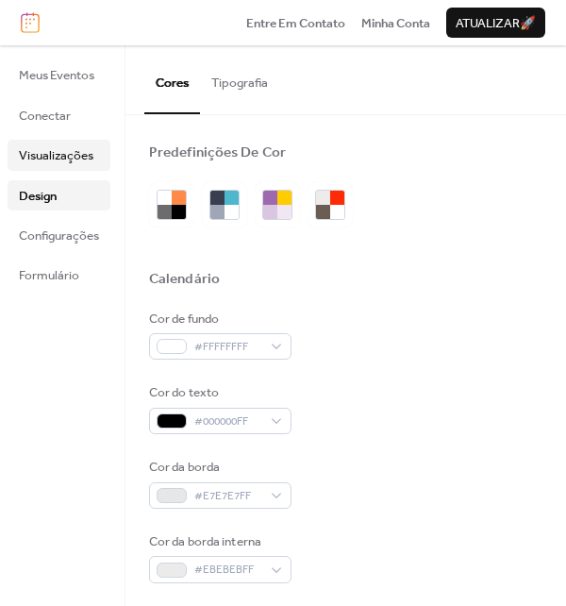
click at [49, 146] on span "Visualizações" at bounding box center [56, 155] width 75 height 19
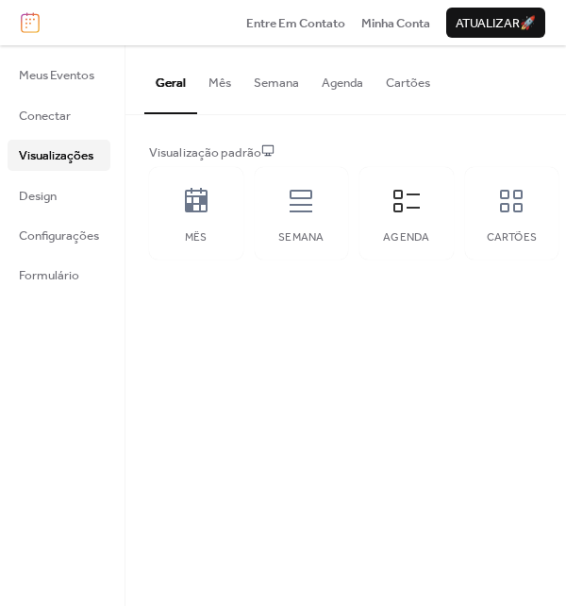
click at [411, 90] on button "Cartões" at bounding box center [408, 78] width 67 height 66
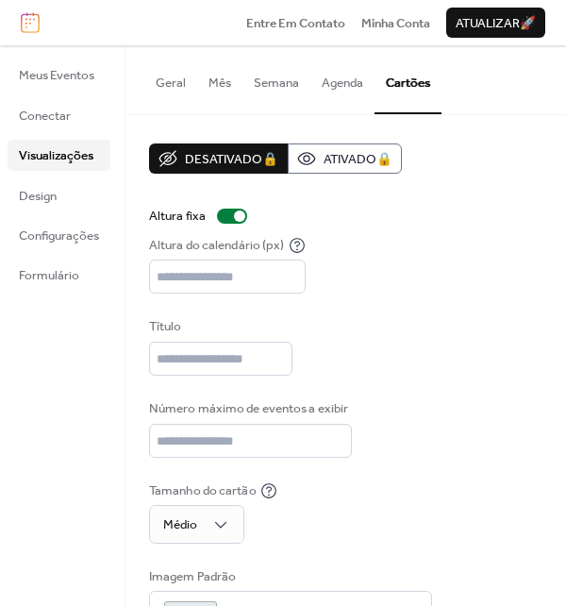
click at [357, 75] on button "Agenda" at bounding box center [343, 78] width 64 height 66
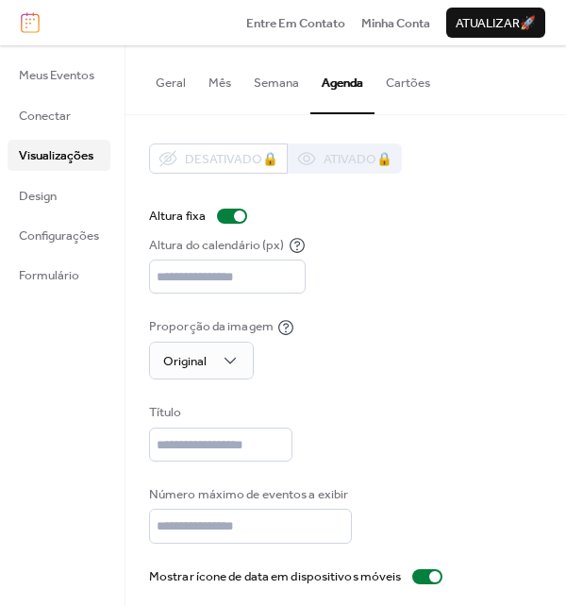
click at [421, 85] on button "Cartões" at bounding box center [408, 78] width 67 height 66
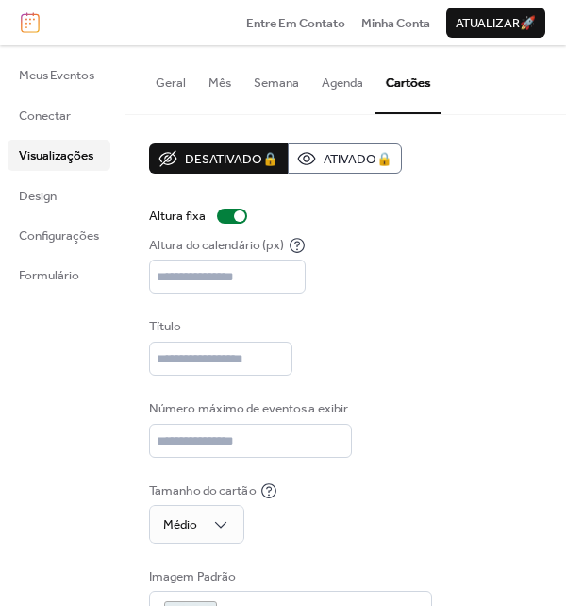
click at [324, 85] on button "Agenda" at bounding box center [343, 78] width 64 height 66
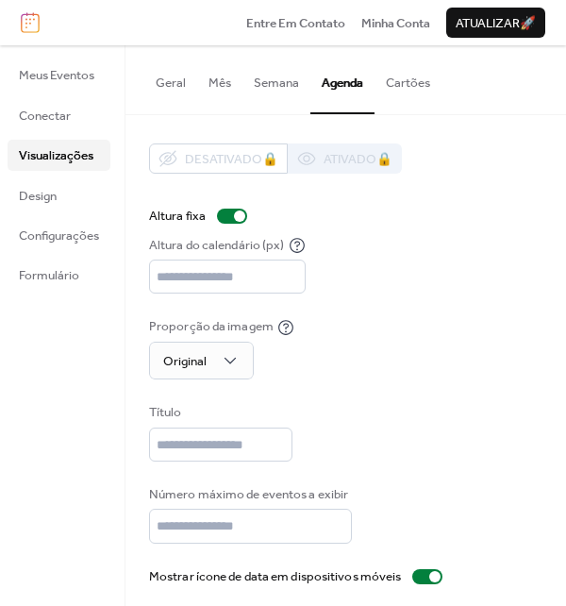
click at [419, 76] on button "Cartões" at bounding box center [408, 78] width 67 height 66
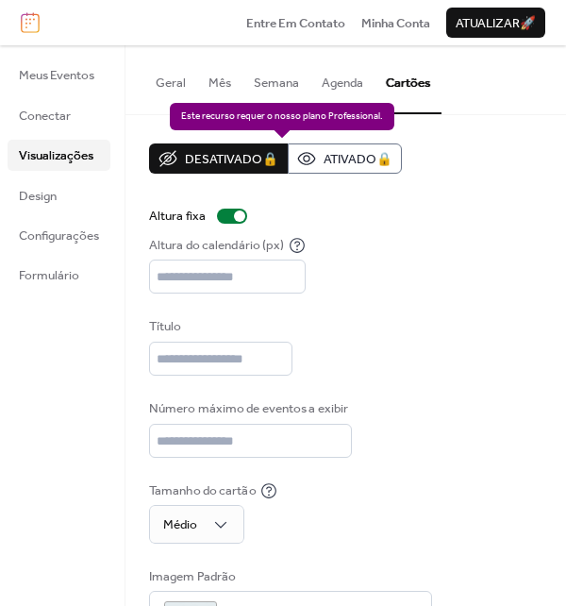
click at [349, 158] on div "Desativado 🔒 Ativado 🔒" at bounding box center [275, 158] width 253 height 30
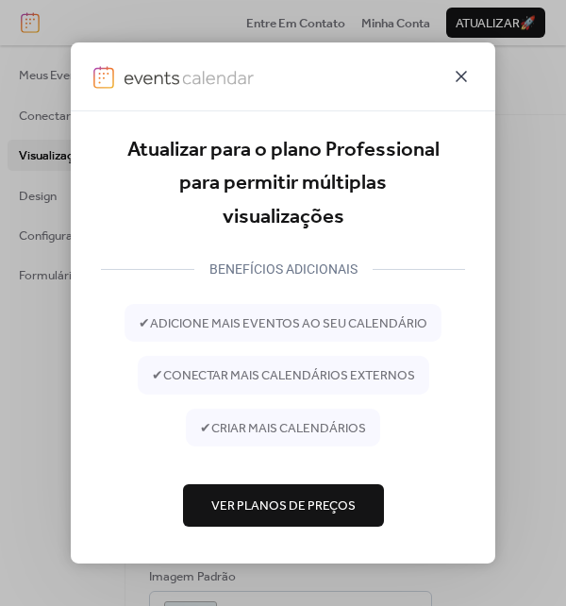
click at [460, 71] on icon at bounding box center [461, 76] width 23 height 23
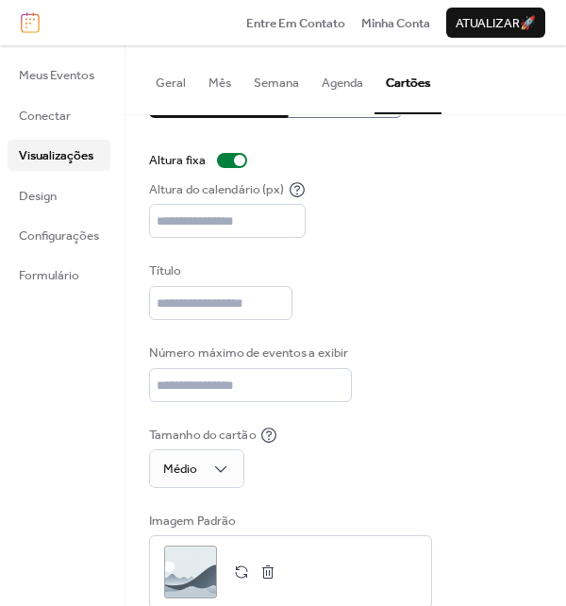
scroll to position [85, 0]
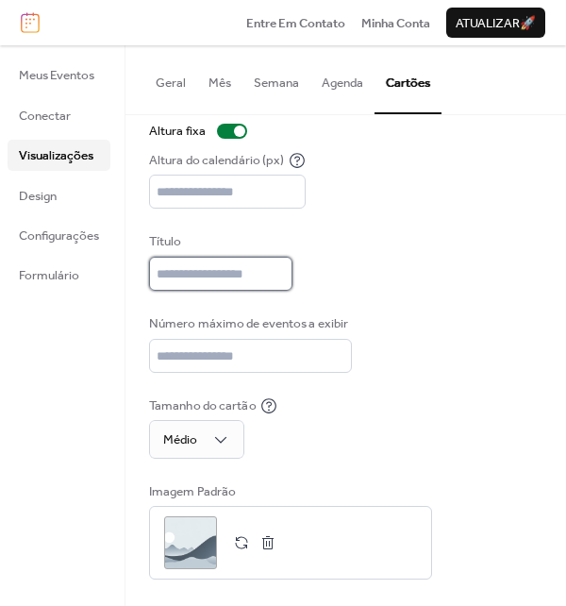
click at [236, 284] on input "text" at bounding box center [220, 274] width 143 height 34
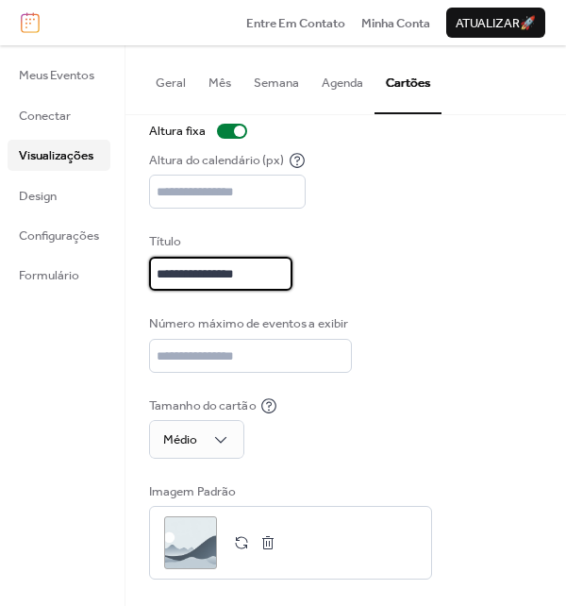
type input "**********"
click at [329, 430] on div "Tamanho do cartão Médio" at bounding box center [346, 427] width 394 height 62
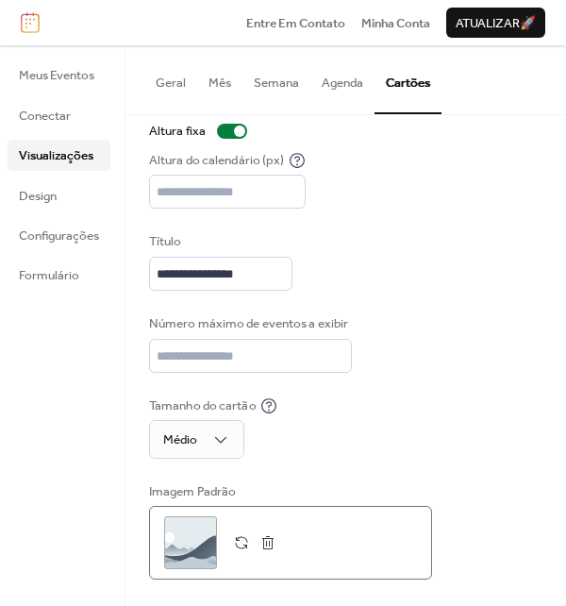
click at [183, 537] on div ";" at bounding box center [190, 542] width 53 height 53
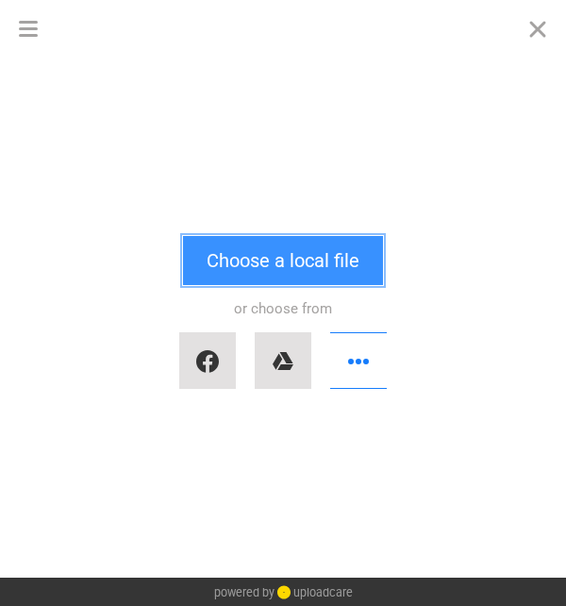
click at [260, 274] on button "Choose a local file" at bounding box center [283, 260] width 200 height 49
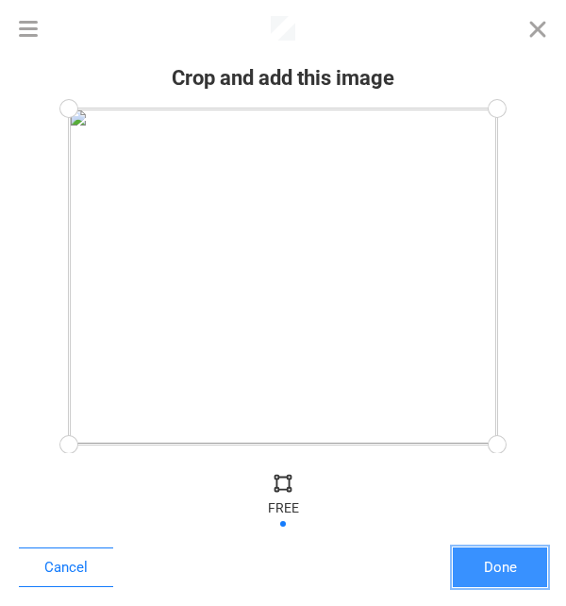
click at [498, 560] on button "Done" at bounding box center [500, 568] width 94 height 40
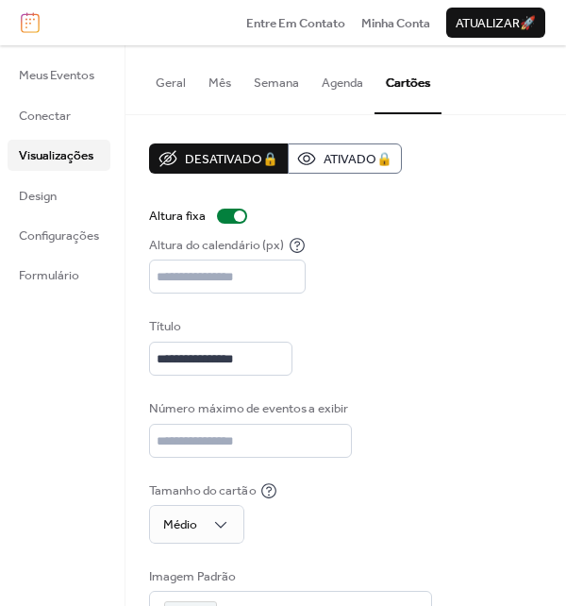
scroll to position [85, 0]
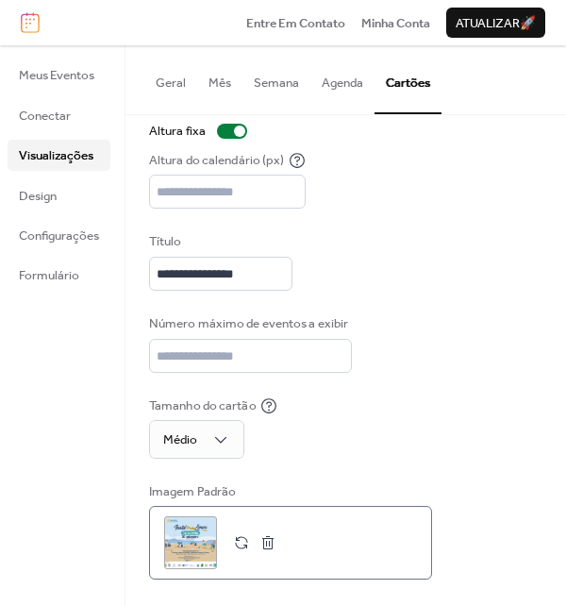
click at [269, 546] on button "button" at bounding box center [268, 543] width 26 height 26
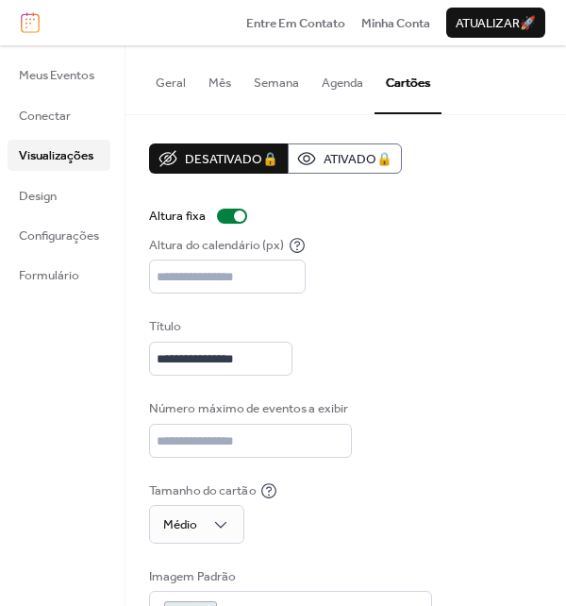
scroll to position [0, 0]
click at [230, 215] on div at bounding box center [232, 216] width 30 height 15
click at [230, 215] on div at bounding box center [224, 216] width 11 height 11
click at [480, 19] on span "Atualizar 🚀" at bounding box center [496, 23] width 80 height 19
click at [85, 78] on span "Meus Eventos" at bounding box center [57, 75] width 76 height 19
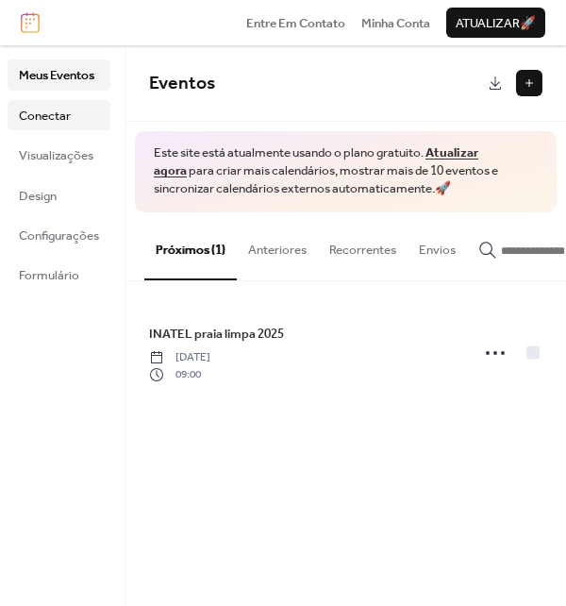
click at [84, 119] on link "Conectar" at bounding box center [59, 115] width 103 height 30
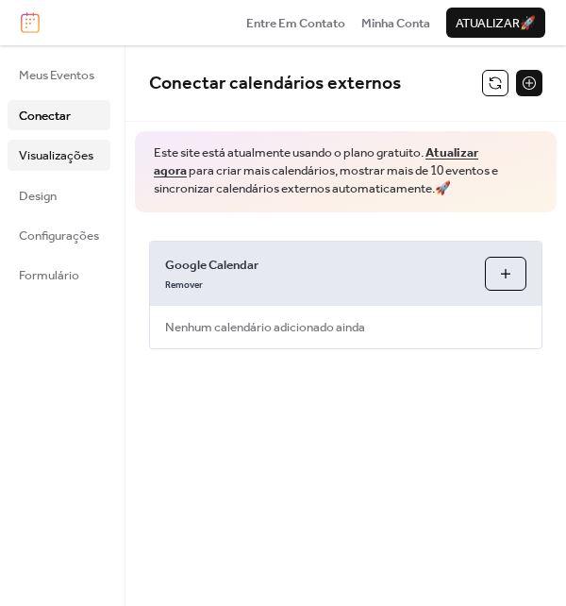
click at [90, 158] on span "Visualizações" at bounding box center [56, 155] width 75 height 19
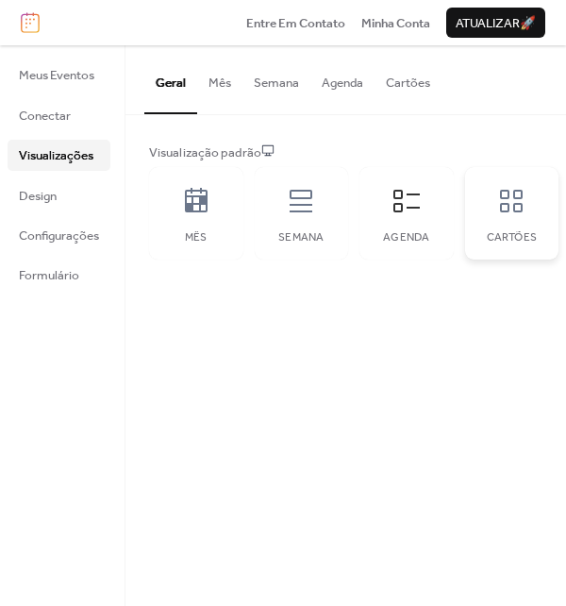
click at [500, 219] on div "Cartões" at bounding box center [512, 213] width 94 height 93
click at [430, 80] on button "Cartões" at bounding box center [408, 78] width 67 height 66
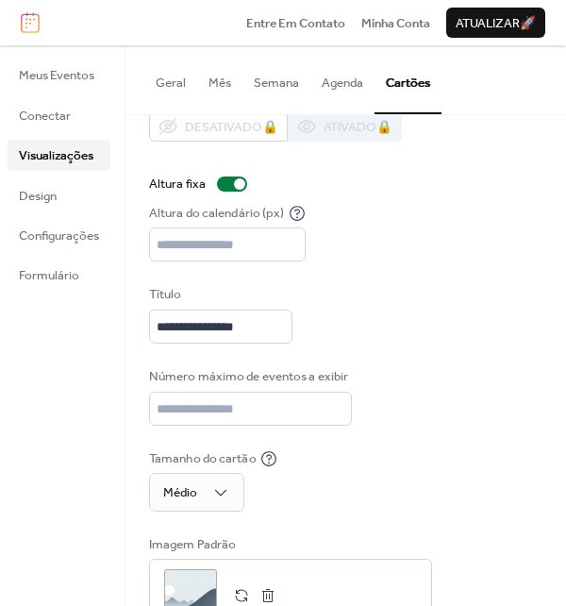
scroll to position [85, 0]
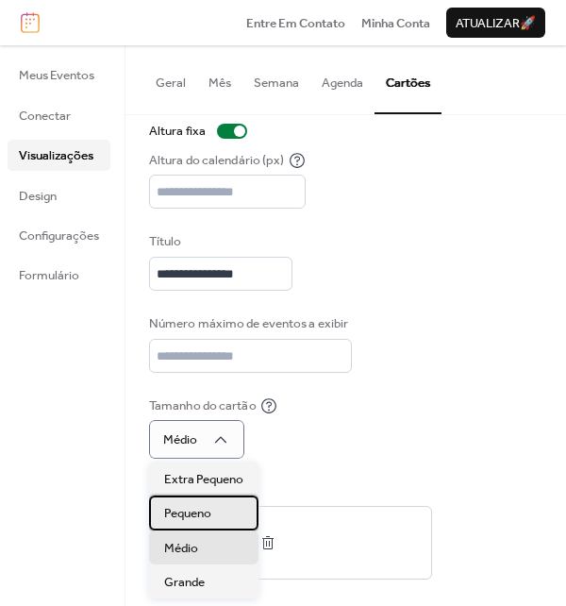
click at [211, 520] on span "Pequeno" at bounding box center [187, 513] width 47 height 19
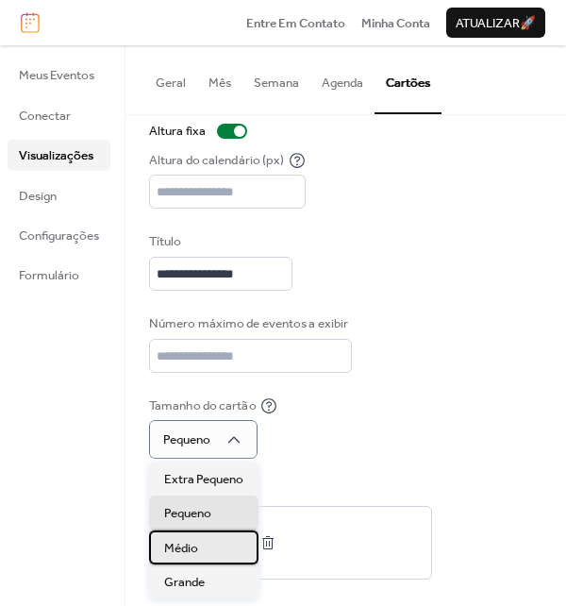
click at [228, 550] on div "Médio" at bounding box center [204, 548] width 110 height 34
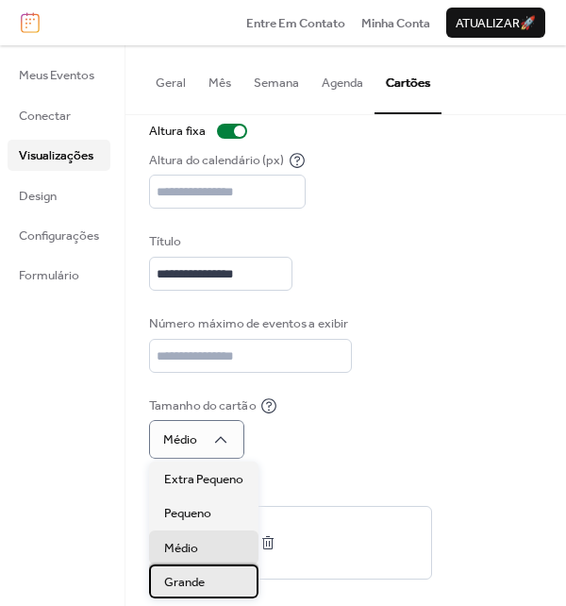
click at [219, 579] on div "Grande" at bounding box center [204, 582] width 110 height 34
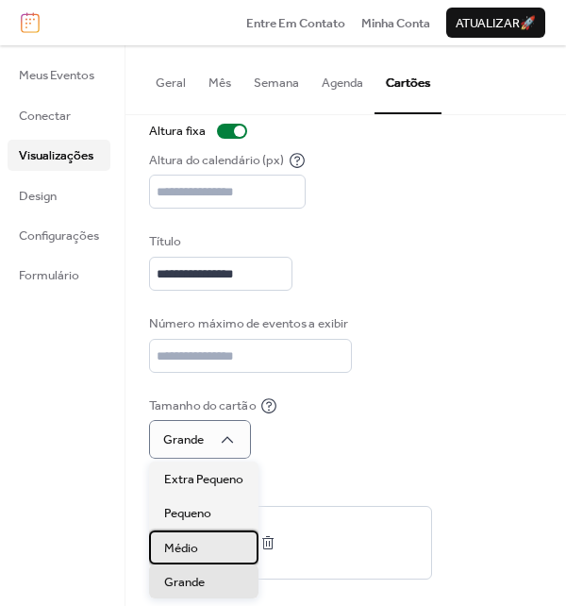
click at [215, 540] on div "Médio" at bounding box center [204, 548] width 110 height 34
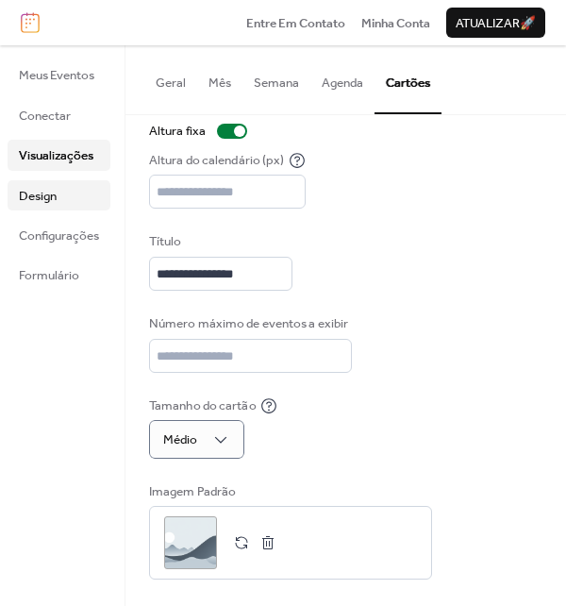
click at [68, 192] on link "Design" at bounding box center [59, 195] width 103 height 30
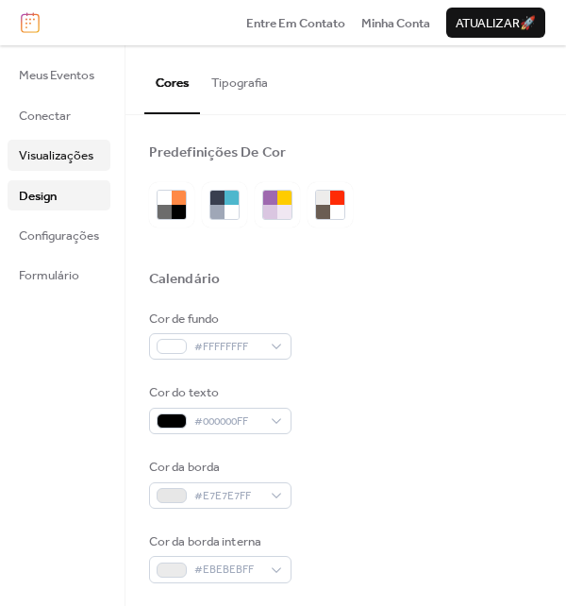
click at [70, 147] on span "Visualizações" at bounding box center [56, 155] width 75 height 19
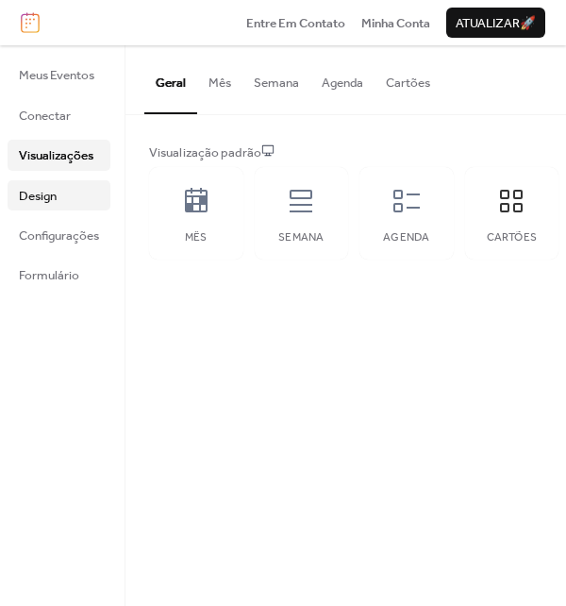
click at [60, 181] on link "Design" at bounding box center [59, 195] width 103 height 30
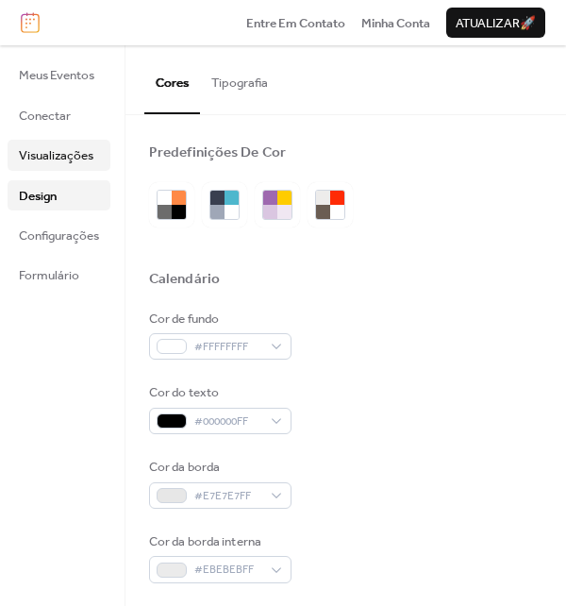
click at [77, 154] on span "Visualizações" at bounding box center [56, 155] width 75 height 19
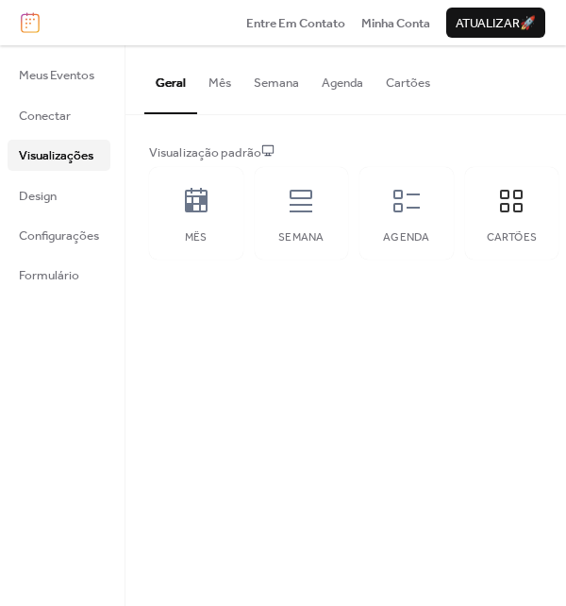
click at [436, 95] on button "Cartões" at bounding box center [408, 78] width 67 height 66
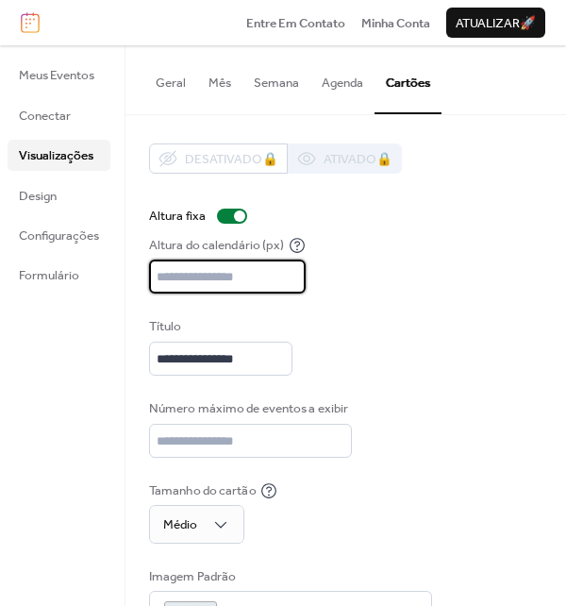
drag, startPoint x: 214, startPoint y: 274, endPoint x: 143, endPoint y: 272, distance: 70.8
click at [143, 272] on div "**********" at bounding box center [346, 404] width 441 height 578
click at [399, 295] on div "**********" at bounding box center [346, 403] width 394 height 521
drag, startPoint x: 187, startPoint y: 279, endPoint x: 121, endPoint y: 278, distance: 66.1
click at [121, 278] on div "**********" at bounding box center [283, 325] width 566 height 561
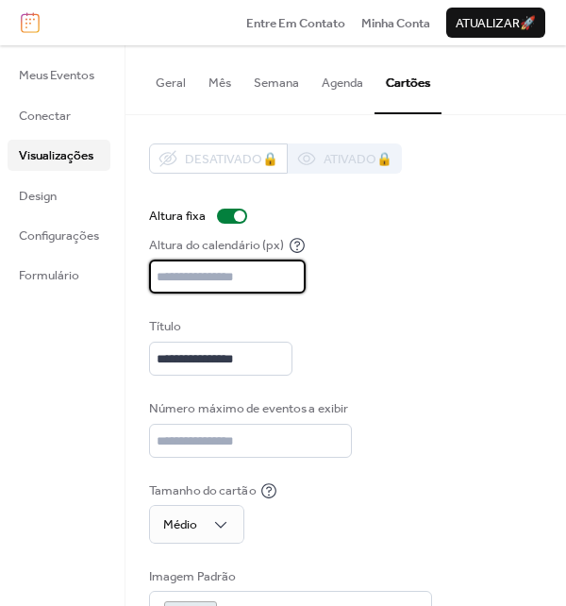
click at [486, 263] on div "Altura do calendário (px) ***" at bounding box center [346, 265] width 394 height 59
drag, startPoint x: 209, startPoint y: 276, endPoint x: 131, endPoint y: 274, distance: 77.4
click at [131, 274] on div "**********" at bounding box center [346, 404] width 441 height 578
type input "***"
click at [359, 271] on div "Altura do calendário (px) ***" at bounding box center [346, 265] width 394 height 59
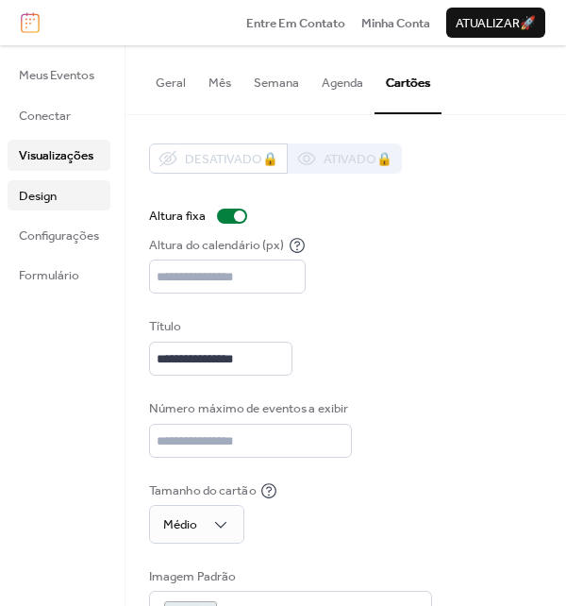
click at [71, 194] on link "Design" at bounding box center [59, 195] width 103 height 30
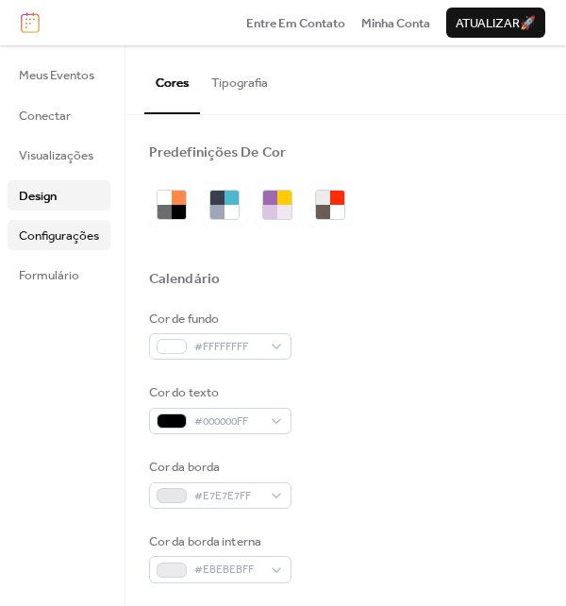
click at [76, 241] on span "Configurações" at bounding box center [59, 236] width 80 height 19
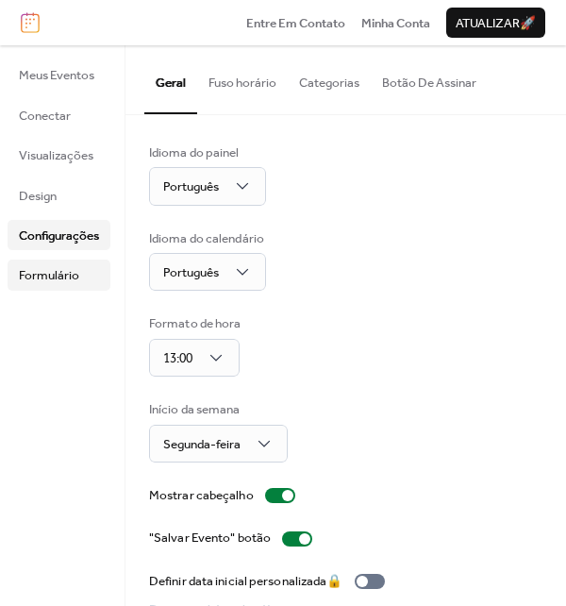
click at [83, 273] on link "Formulário" at bounding box center [59, 275] width 103 height 30
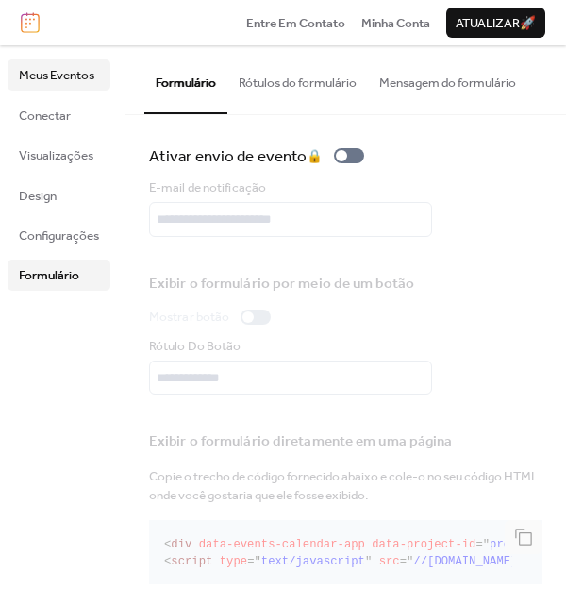
click at [83, 70] on span "Meus Eventos" at bounding box center [57, 75] width 76 height 19
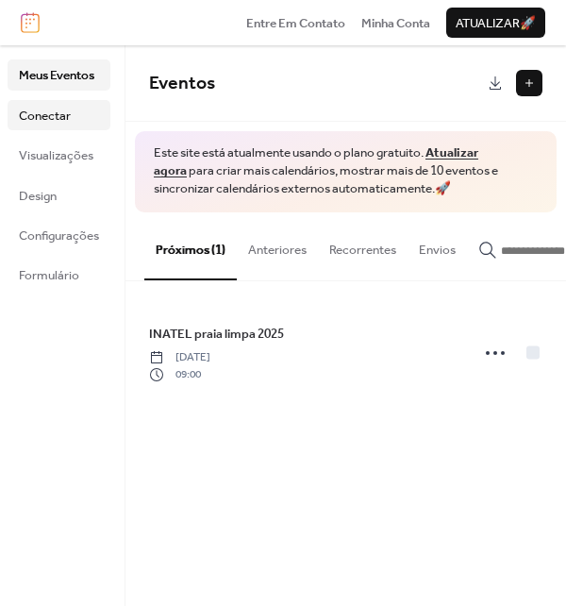
click at [76, 120] on link "Conectar" at bounding box center [59, 115] width 103 height 30
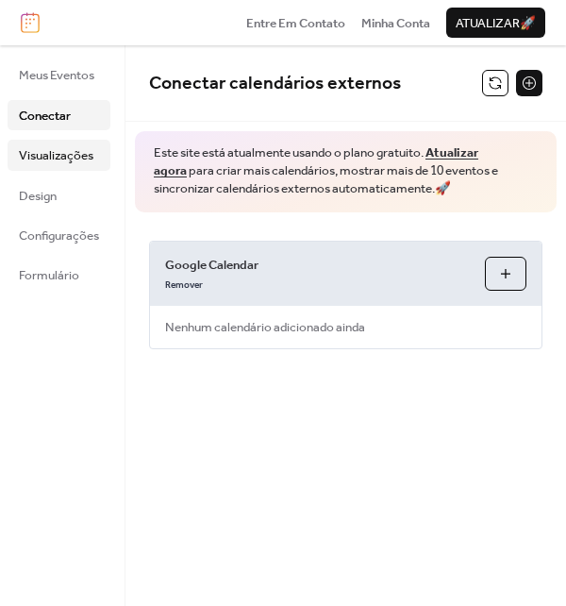
click at [50, 151] on span "Visualizações" at bounding box center [56, 155] width 75 height 19
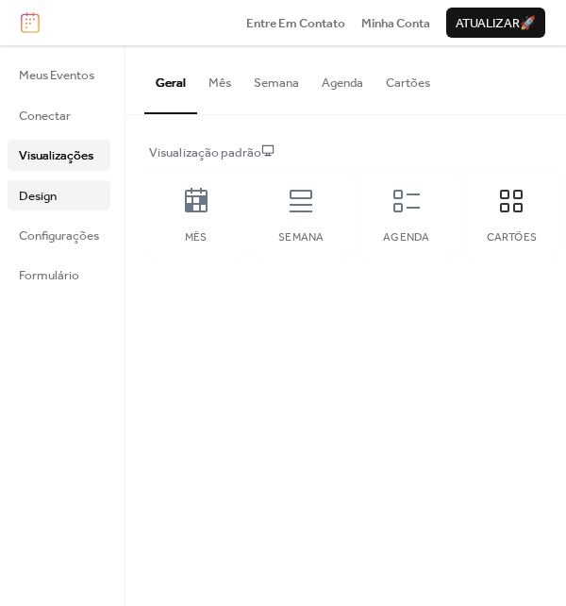
click at [79, 199] on link "Design" at bounding box center [59, 195] width 103 height 30
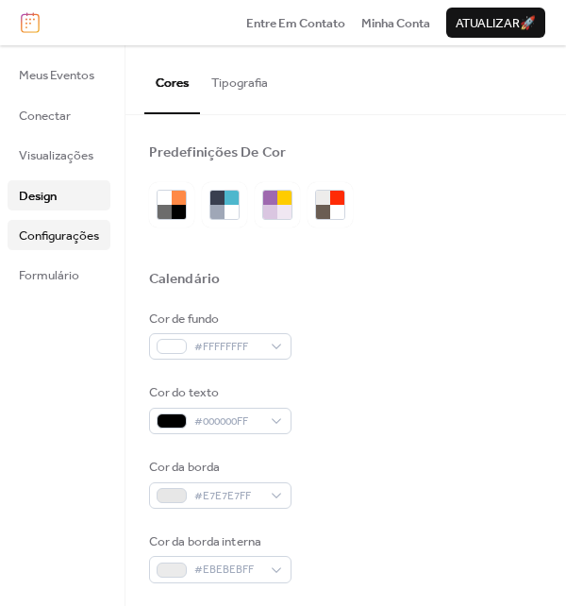
click at [85, 229] on span "Configurações" at bounding box center [59, 236] width 80 height 19
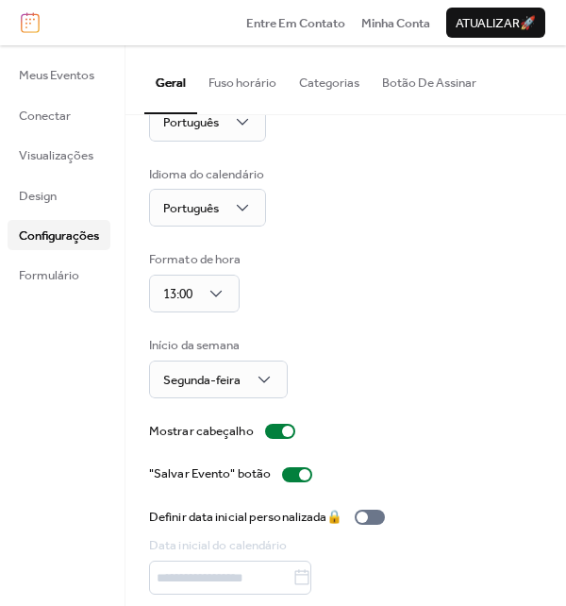
scroll to position [123, 0]
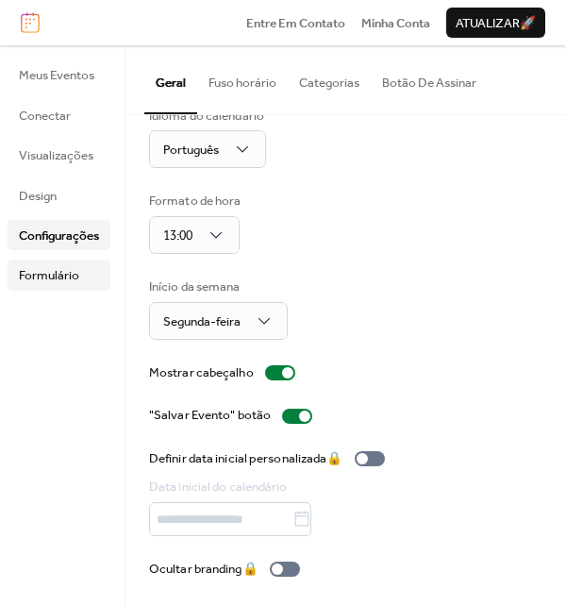
click at [58, 284] on span "Formulário" at bounding box center [49, 275] width 60 height 19
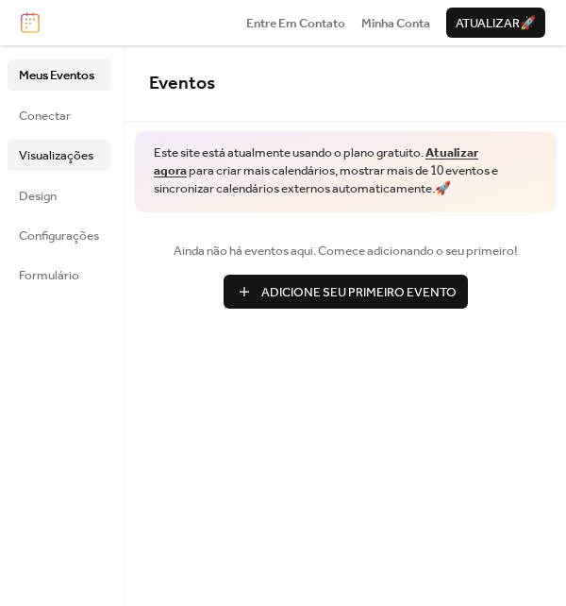
click at [65, 161] on span "Visualizações" at bounding box center [56, 155] width 75 height 19
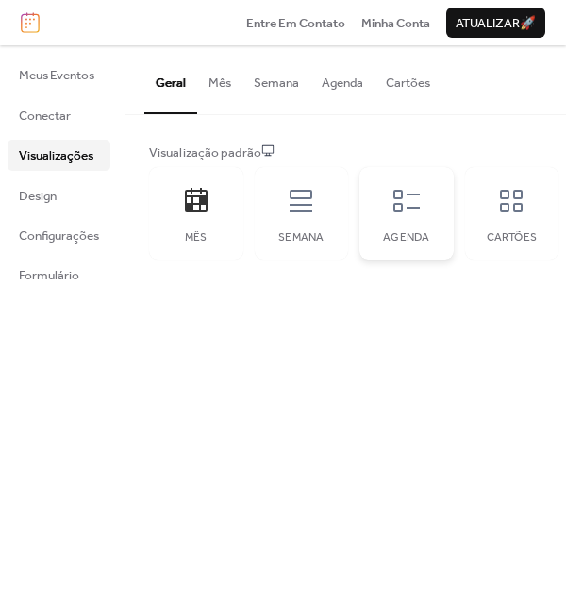
click at [442, 214] on div "Agenda" at bounding box center [407, 213] width 94 height 93
click at [512, 205] on icon at bounding box center [512, 201] width 30 height 30
click at [334, 81] on button "Agenda" at bounding box center [343, 78] width 64 height 66
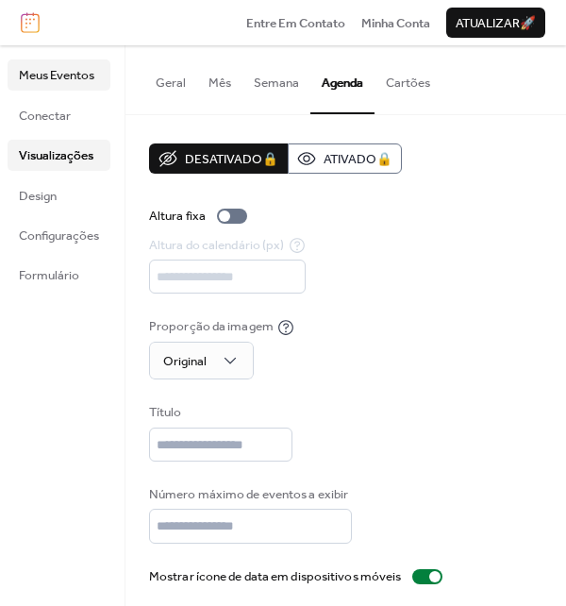
click at [60, 84] on span "Meus Eventos" at bounding box center [57, 75] width 76 height 19
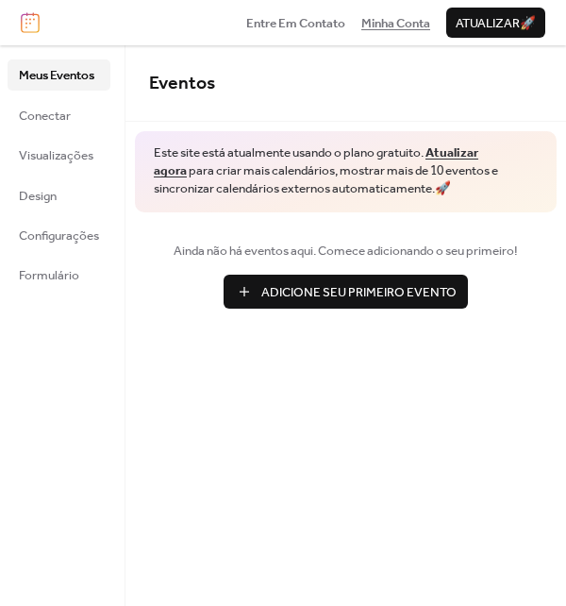
click at [396, 18] on span "Minha Conta" at bounding box center [396, 23] width 69 height 19
click at [289, 276] on button "Adicione Seu Primeiro Evento" at bounding box center [346, 292] width 244 height 34
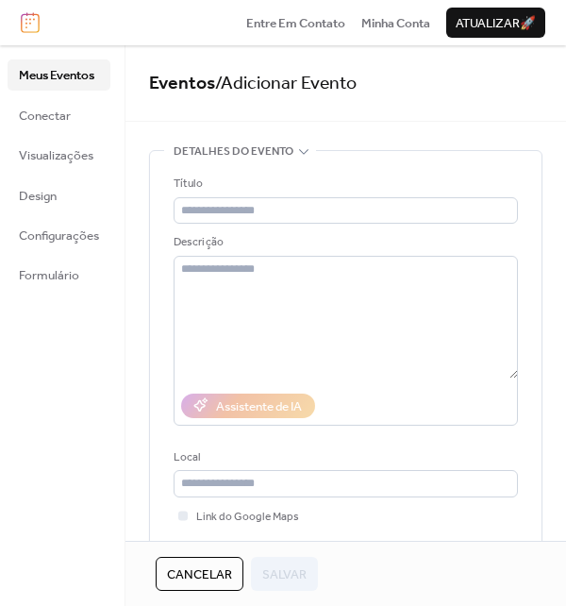
click at [78, 76] on span "Meus Eventos" at bounding box center [57, 75] width 76 height 19
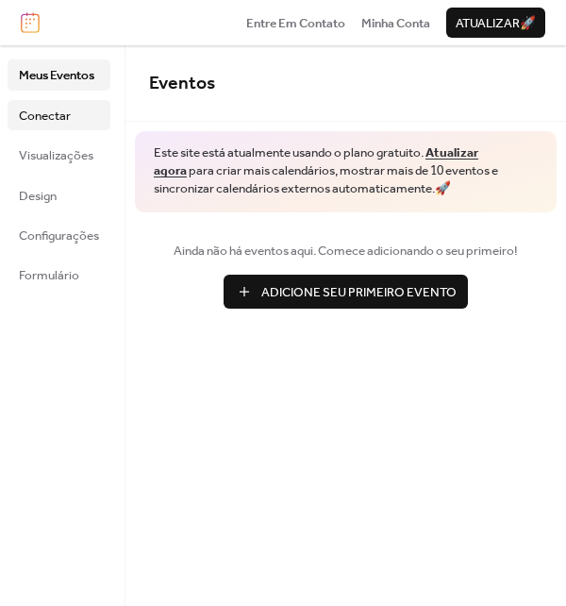
click at [64, 111] on span "Conectar" at bounding box center [45, 116] width 52 height 19
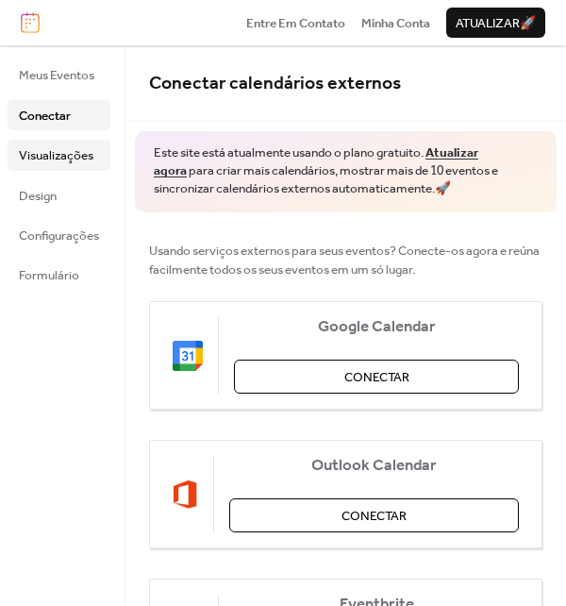
click at [76, 160] on span "Visualizações" at bounding box center [56, 155] width 75 height 19
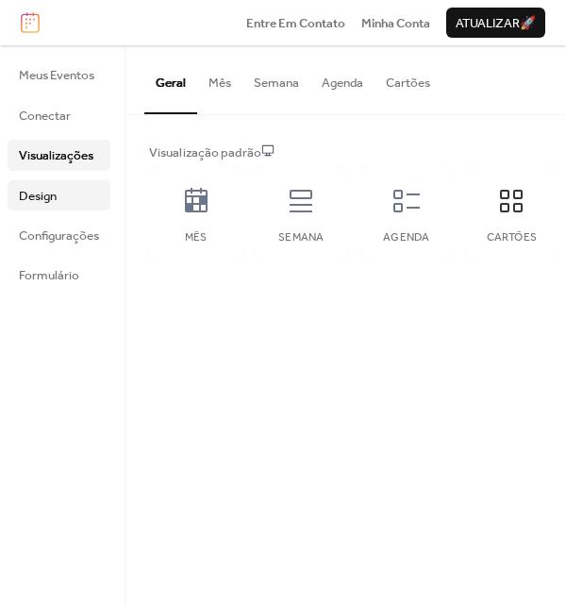
click at [66, 187] on link "Design" at bounding box center [59, 195] width 103 height 30
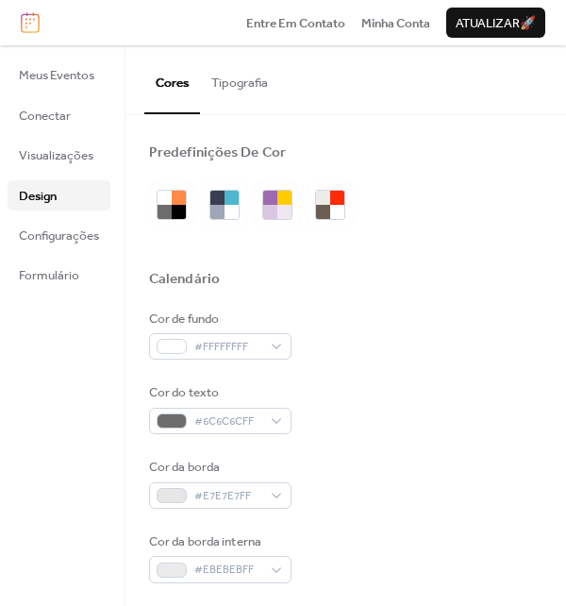
click at [67, 216] on ul "Meus Eventos Conectar Visualizações Design Configurações Formulário" at bounding box center [59, 174] width 103 height 230
click at [72, 228] on span "Configurações" at bounding box center [59, 236] width 80 height 19
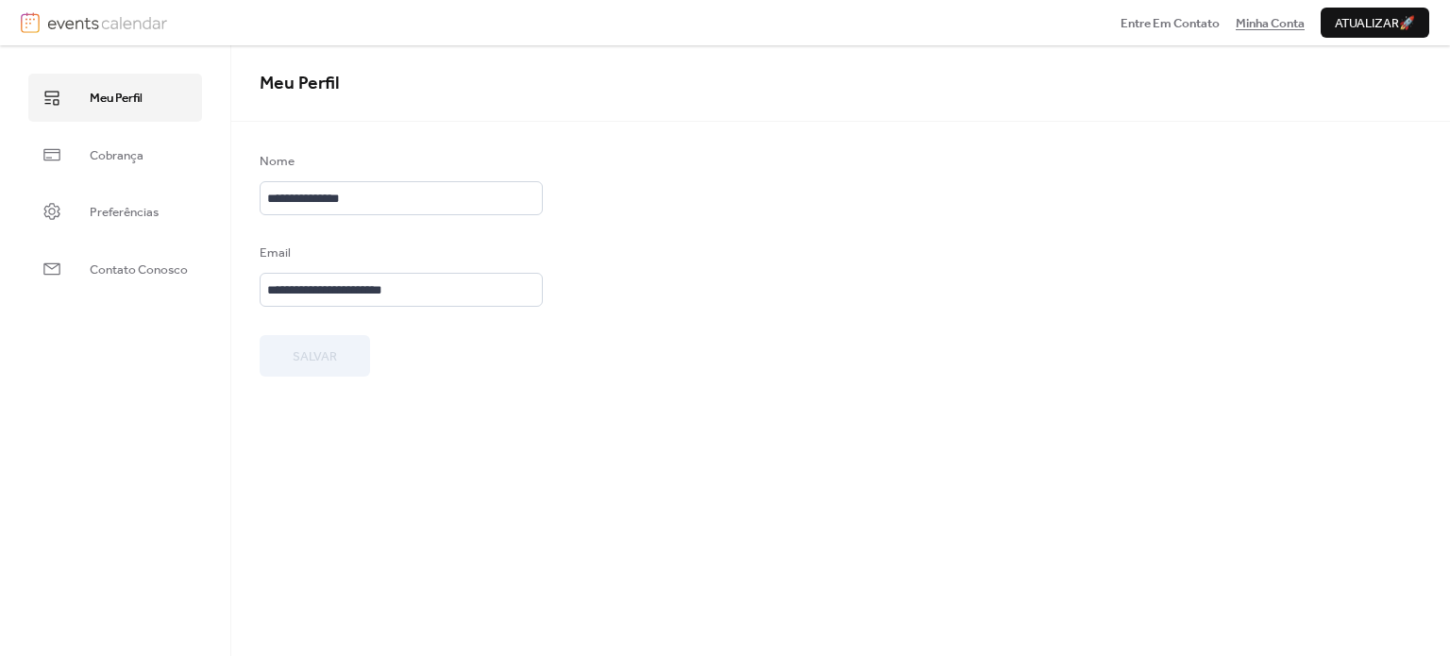
click at [1287, 24] on span "Minha Conta" at bounding box center [1270, 23] width 69 height 19
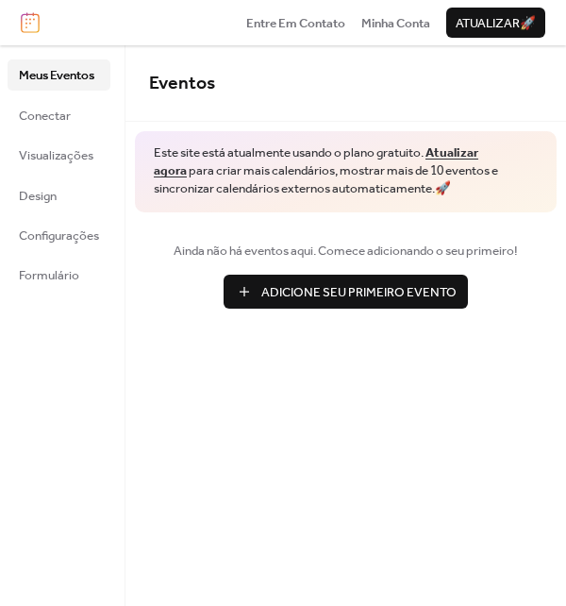
click at [500, 20] on span "Atualizar 🚀" at bounding box center [496, 23] width 80 height 19
click at [409, 22] on span "Minha Conta" at bounding box center [396, 23] width 69 height 19
click at [66, 124] on span "Conectar" at bounding box center [45, 116] width 52 height 19
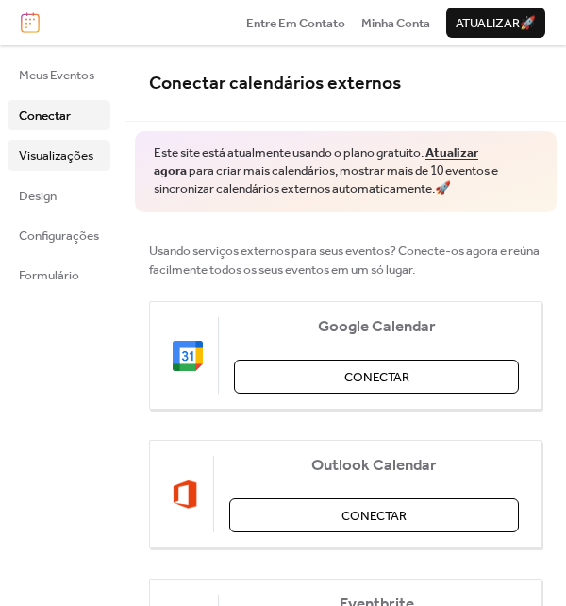
click at [31, 150] on span "Visualizações" at bounding box center [56, 155] width 75 height 19
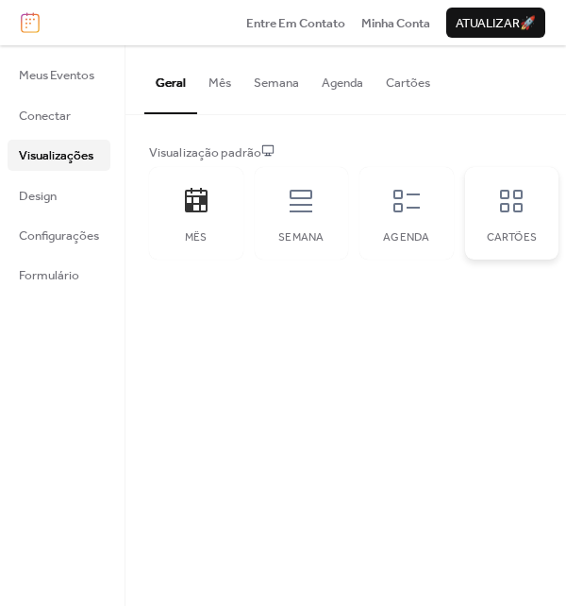
click at [501, 205] on icon at bounding box center [511, 201] width 23 height 23
click at [69, 122] on span "Conectar" at bounding box center [45, 116] width 52 height 19
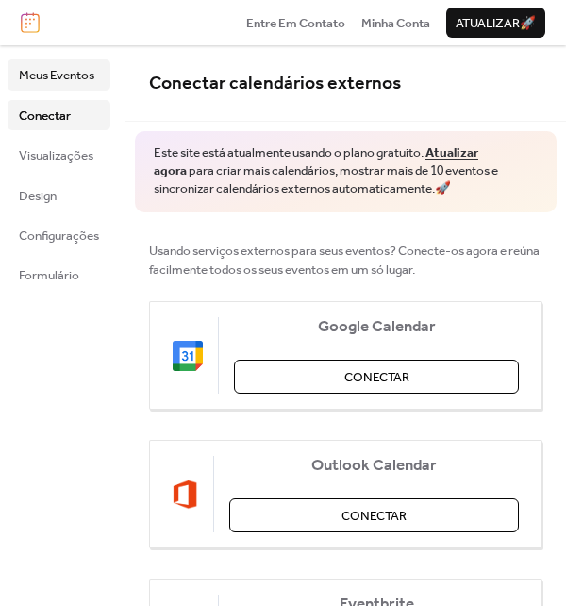
click at [72, 82] on span "Meus Eventos" at bounding box center [57, 75] width 76 height 19
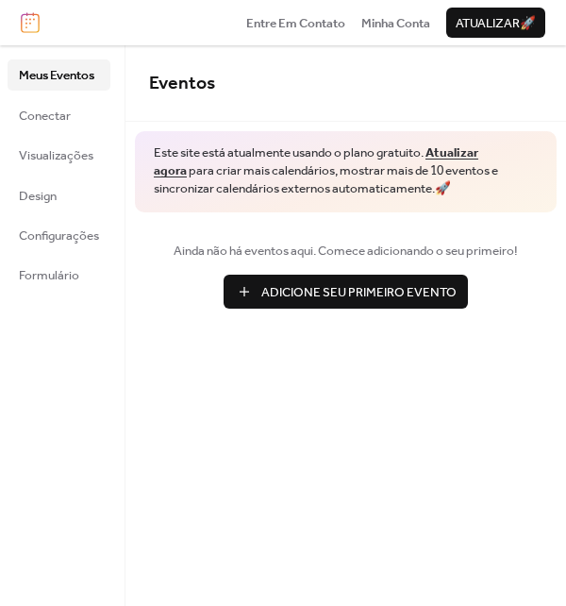
click at [302, 286] on span "Adicione Seu Primeiro Evento" at bounding box center [358, 292] width 195 height 19
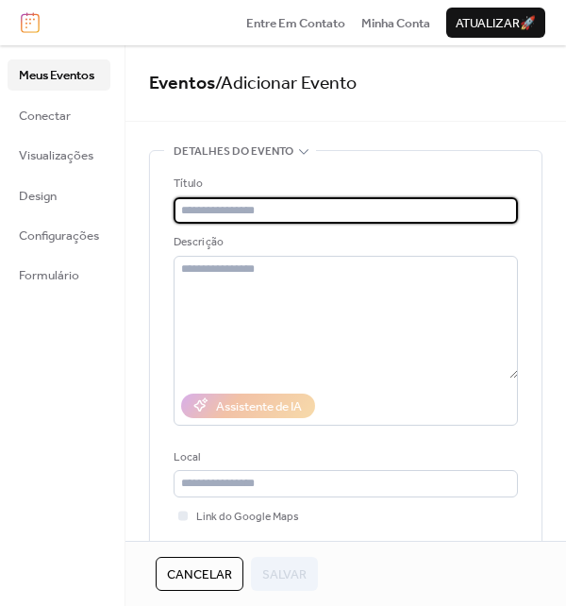
paste input "**********"
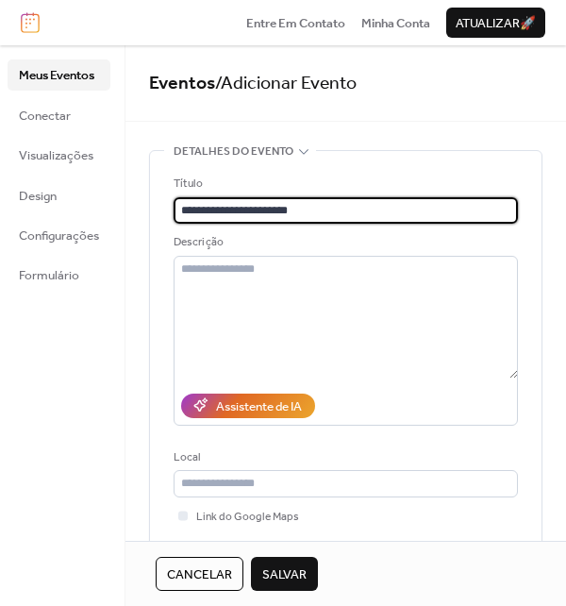
type input "**********"
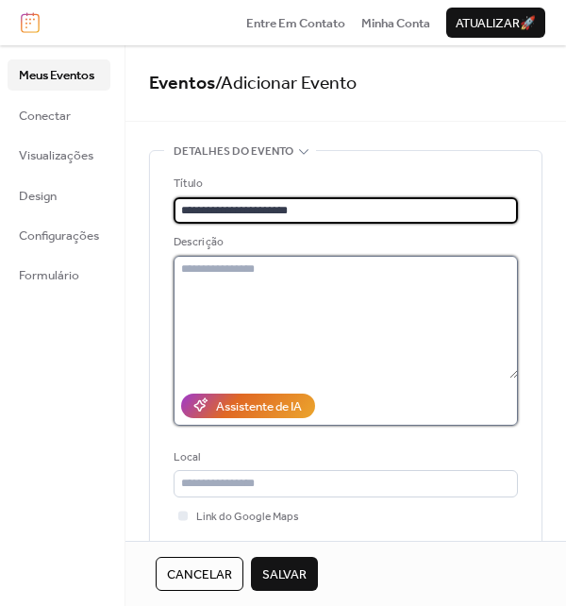
click at [277, 262] on textarea at bounding box center [346, 317] width 345 height 123
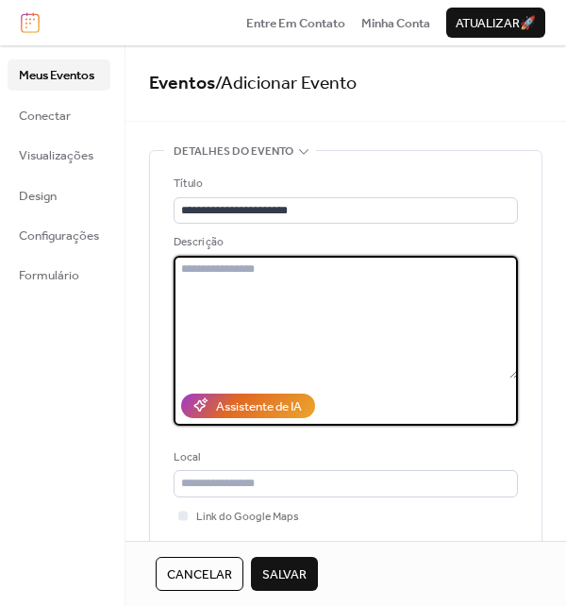
paste textarea "**********"
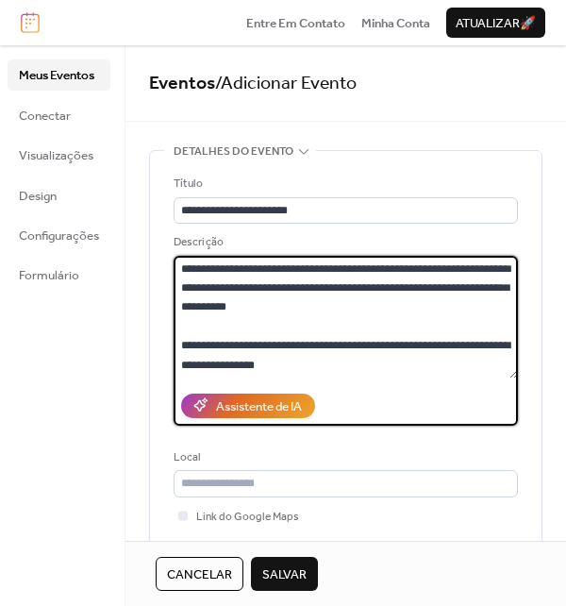
scroll to position [266, 0]
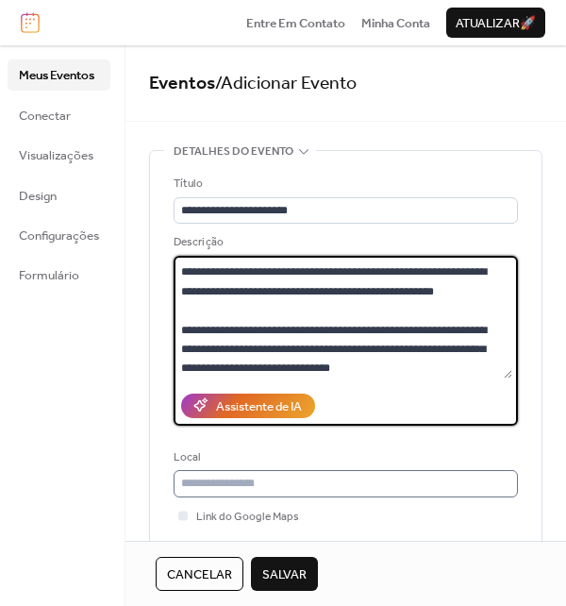
type textarea "**********"
click at [223, 479] on input "text" at bounding box center [346, 483] width 345 height 26
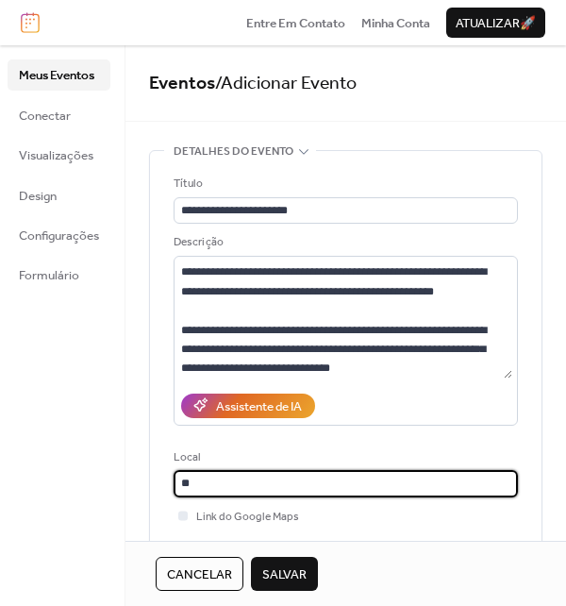
type input "*"
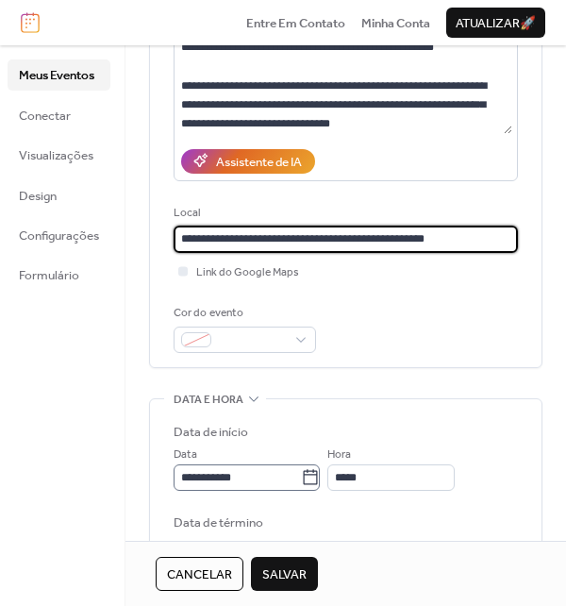
scroll to position [283, 0]
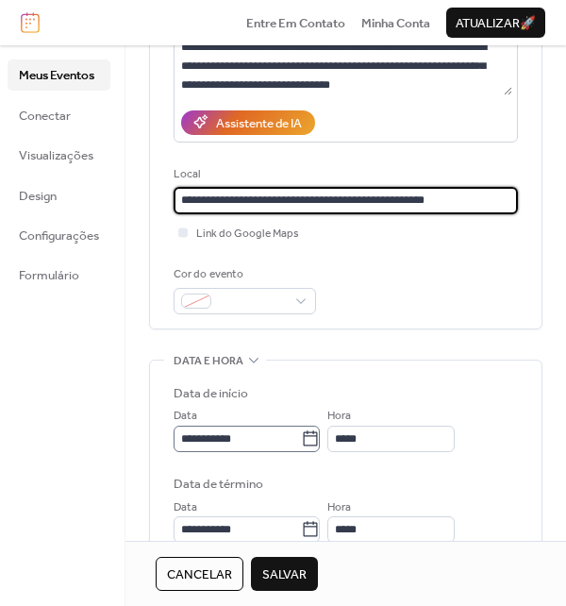
type input "**********"
click at [244, 438] on input "**********" at bounding box center [237, 439] width 127 height 26
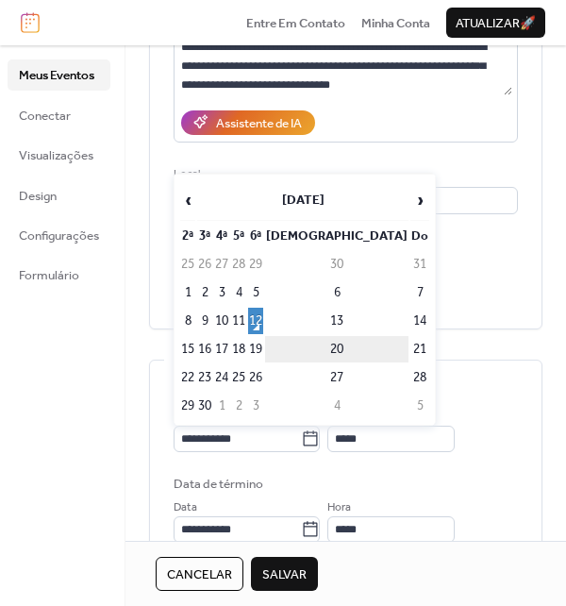
click at [359, 348] on td "20" at bounding box center [336, 349] width 143 height 26
type input "**********"
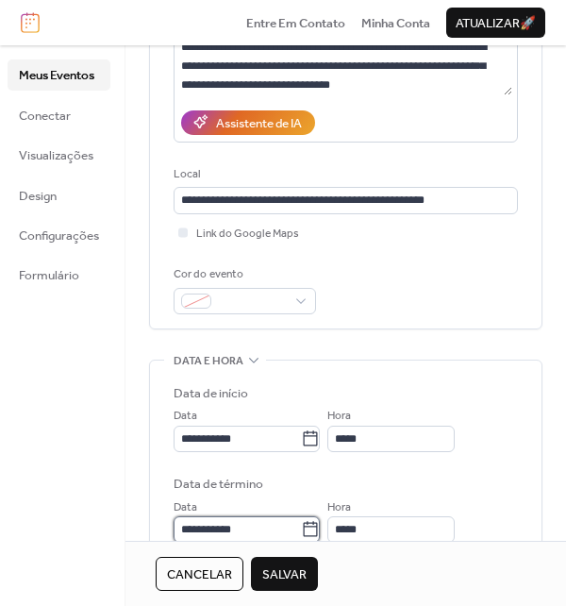
click at [239, 528] on input "**********" at bounding box center [237, 529] width 127 height 26
click at [474, 468] on div "**********" at bounding box center [346, 463] width 345 height 159
click at [393, 432] on input "*****" at bounding box center [391, 439] width 127 height 26
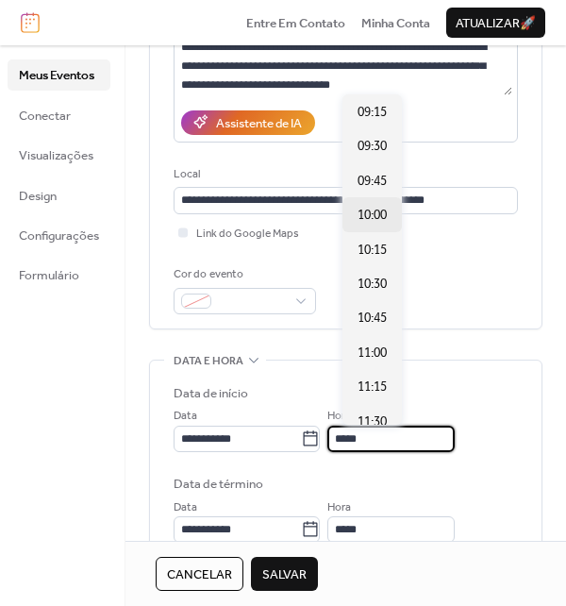
scroll to position [1177, 0]
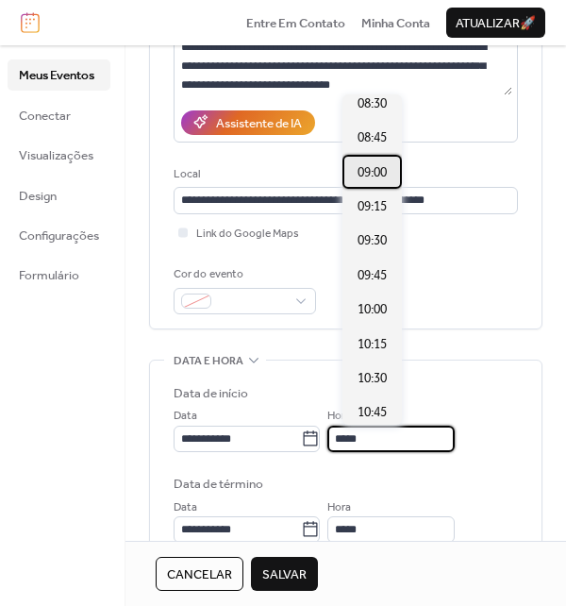
click at [379, 175] on span "09:00" at bounding box center [372, 172] width 29 height 19
type input "*****"
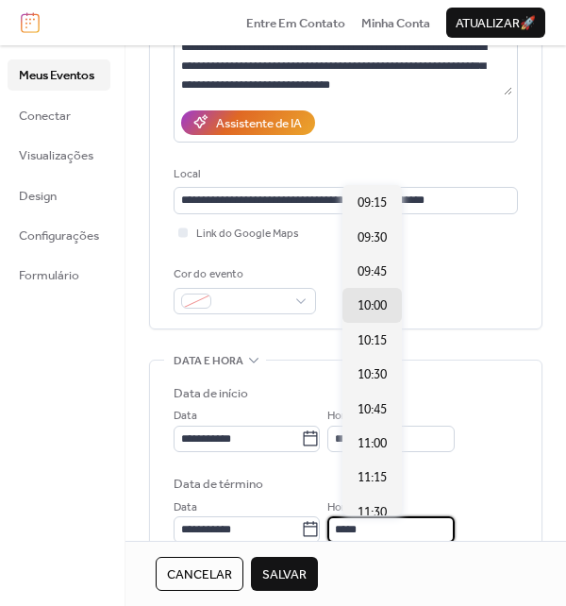
click at [417, 522] on input "*****" at bounding box center [391, 529] width 127 height 26
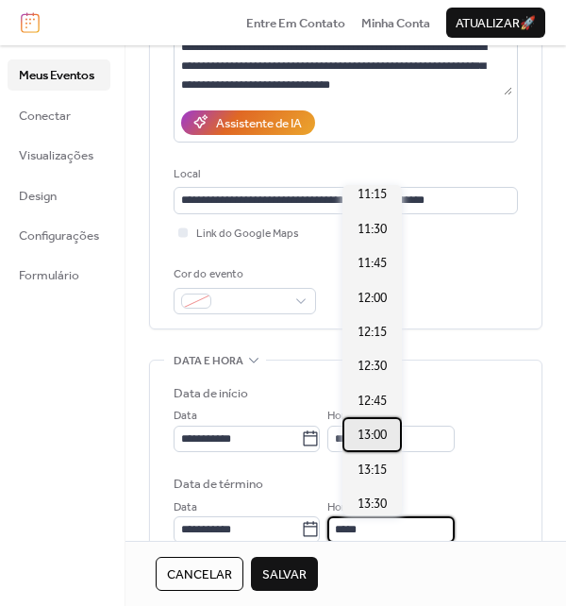
click at [380, 431] on span "13:00" at bounding box center [372, 435] width 29 height 19
type input "*****"
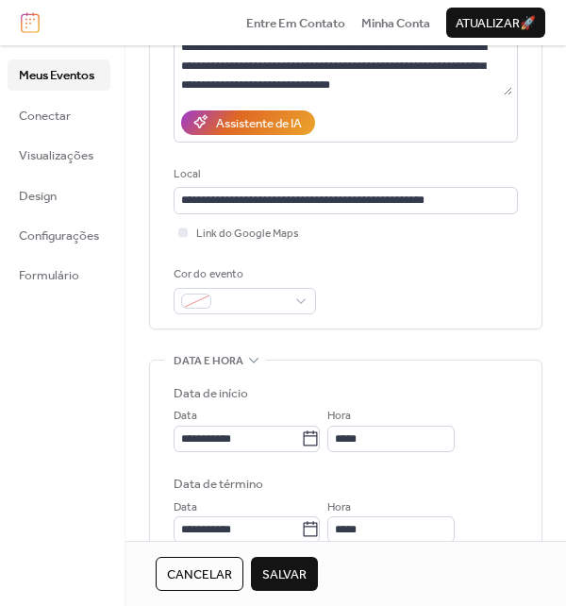
click at [447, 476] on label "Data de término" at bounding box center [346, 484] width 345 height 19
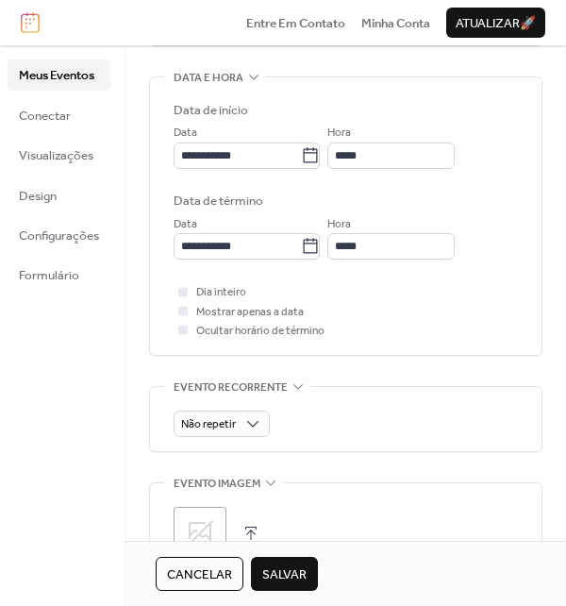
scroll to position [755, 0]
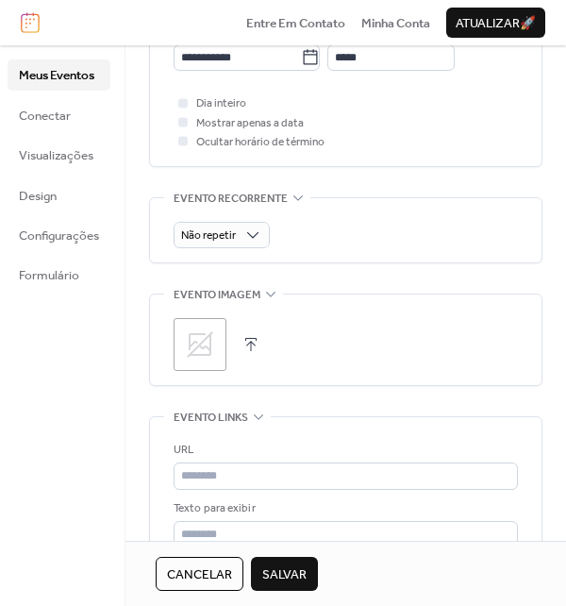
click at [207, 355] on icon at bounding box center [200, 344] width 30 height 30
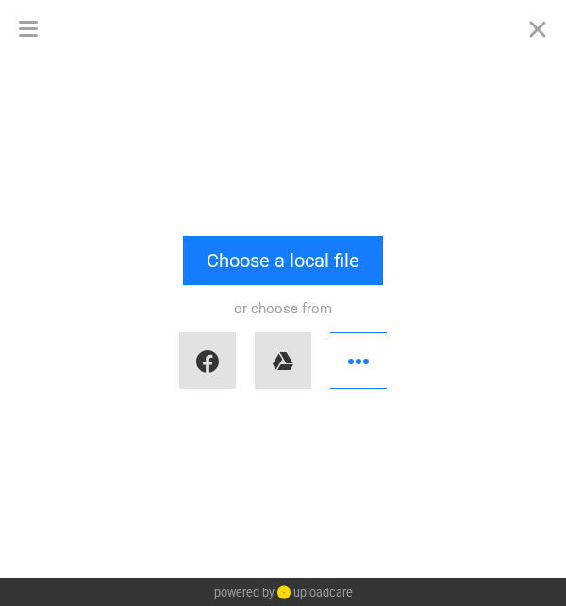
scroll to position [0, 0]
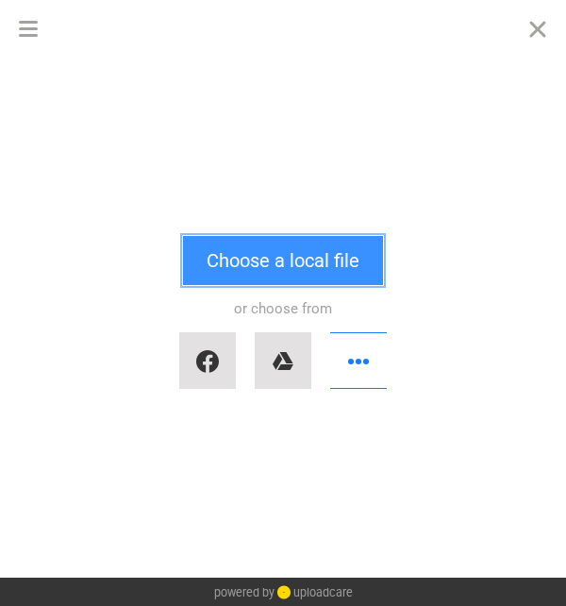
click at [261, 261] on button "Choose a local file" at bounding box center [283, 260] width 200 height 49
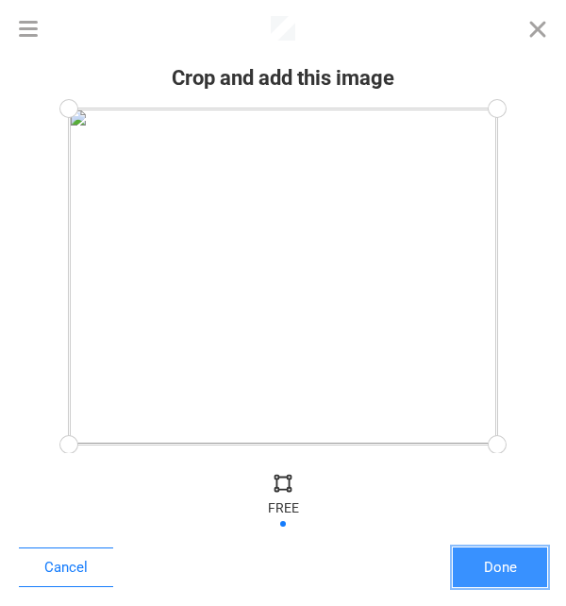
click at [498, 572] on button "Done" at bounding box center [500, 568] width 94 height 40
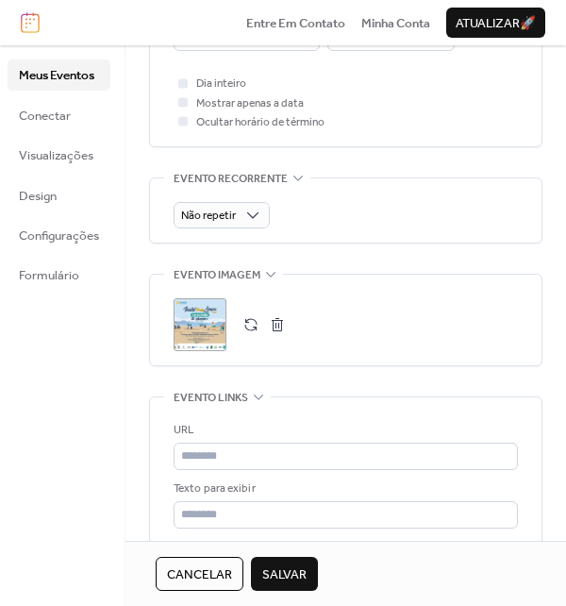
scroll to position [850, 0]
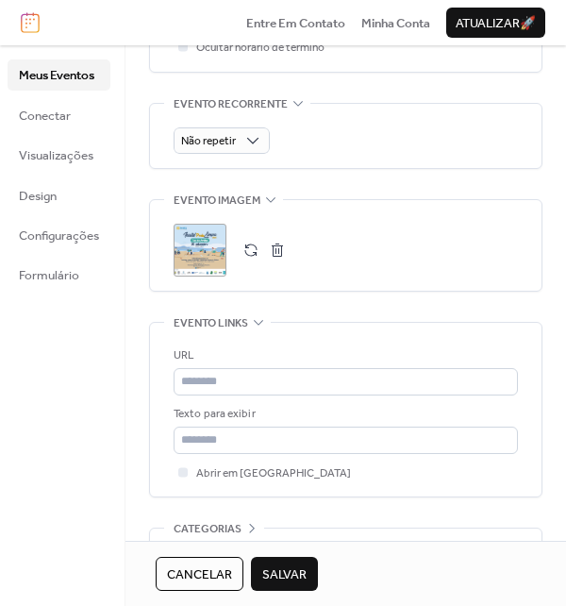
click at [238, 363] on div "URL" at bounding box center [346, 370] width 345 height 49
click at [247, 377] on input "text" at bounding box center [346, 381] width 345 height 26
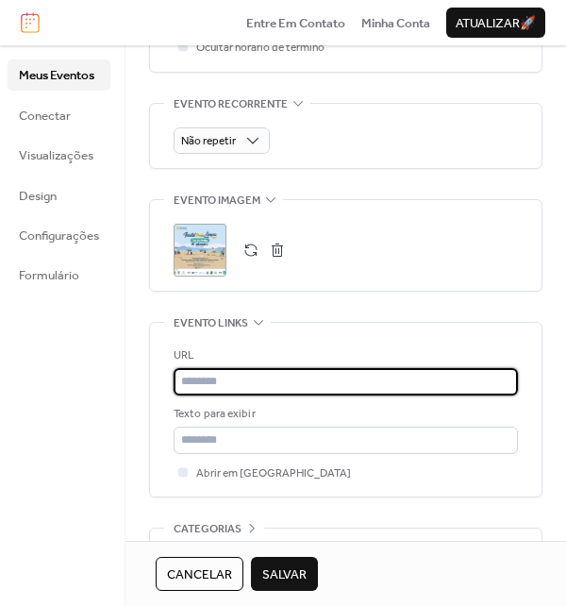
paste input "**********"
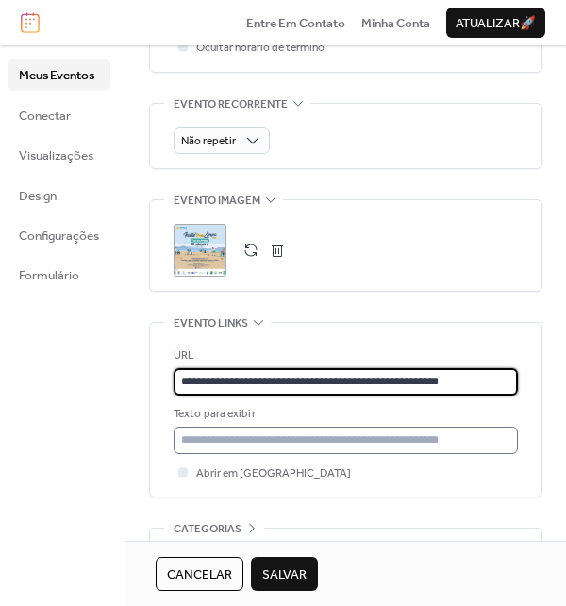
type input "**********"
click at [240, 433] on input "text" at bounding box center [346, 440] width 345 height 26
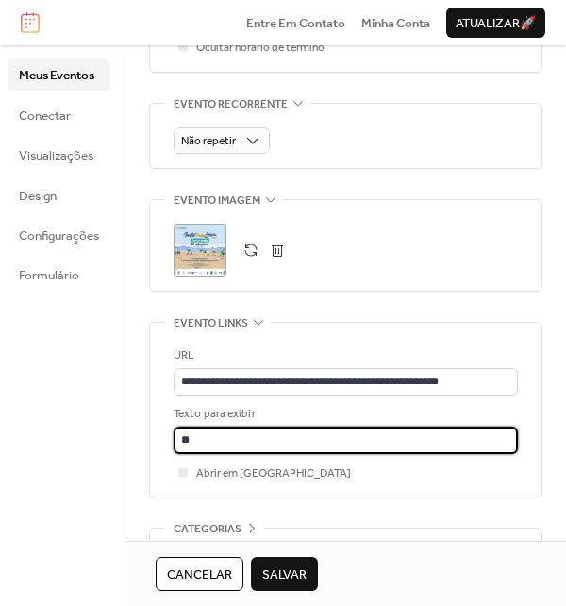
type input "*"
drag, startPoint x: 261, startPoint y: 438, endPoint x: 137, endPoint y: 448, distance: 124.1
type input "**********"
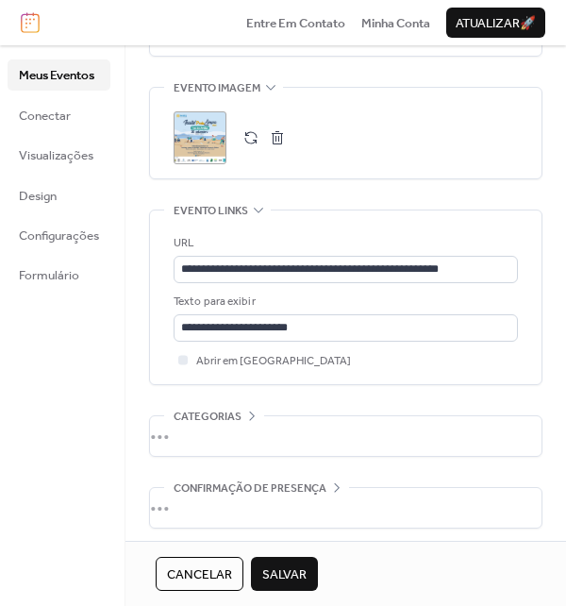
scroll to position [967, 0]
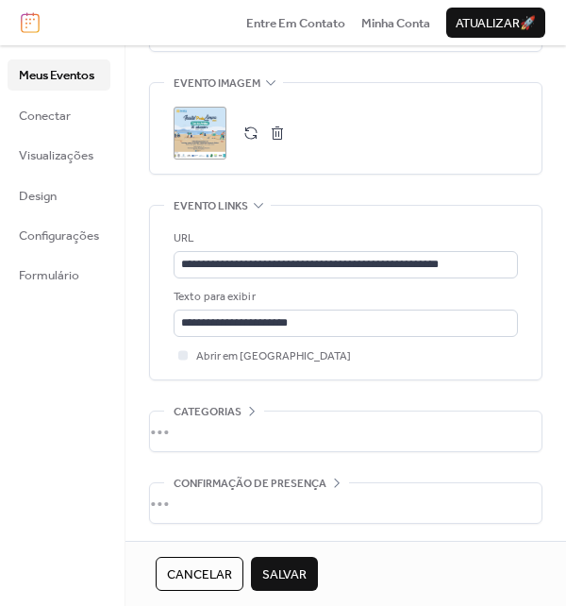
click at [295, 570] on span "Salvar" at bounding box center [284, 574] width 44 height 19
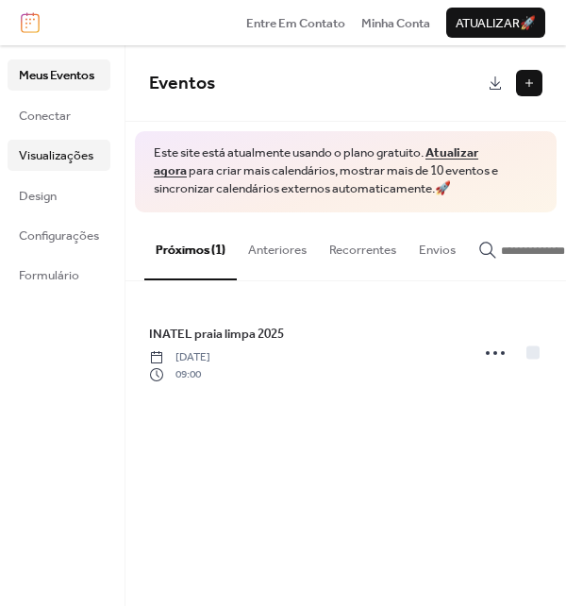
click at [81, 164] on span "Visualizações" at bounding box center [56, 155] width 75 height 19
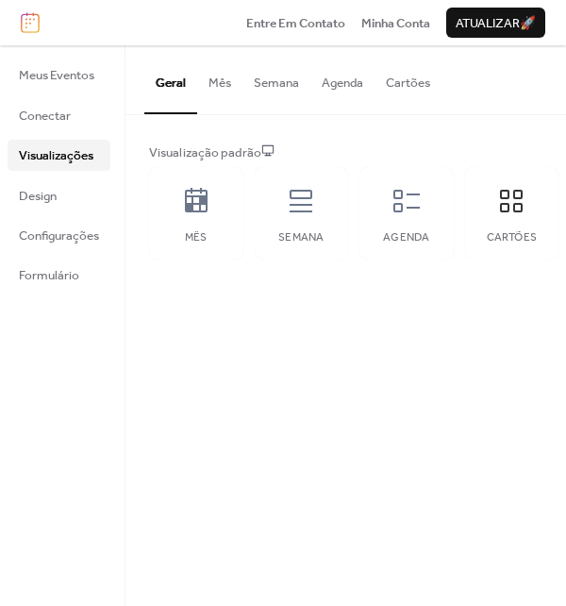
click at [404, 88] on button "Cartões" at bounding box center [408, 78] width 67 height 66
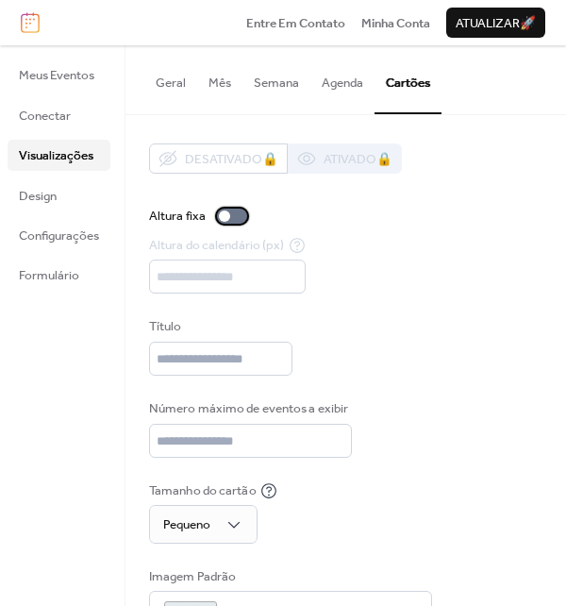
click at [225, 211] on div at bounding box center [224, 216] width 11 height 11
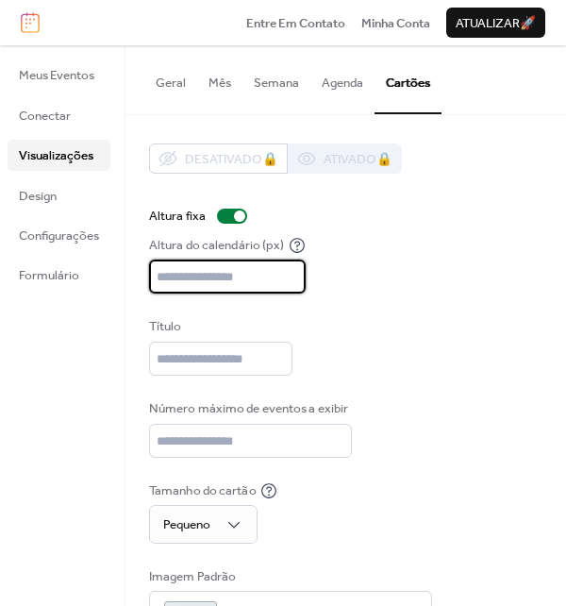
click at [210, 275] on input "***" at bounding box center [227, 277] width 157 height 34
click at [131, 278] on div "Desativado 🔒 Ativado 🔒 Altura fixa Altura do calendário (px) *** Título Número …" at bounding box center [346, 404] width 441 height 578
type input "***"
click at [402, 277] on div "Altura do calendário (px) ***" at bounding box center [346, 265] width 394 height 59
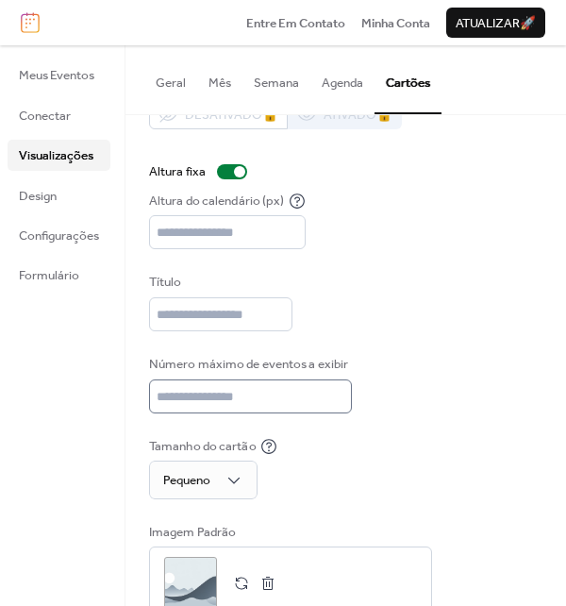
scroll to position [85, 0]
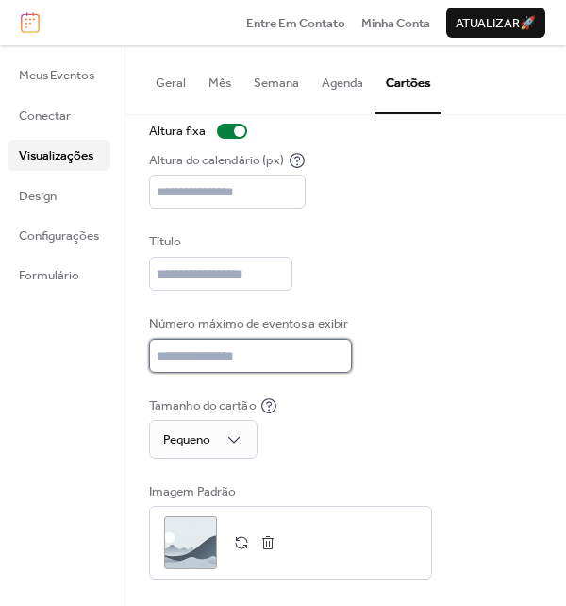
click at [228, 354] on input "**" at bounding box center [250, 356] width 203 height 34
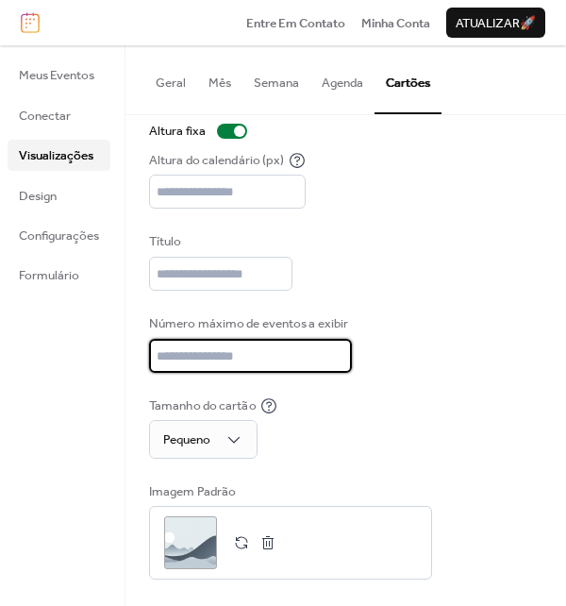
drag, startPoint x: 105, startPoint y: 355, endPoint x: 89, endPoint y: 354, distance: 16.1
click at [91, 355] on div "Meus Eventos Conectar Visualizações Design Configurações Formulário Visualizaçõ…" at bounding box center [283, 325] width 566 height 561
type input "**"
click at [492, 305] on div "Desativado 🔒 Ativado 🔒 Altura fixa Altura do calendário (px) *** Título Número …" at bounding box center [346, 319] width 394 height 521
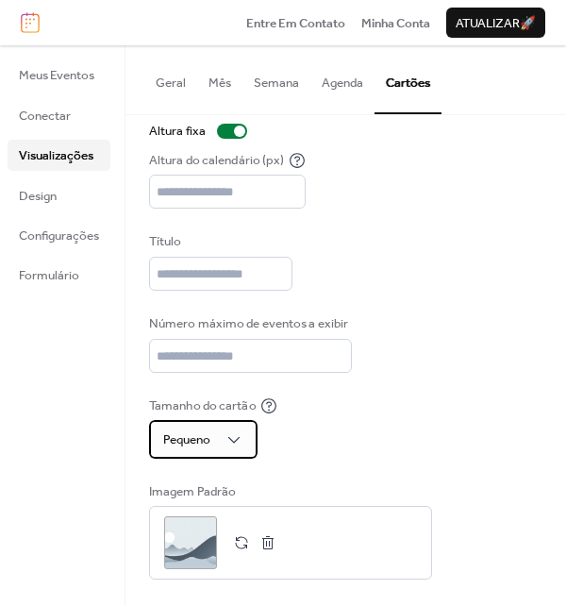
click at [193, 451] on span "Pequeno" at bounding box center [186, 440] width 47 height 25
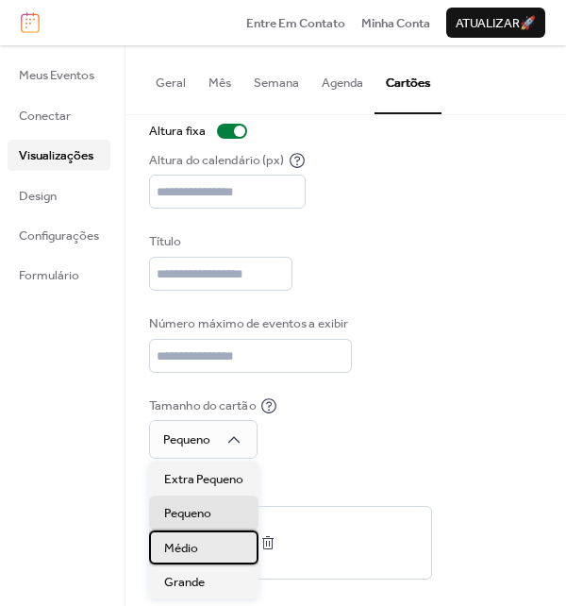
click at [217, 556] on div "Médio" at bounding box center [204, 548] width 110 height 34
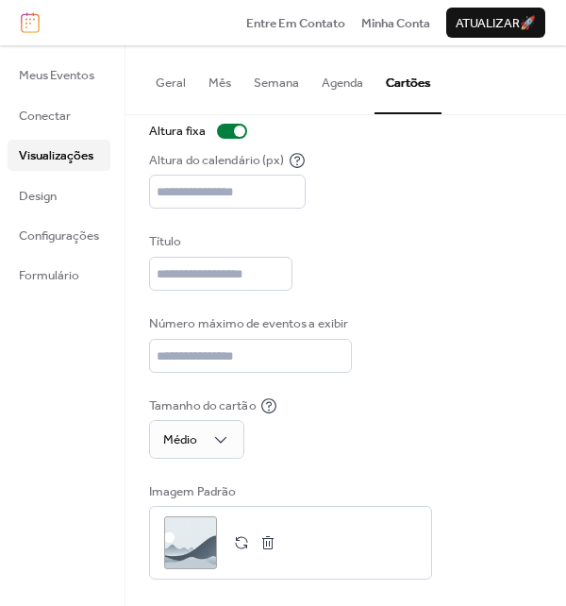
click at [353, 444] on div "Tamanho do cartão Médio" at bounding box center [346, 427] width 394 height 62
click at [62, 192] on link "Design" at bounding box center [59, 195] width 103 height 30
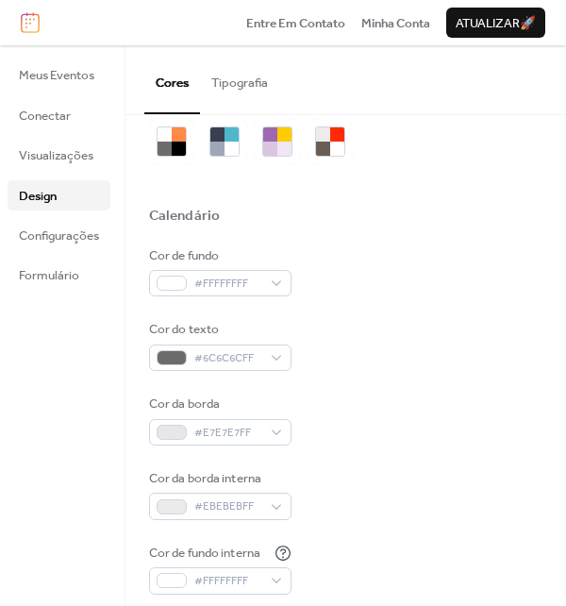
scroll to position [94, 0]
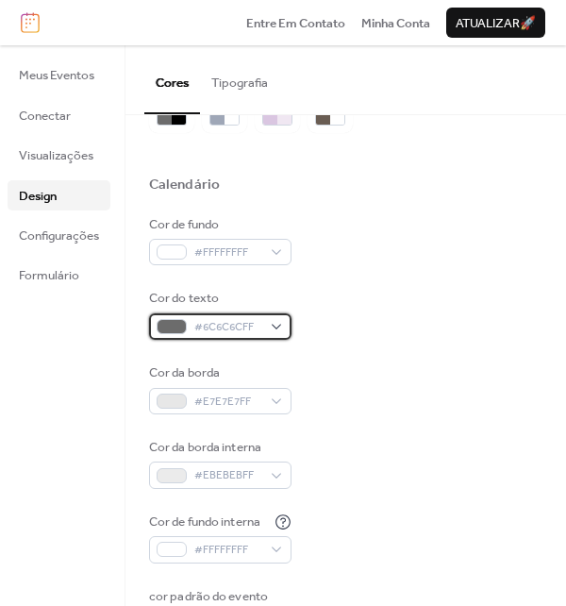
click at [212, 334] on span "#6C6C6CFF" at bounding box center [227, 327] width 67 height 19
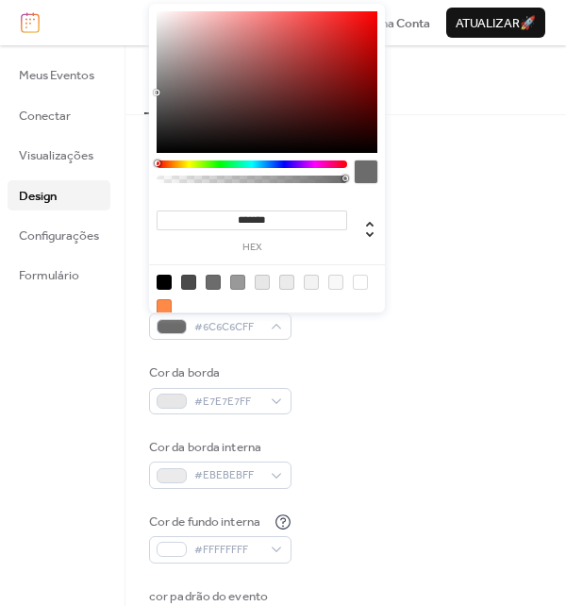
click at [161, 280] on div at bounding box center [164, 282] width 15 height 15
type input "*******"
click at [361, 402] on div "Cor da borda #E7E7E7FF" at bounding box center [346, 388] width 394 height 51
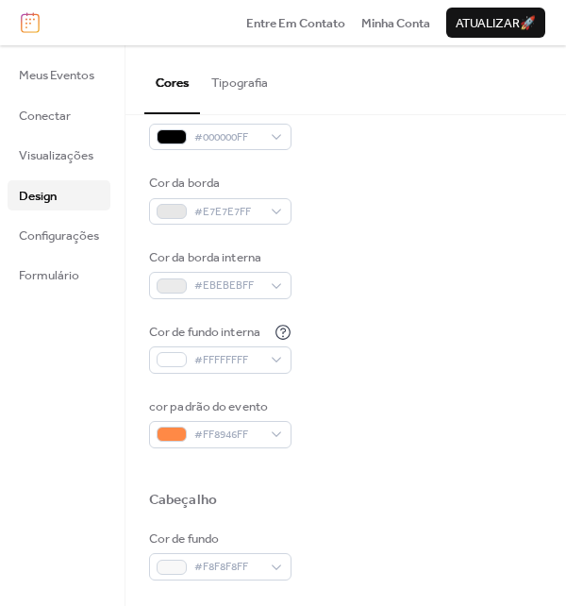
scroll to position [378, 0]
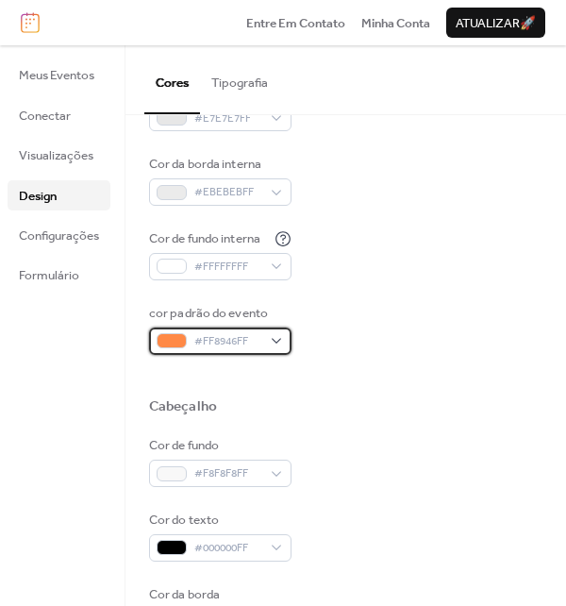
click at [238, 342] on span "#FF8946FF" at bounding box center [227, 341] width 67 height 19
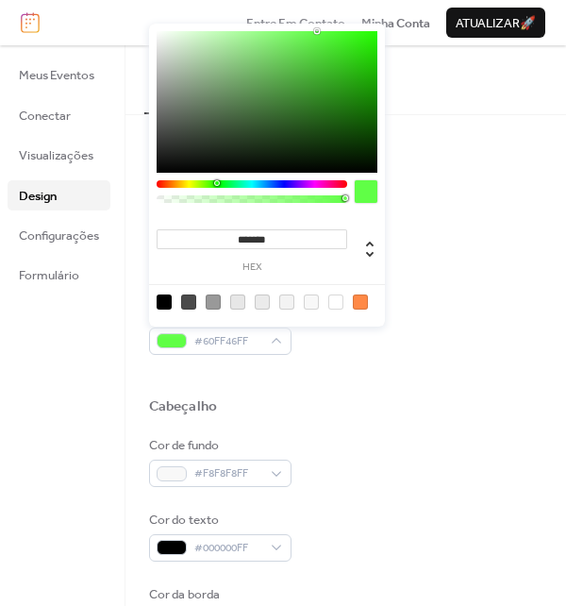
click at [215, 183] on div at bounding box center [252, 184] width 191 height 8
type input "*******"
drag, startPoint x: 338, startPoint y: 147, endPoint x: 335, endPoint y: 135, distance: 12.6
click at [335, 135] on div at bounding box center [267, 102] width 221 height 142
click at [466, 226] on div "Cor de fundo #FFFFFFFF Cor do texto #000000FF Cor da borda #E7E7E7FF Cor da bor…" at bounding box center [346, 143] width 394 height 423
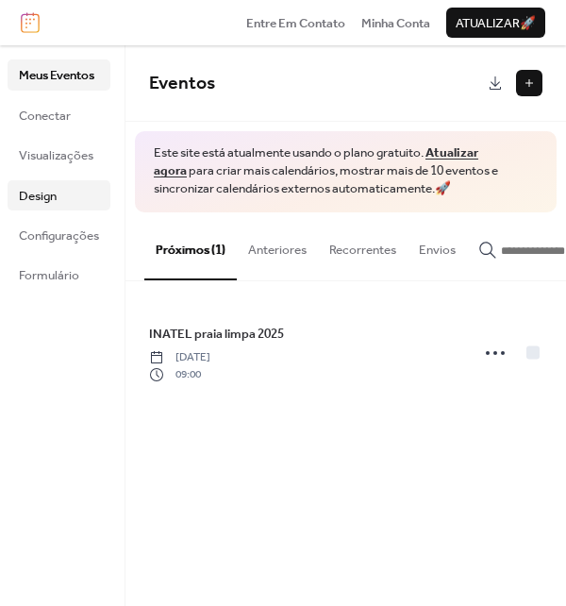
click at [62, 184] on link "Design" at bounding box center [59, 195] width 103 height 30
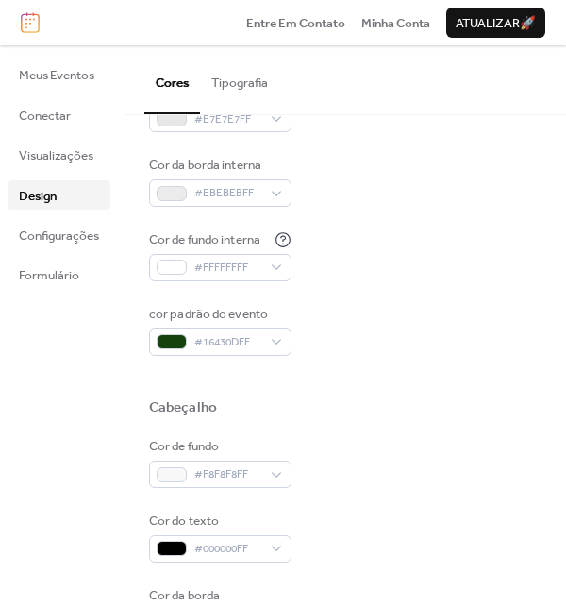
scroll to position [378, 0]
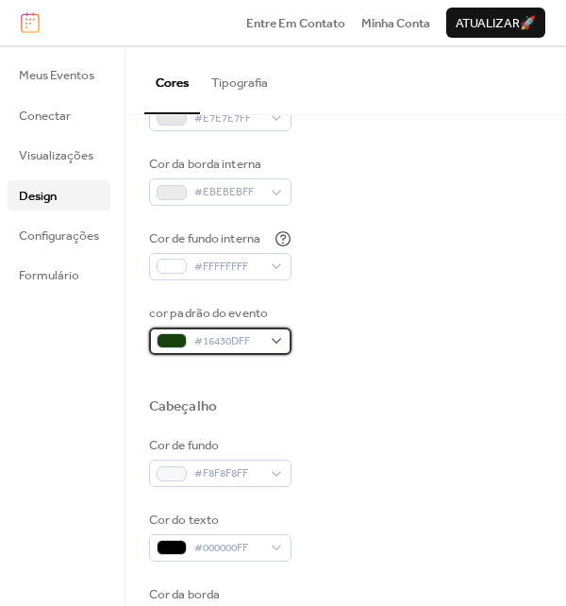
click at [231, 346] on span "#16430DFF" at bounding box center [227, 341] width 67 height 19
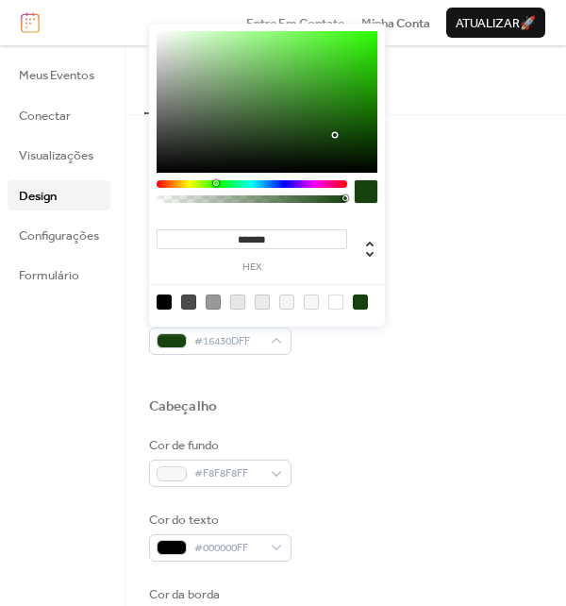
drag, startPoint x: 285, startPoint y: 237, endPoint x: 211, endPoint y: 235, distance: 73.7
click at [211, 235] on input "*******" at bounding box center [252, 239] width 191 height 20
click at [479, 259] on div "Cor de fundo interna #FFFFFFFF" at bounding box center [346, 254] width 394 height 51
